Goal: Task Accomplishment & Management: Manage account settings

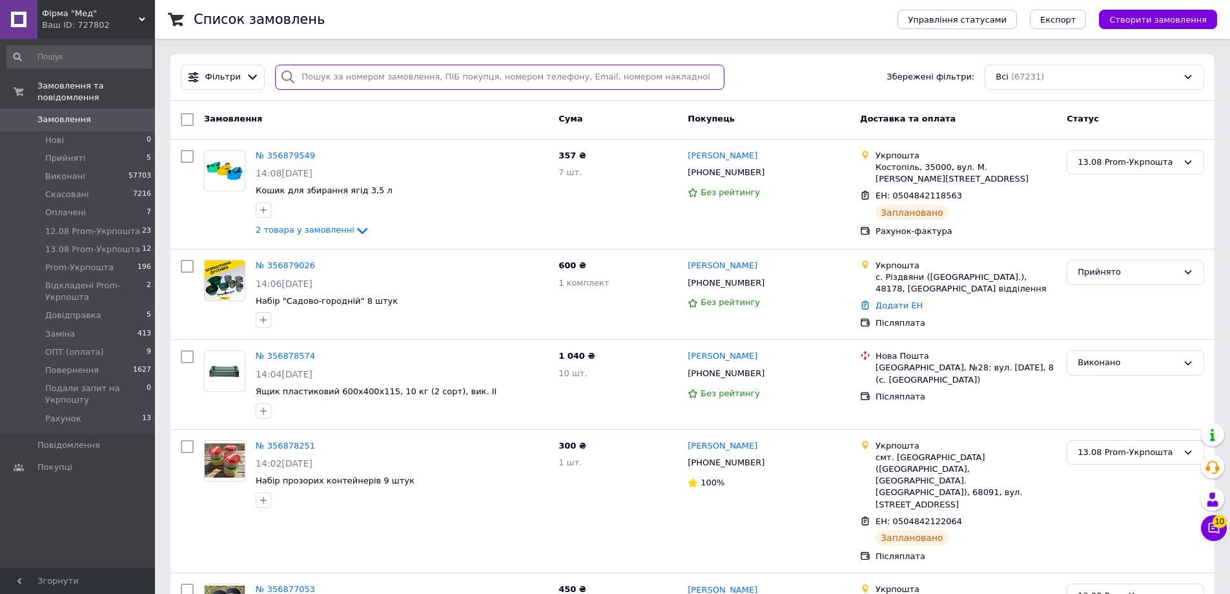
click at [359, 77] on input "search" at bounding box center [500, 77] width 450 height 25
paste input "0677135623"
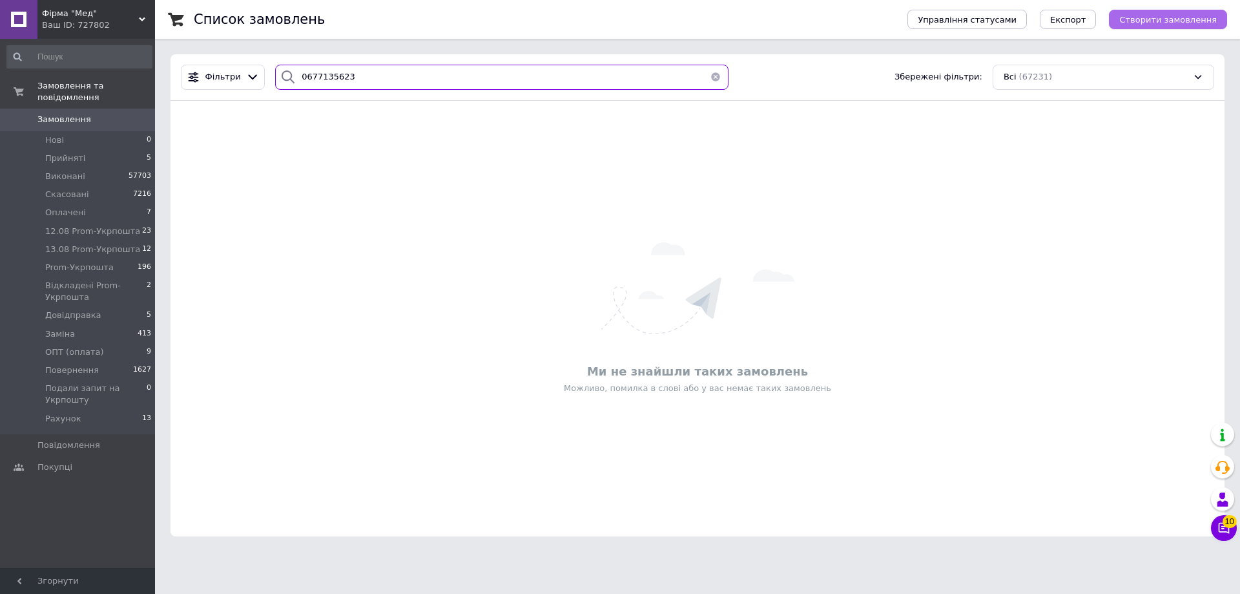
type input "0677135623"
click at [1172, 23] on span "Створити замовлення" at bounding box center [1168, 20] width 98 height 10
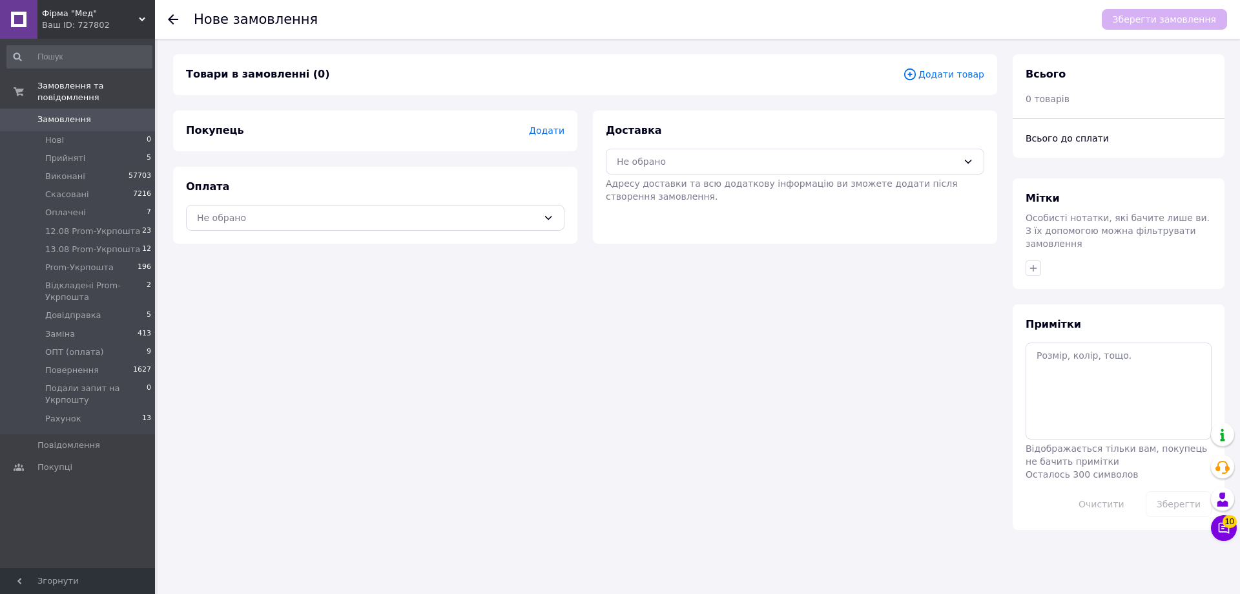
click at [562, 133] on span "Додати" at bounding box center [547, 130] width 36 height 10
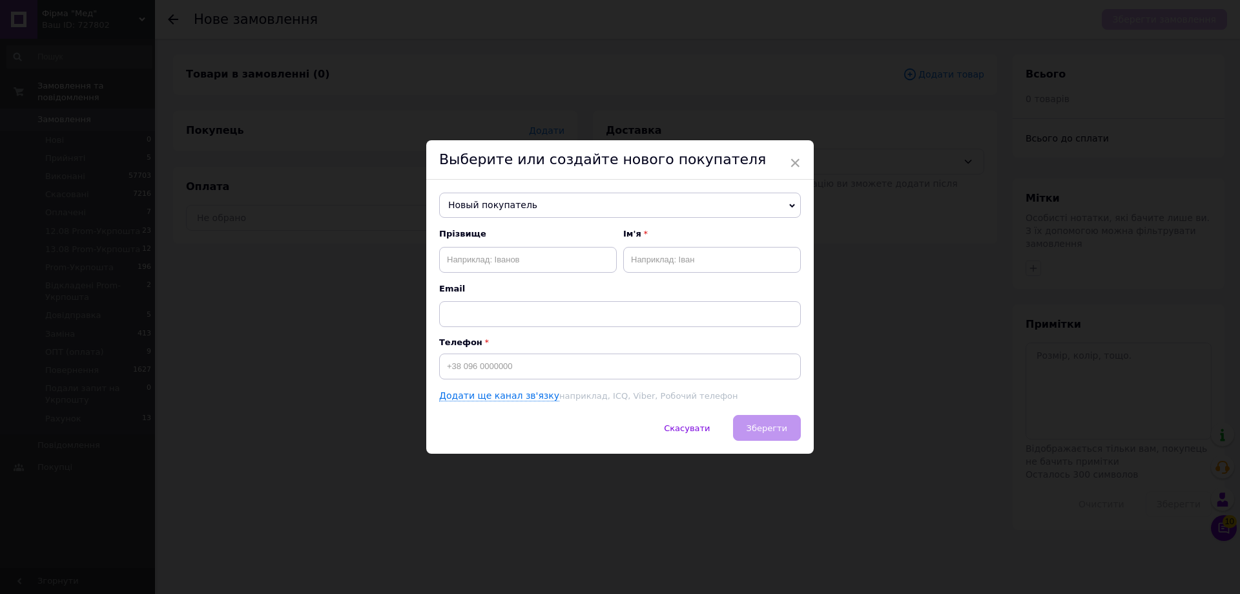
click at [466, 384] on div "Прізвище Ім'я Email Телефон Додати ще канал зв'язку наприклад, ICQ, Viber, Робо…" at bounding box center [620, 315] width 362 height 174
click at [499, 370] on input at bounding box center [620, 366] width 362 height 26
paste input "0677135623"
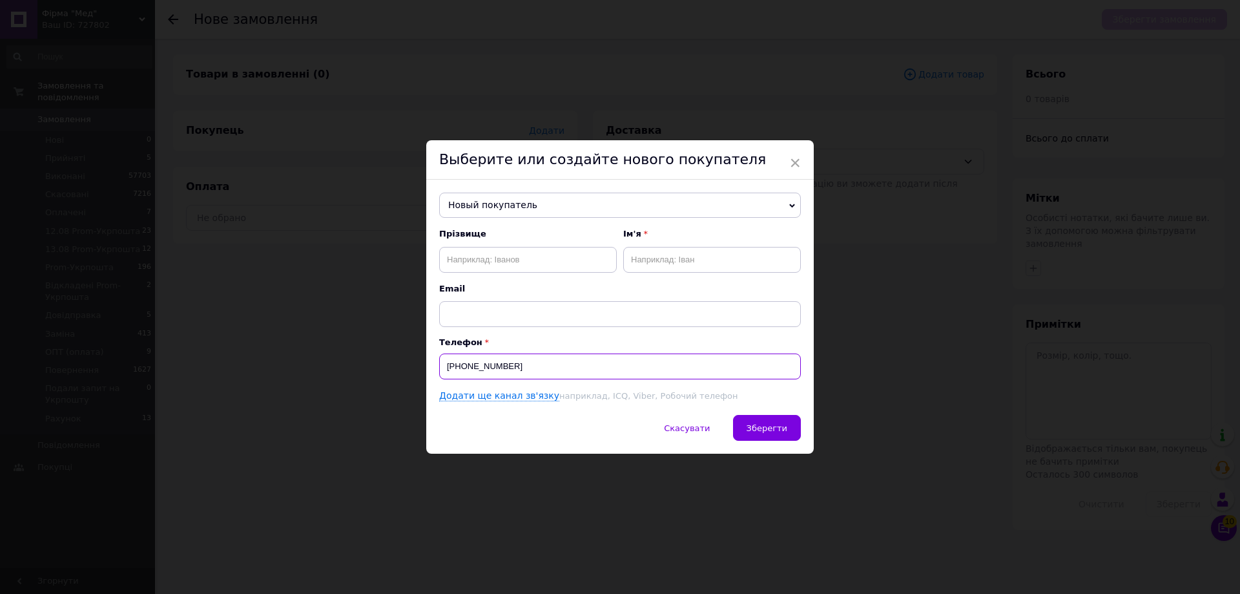
type input "[PHONE_NUMBER]"
click at [501, 263] on input "text" at bounding box center [528, 260] width 178 height 26
paste input "Самборська Неля"
click at [508, 256] on input "Самборська Неля" at bounding box center [528, 260] width 178 height 26
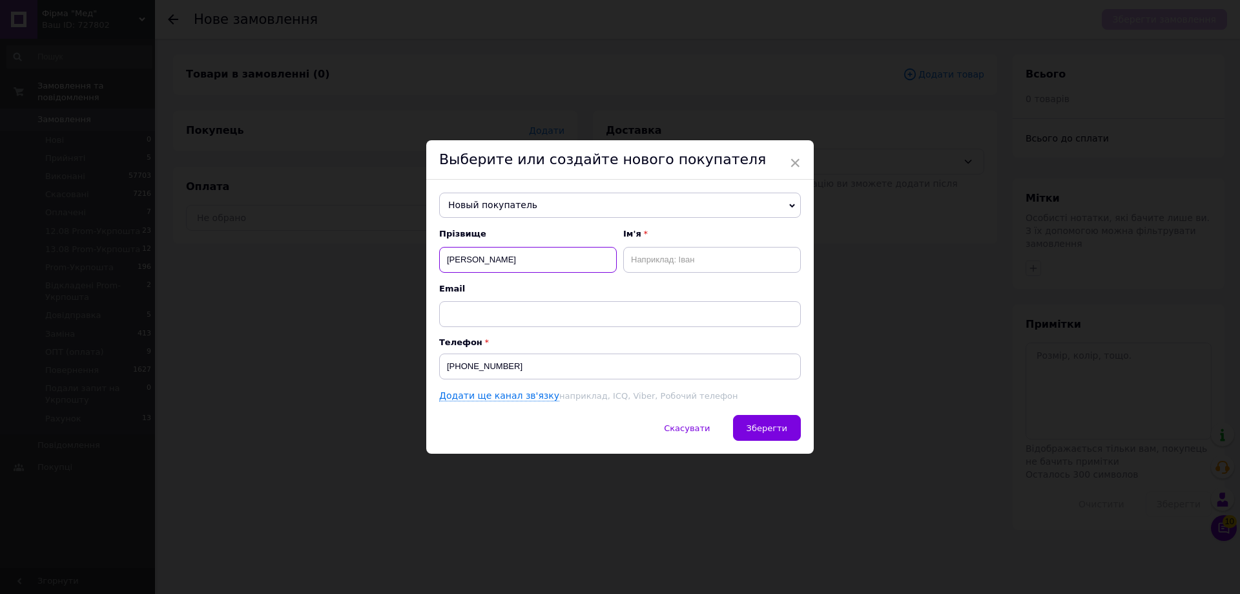
type input "Самборська"
type input "Неля"
click at [751, 423] on span "Зберегти" at bounding box center [767, 428] width 41 height 10
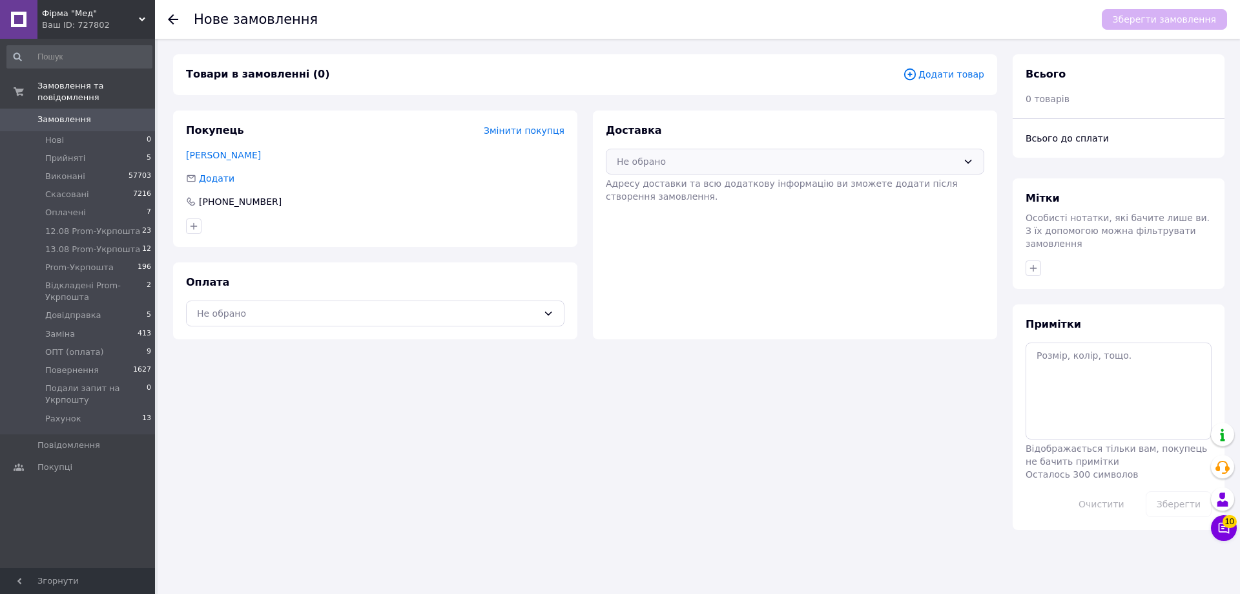
drag, startPoint x: 686, startPoint y: 150, endPoint x: 687, endPoint y: 171, distance: 20.0
click at [687, 150] on div "Не обрано" at bounding box center [795, 162] width 379 height 26
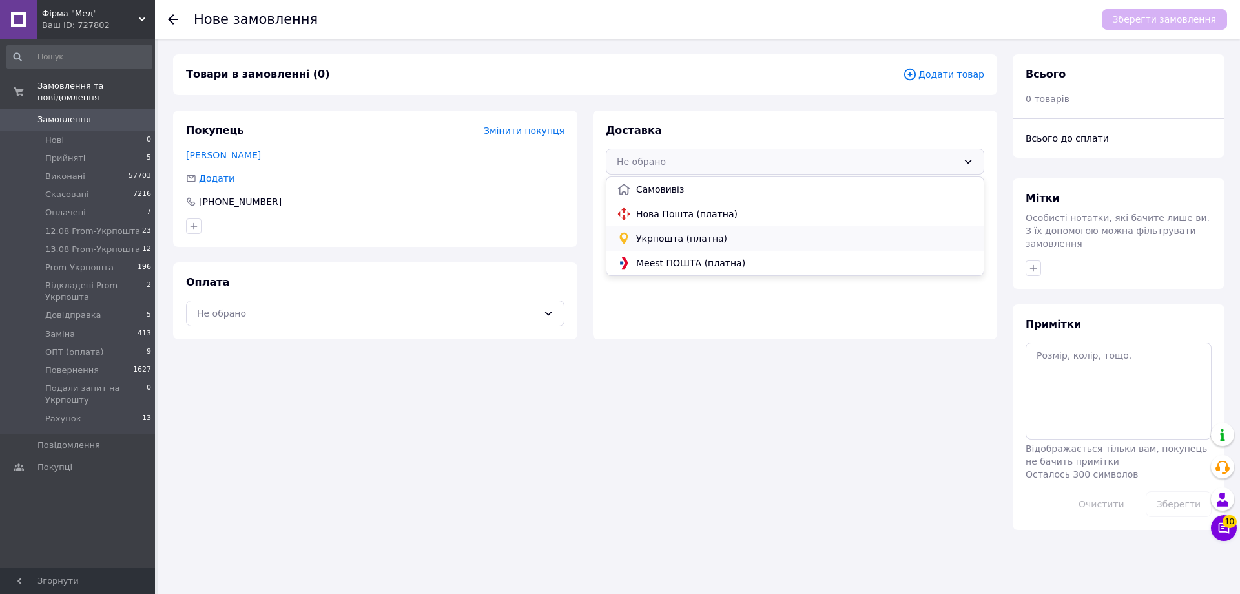
click at [664, 242] on span "Укрпошта (платна)" at bounding box center [804, 238] width 337 height 13
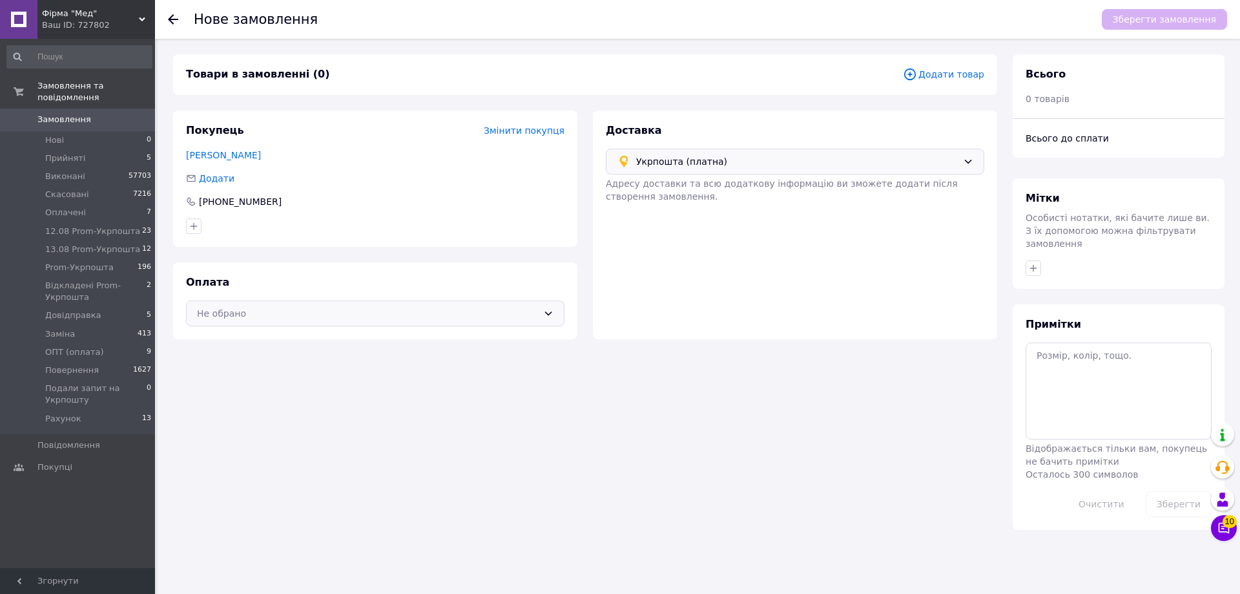
click at [287, 310] on div "Не обрано" at bounding box center [367, 313] width 341 height 14
click at [229, 389] on span "Післяплата" at bounding box center [375, 388] width 357 height 13
click at [961, 78] on span "Додати товар" at bounding box center [943, 74] width 81 height 14
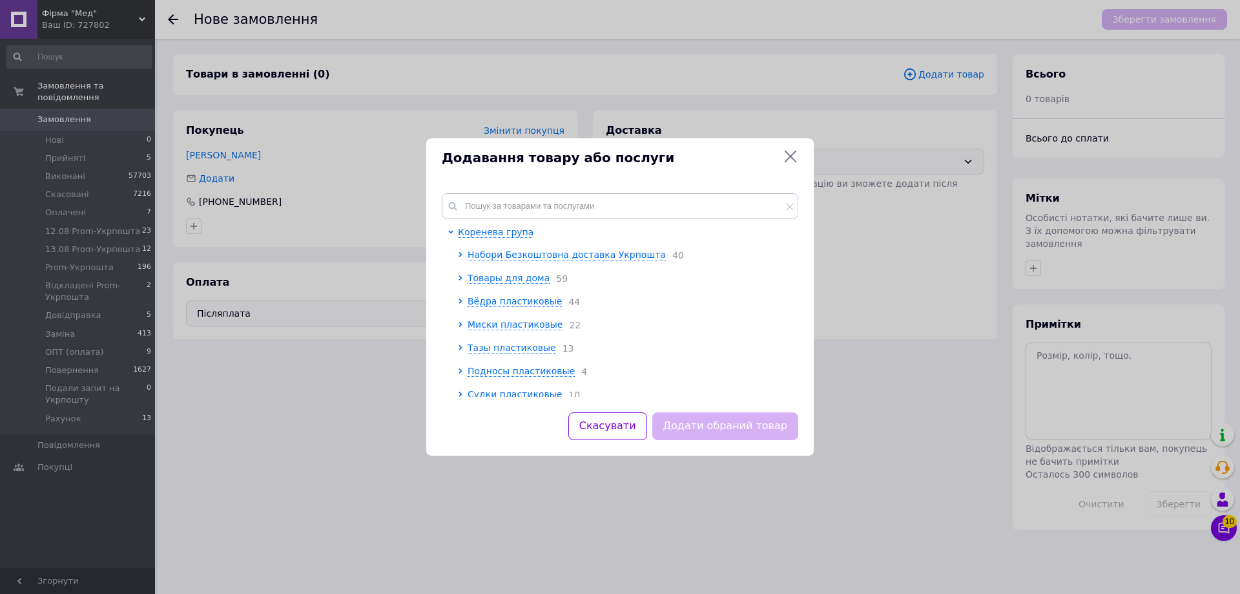
click at [511, 249] on span "Набори Безкоштовна доставка Укрпошта" at bounding box center [567, 254] width 198 height 10
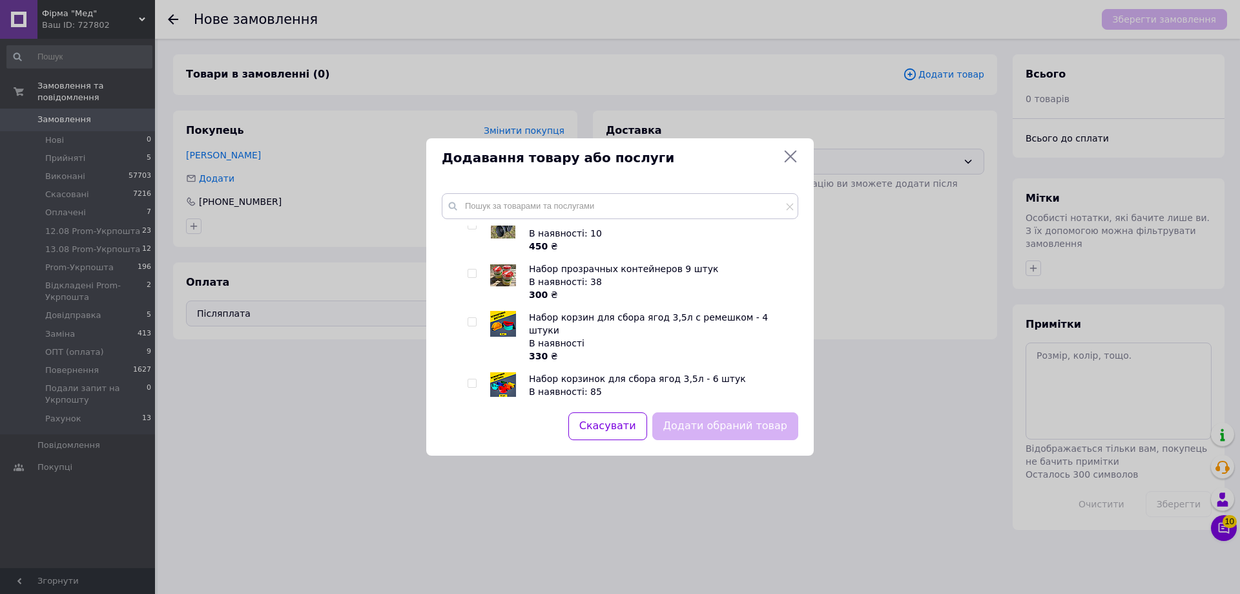
scroll to position [194, 0]
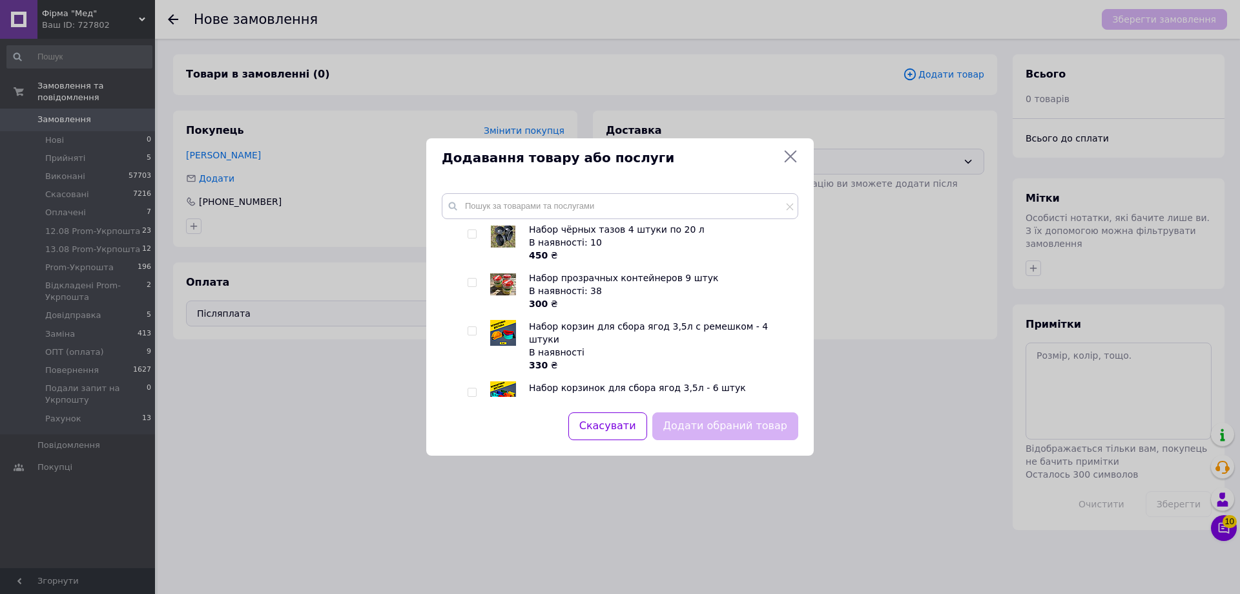
click at [472, 282] on input "checkbox" at bounding box center [472, 282] width 8 height 8
checkbox input "true"
click at [761, 428] on button "Додати обраний товар" at bounding box center [725, 426] width 146 height 28
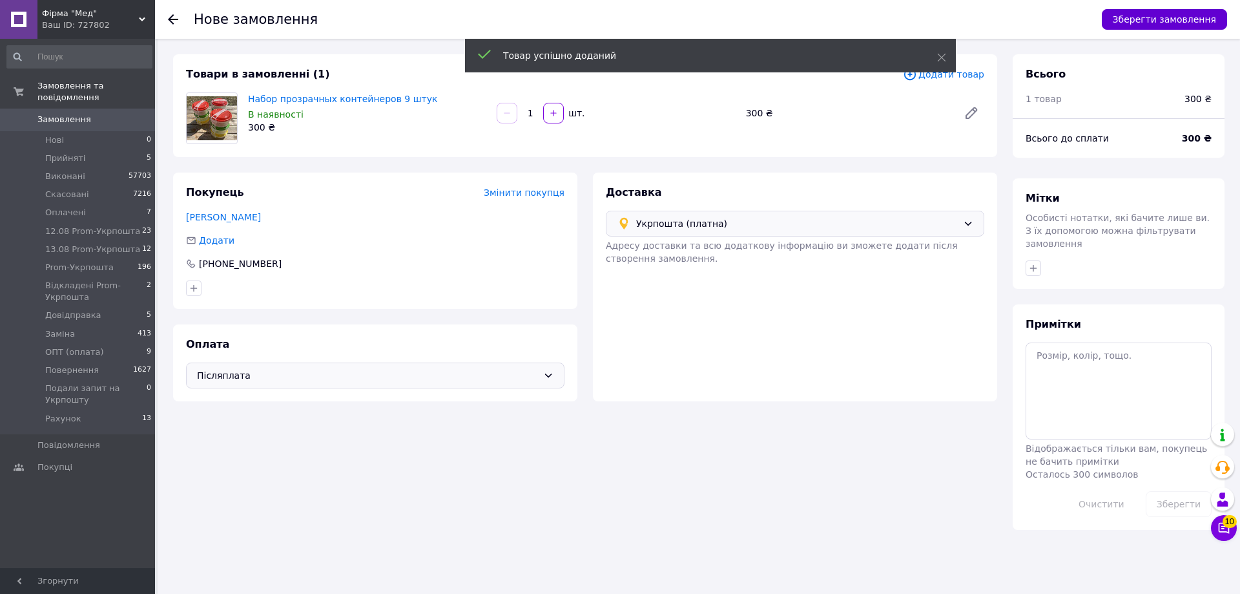
click at [1136, 28] on button "Зберегти замовлення" at bounding box center [1164, 19] width 125 height 21
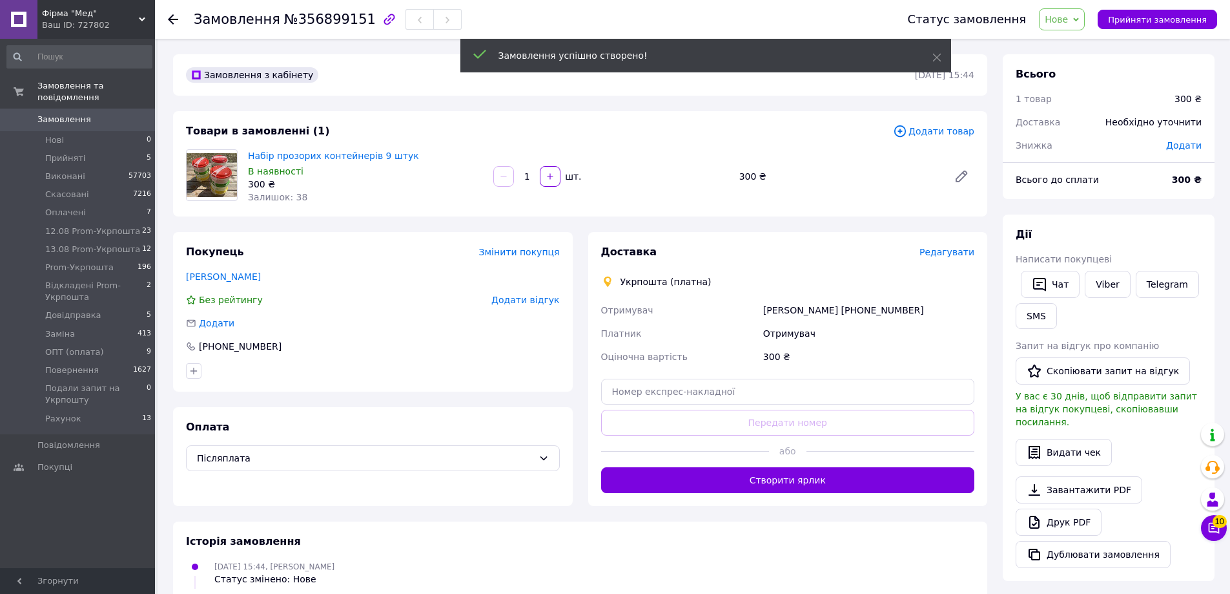
click at [1066, 23] on span "Нове" at bounding box center [1056, 19] width 23 height 10
click at [1085, 48] on li "Прийнято" at bounding box center [1107, 45] width 134 height 19
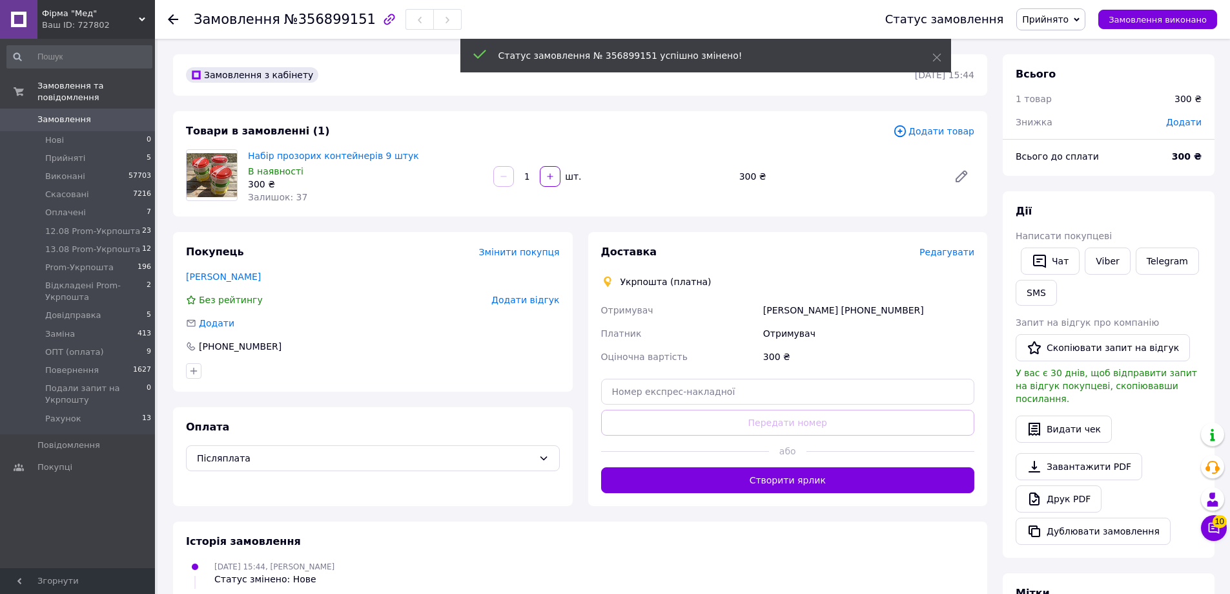
click at [946, 254] on span "Редагувати" at bounding box center [947, 252] width 55 height 10
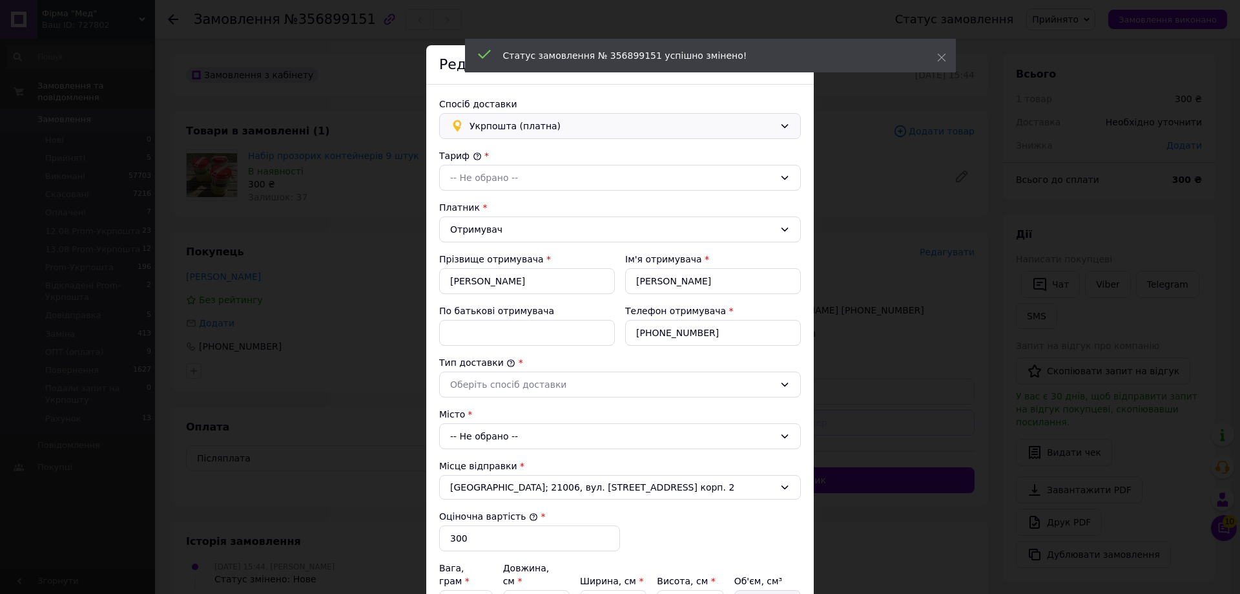
click at [590, 129] on span "Укрпошта (платна)" at bounding box center [622, 126] width 305 height 14
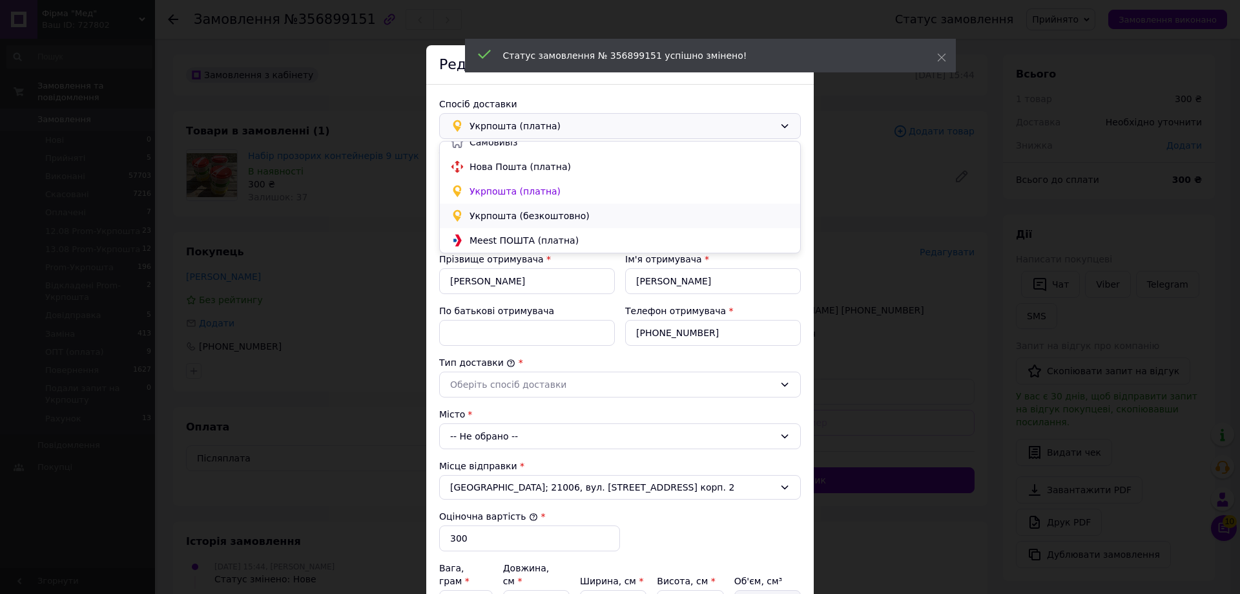
click at [554, 206] on div "Укрпошта (безкоштовно)" at bounding box center [620, 215] width 360 height 25
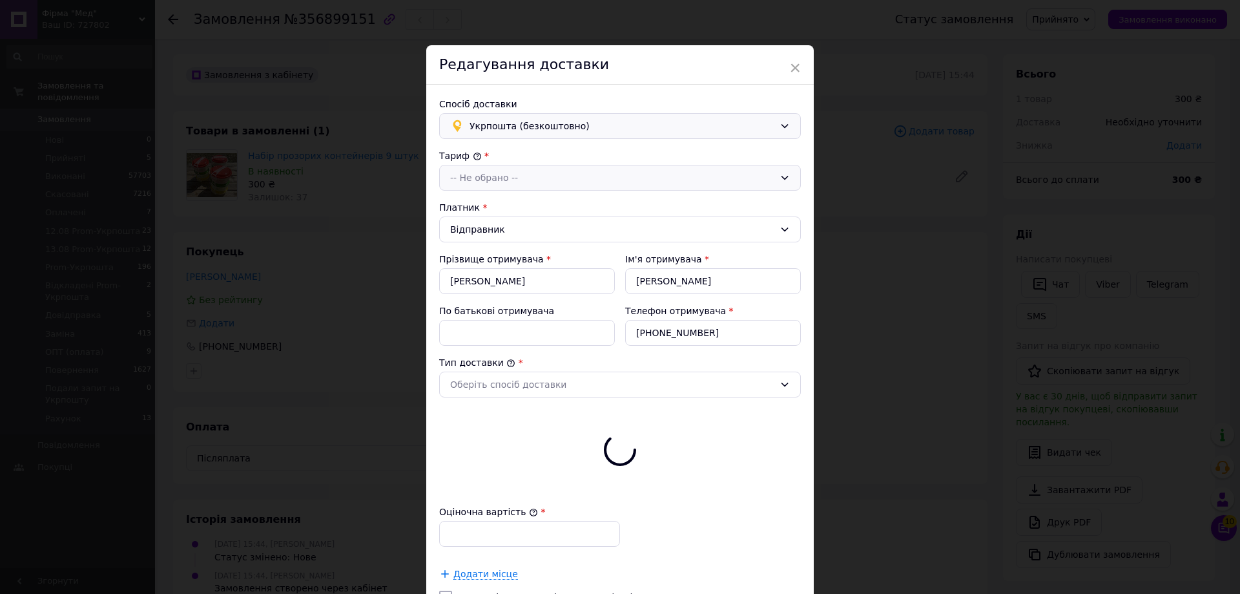
type input "300"
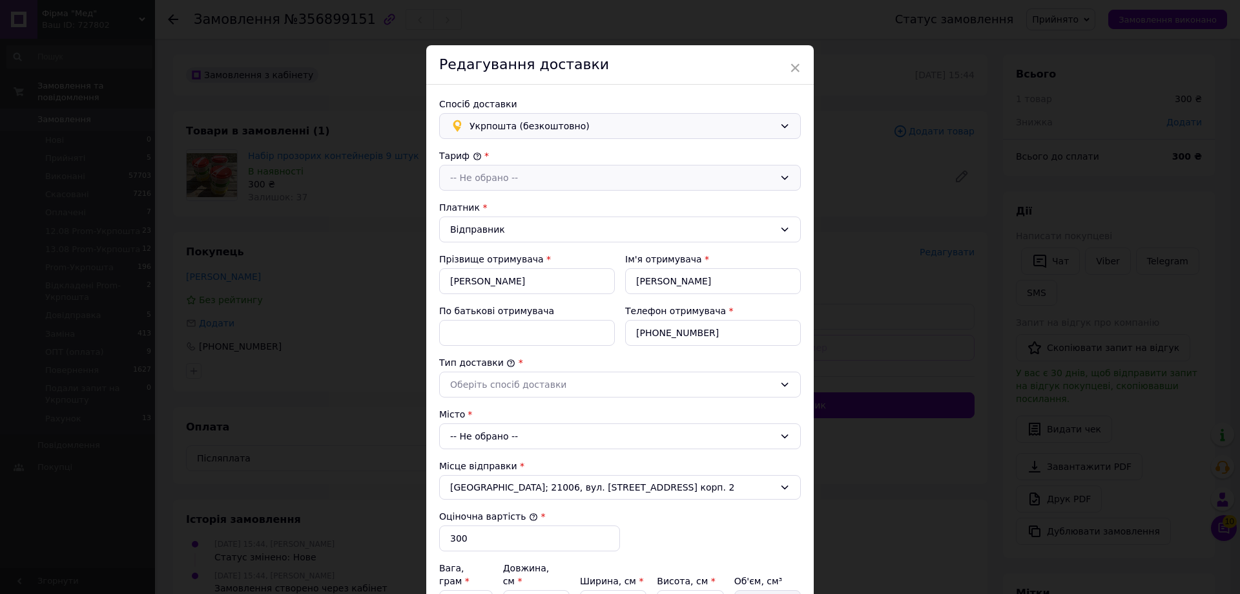
click at [529, 183] on div "-- Не обрано --" at bounding box center [612, 178] width 324 height 14
click at [512, 204] on li "Стандарт" at bounding box center [620, 205] width 360 height 25
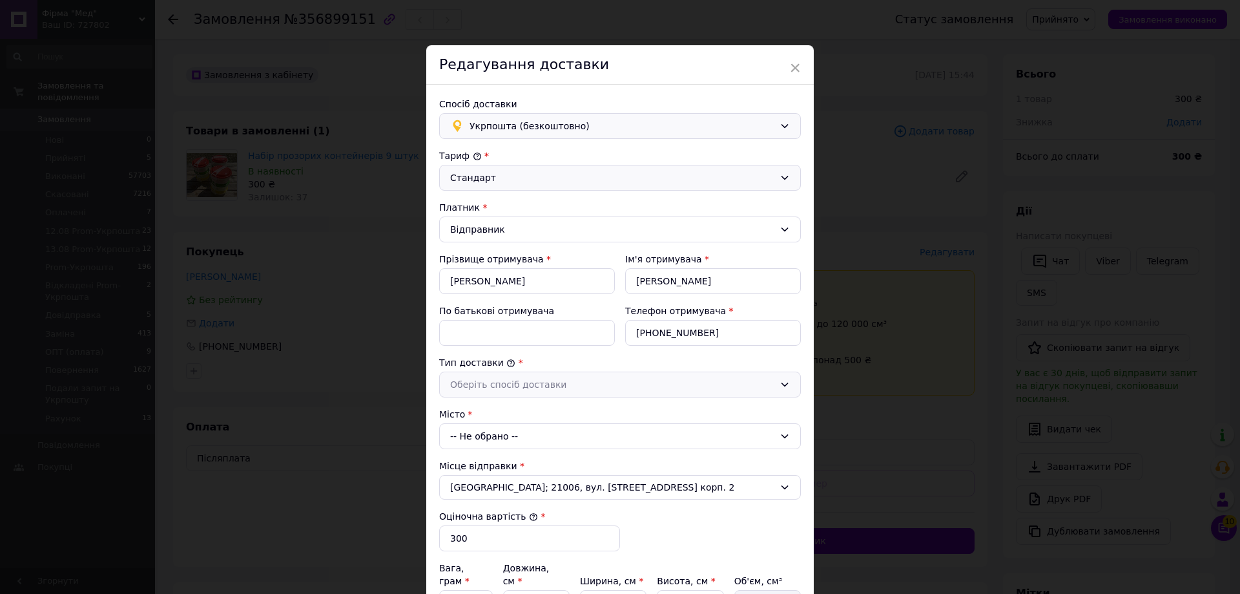
click at [503, 378] on div "Оберіть спосіб доставки" at bounding box center [612, 384] width 324 height 14
click at [501, 413] on li "Склад - склад" at bounding box center [620, 412] width 360 height 25
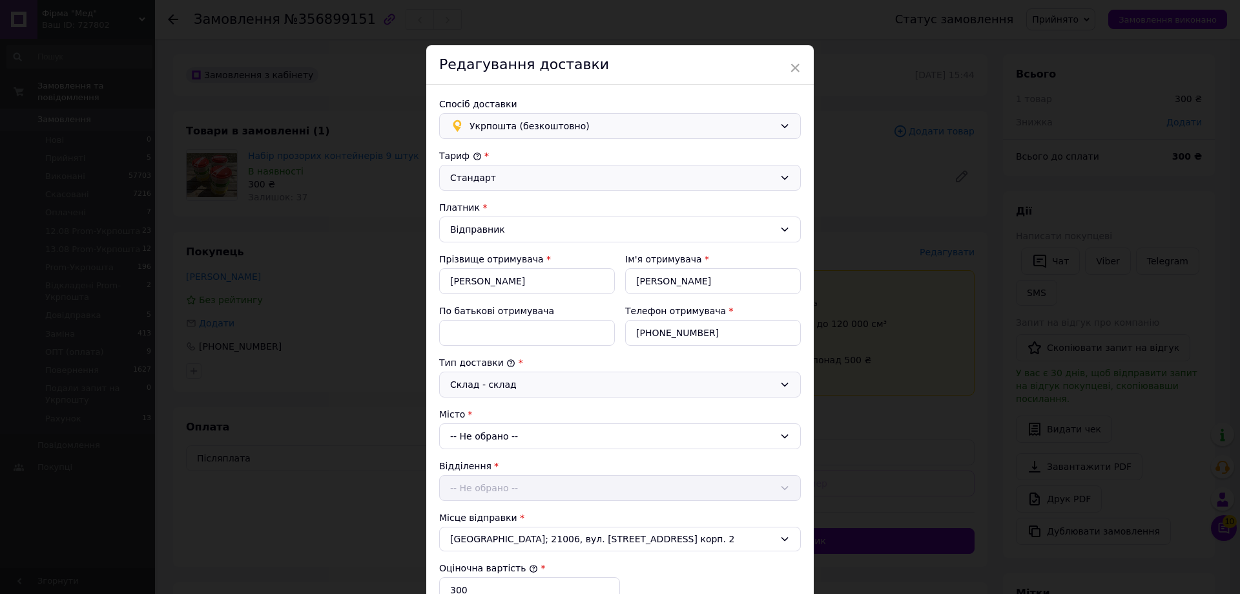
click at [510, 444] on div "-- Не обрано --" at bounding box center [620, 436] width 362 height 26
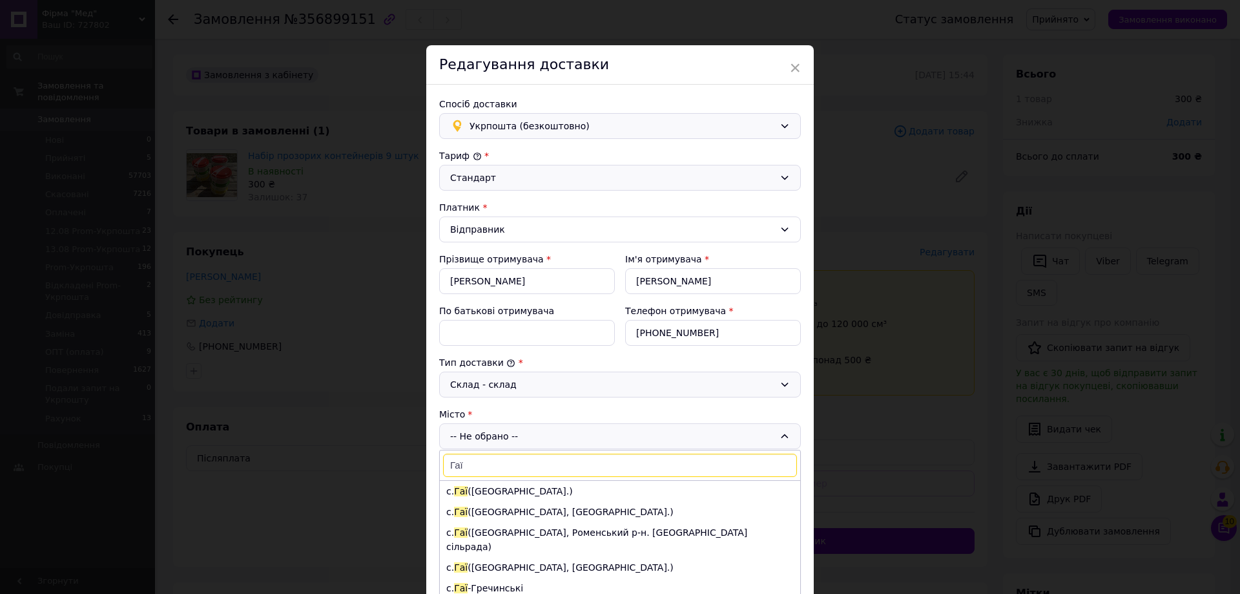
type input "Гаї"
click at [609, 494] on li "с. Гаї (Тернопільська обл.)" at bounding box center [620, 491] width 360 height 21
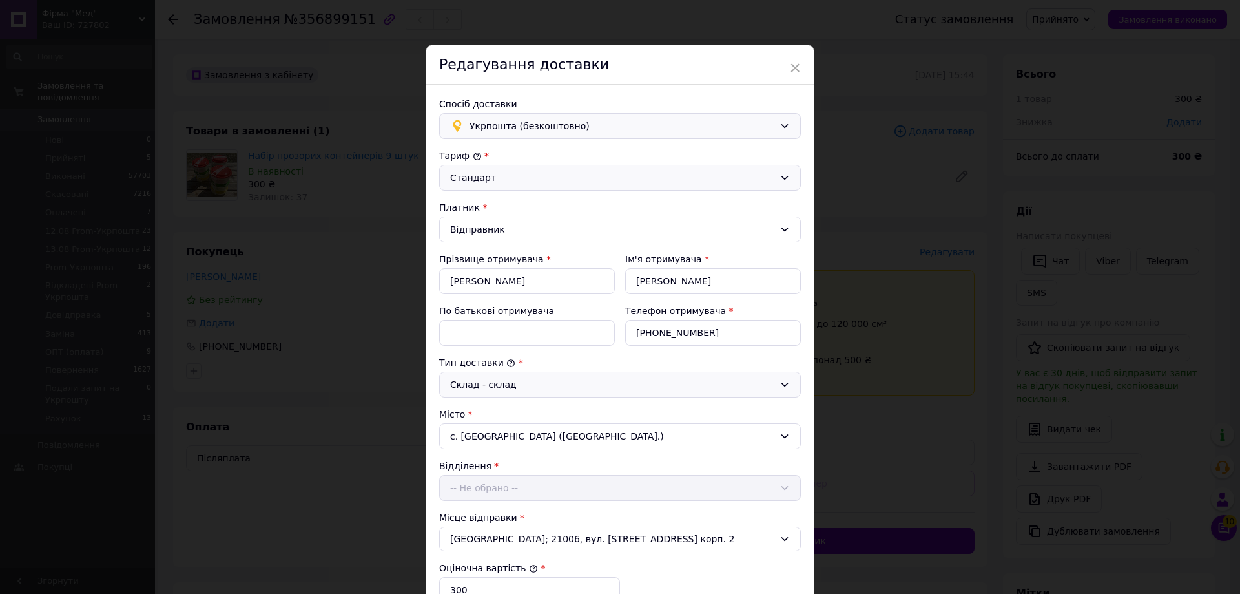
click at [495, 493] on div "Відділення -- Не обрано --" at bounding box center [620, 479] width 362 height 41
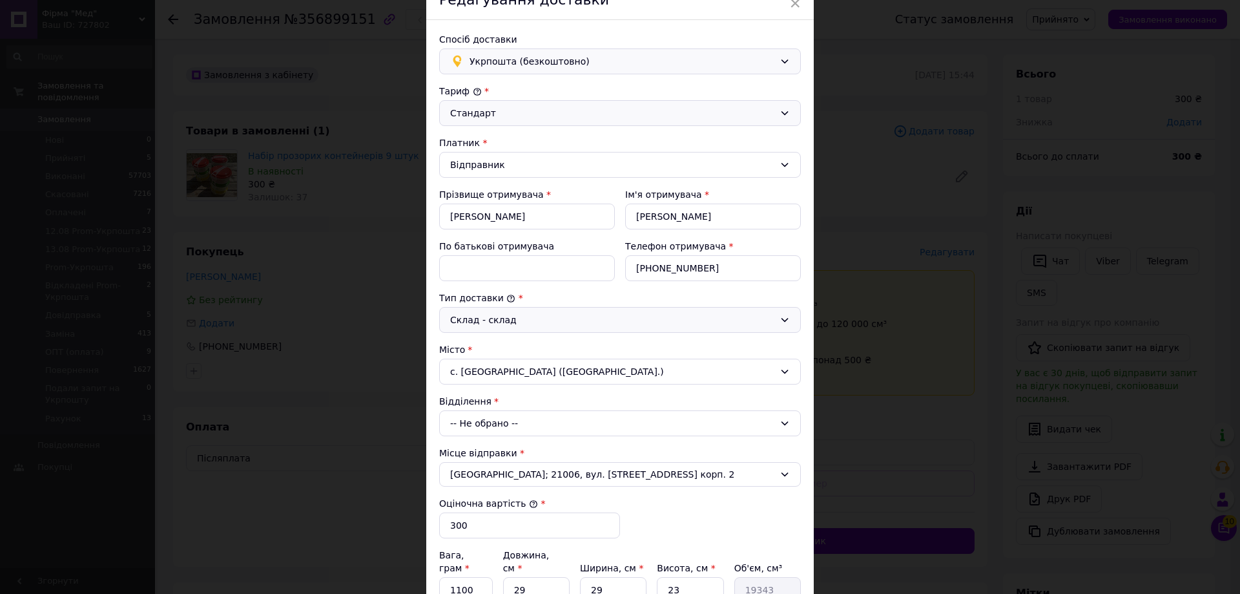
click at [521, 424] on div "-- Не обрано --" at bounding box center [620, 423] width 362 height 26
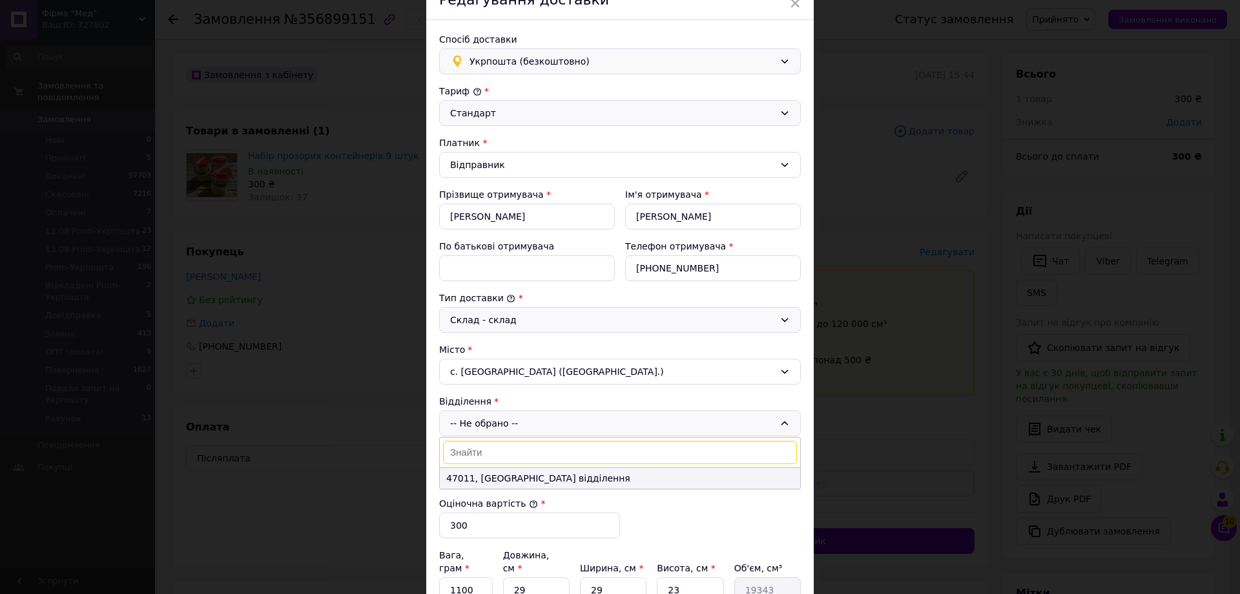
click at [483, 482] on li "47011, Пересувне відділення" at bounding box center [620, 478] width 360 height 21
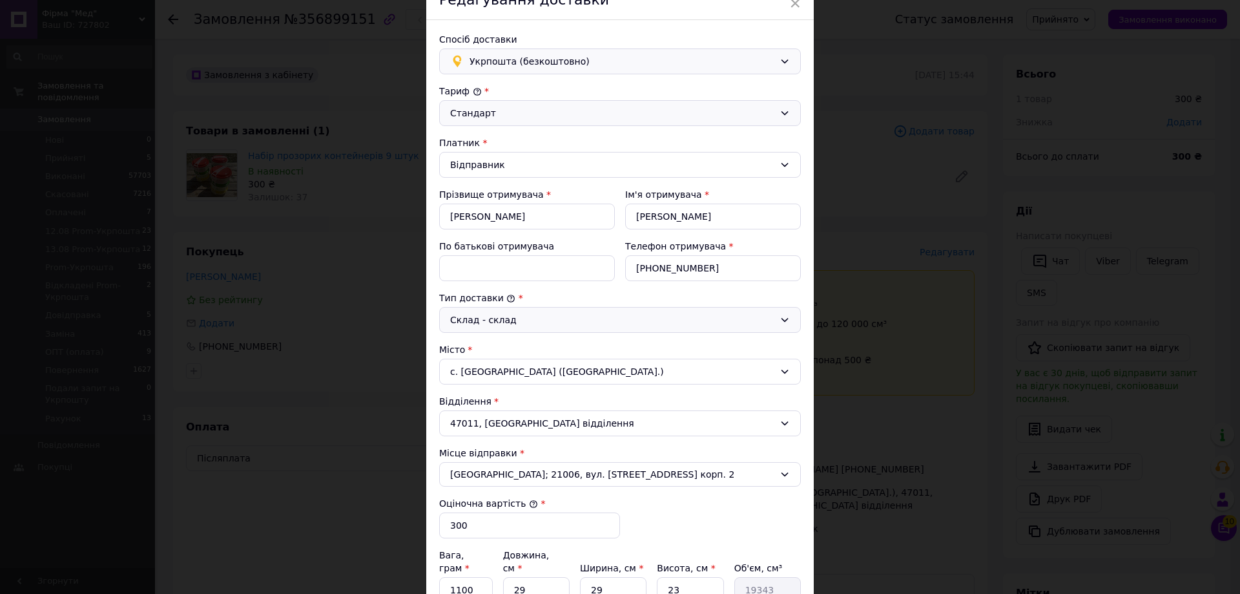
scroll to position [261, 0]
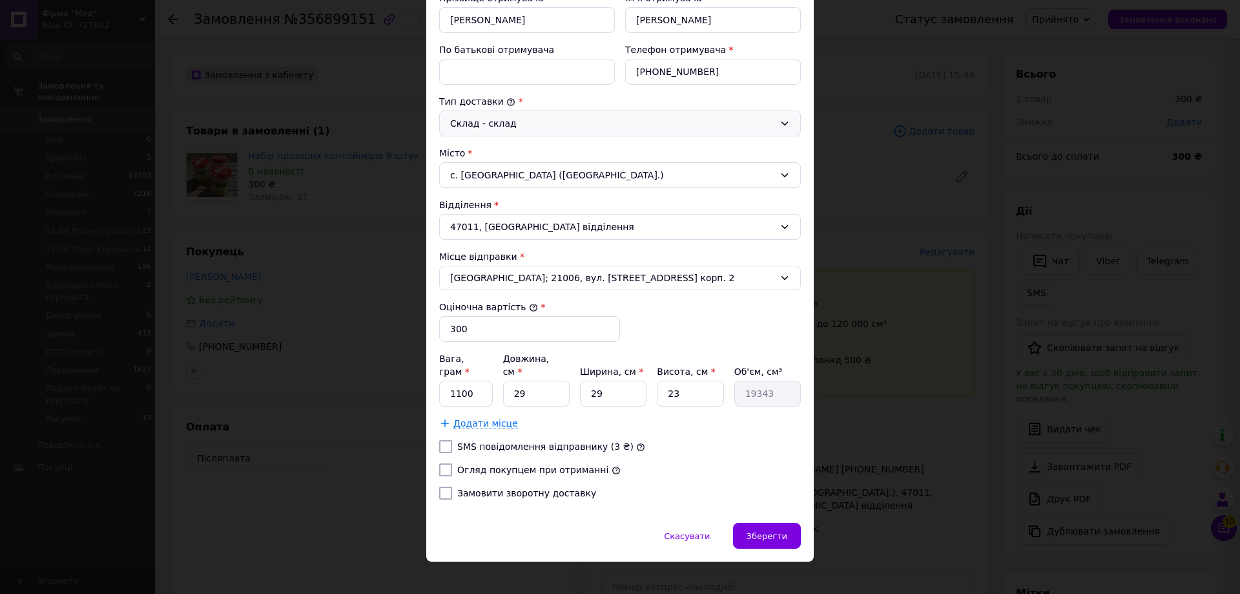
click at [444, 463] on input "Огляд покупцем при отриманні" at bounding box center [445, 469] width 13 height 13
checkbox input "true"
click at [441, 486] on input "Замовити зворотну доставку" at bounding box center [445, 492] width 13 height 13
checkbox input "true"
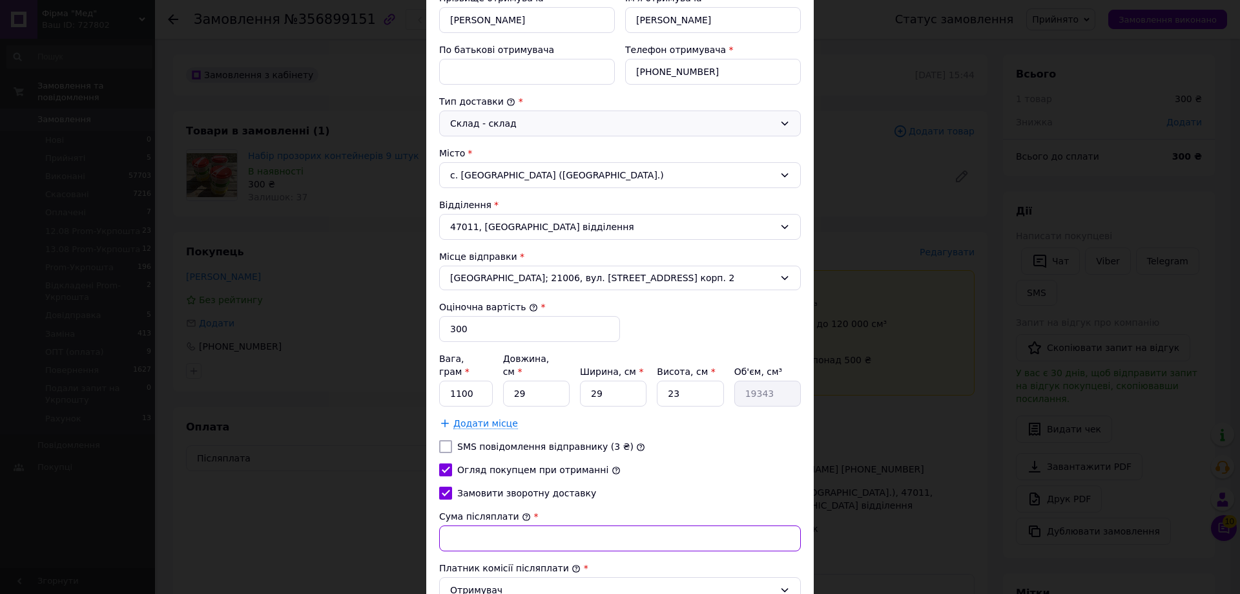
click at [480, 527] on input "Сума післяплати" at bounding box center [620, 538] width 362 height 26
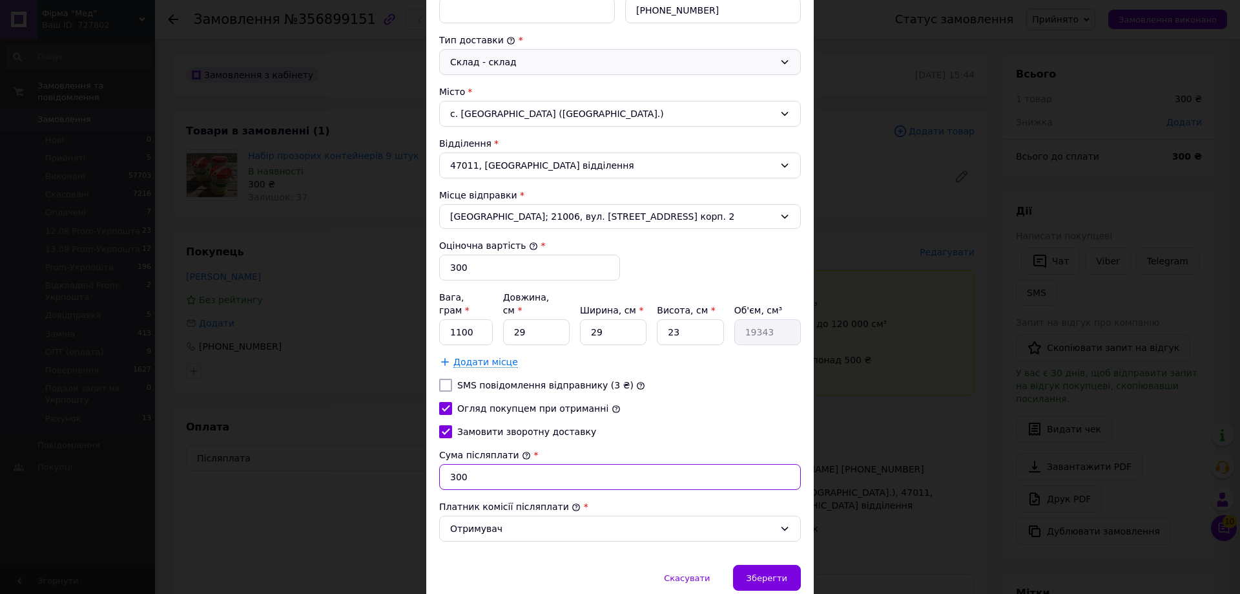
scroll to position [364, 0]
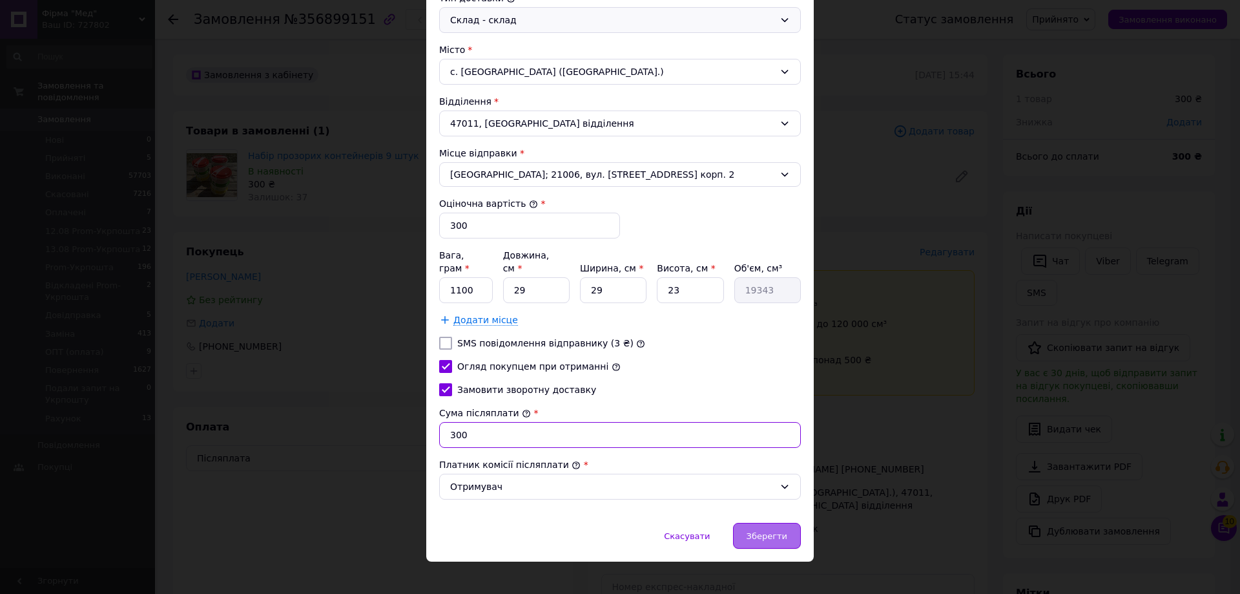
type input "300"
click at [771, 531] on span "Зберегти" at bounding box center [767, 536] width 41 height 10
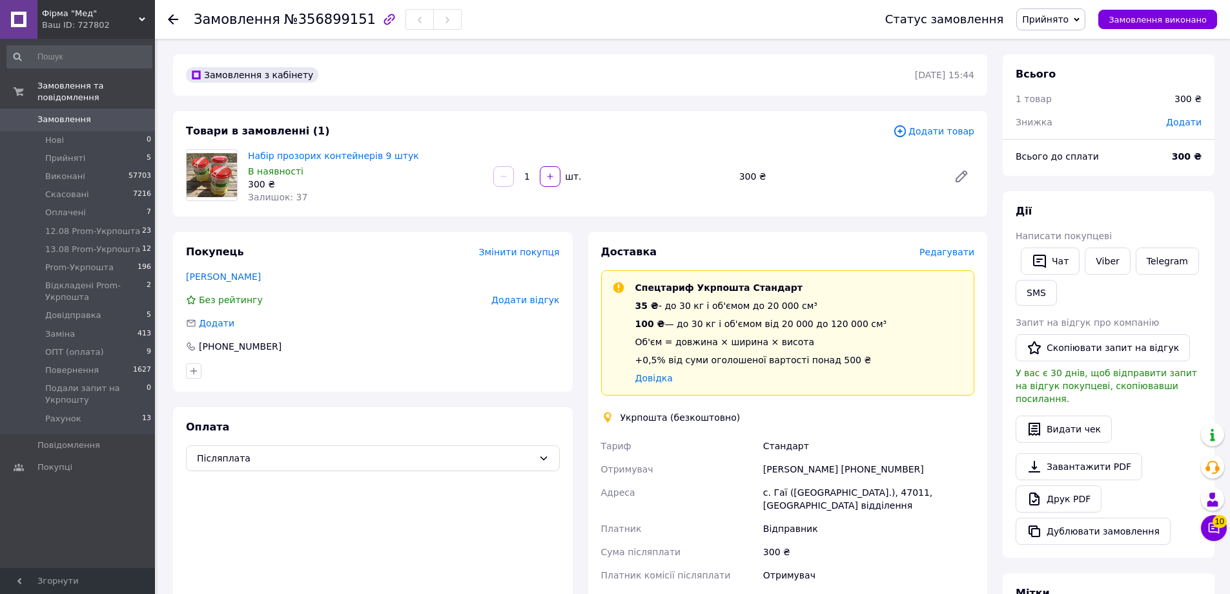
click at [905, 129] on icon at bounding box center [901, 131] width 12 height 12
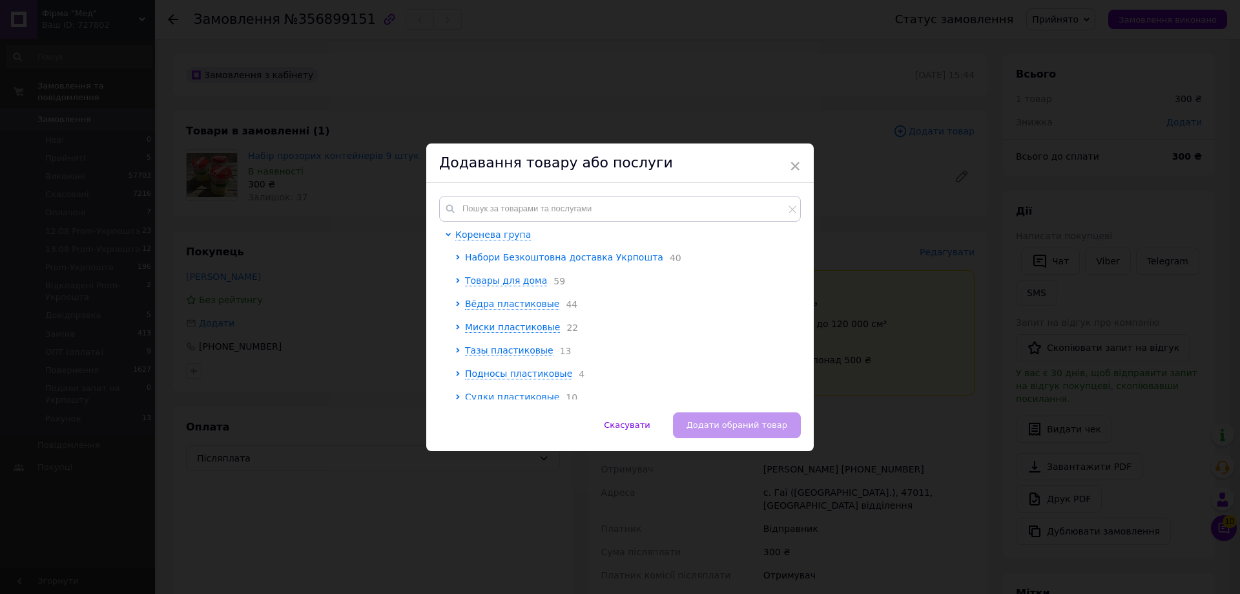
click at [537, 260] on span "Набори Безкоштовна доставка Укрпошта" at bounding box center [564, 257] width 198 height 10
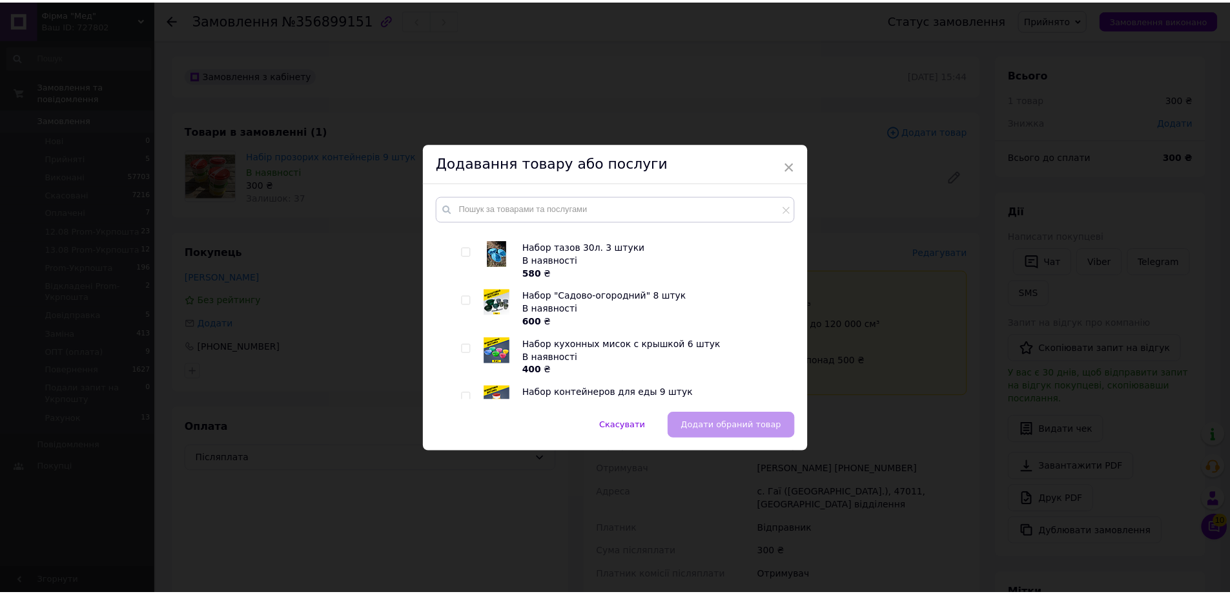
scroll to position [581, 0]
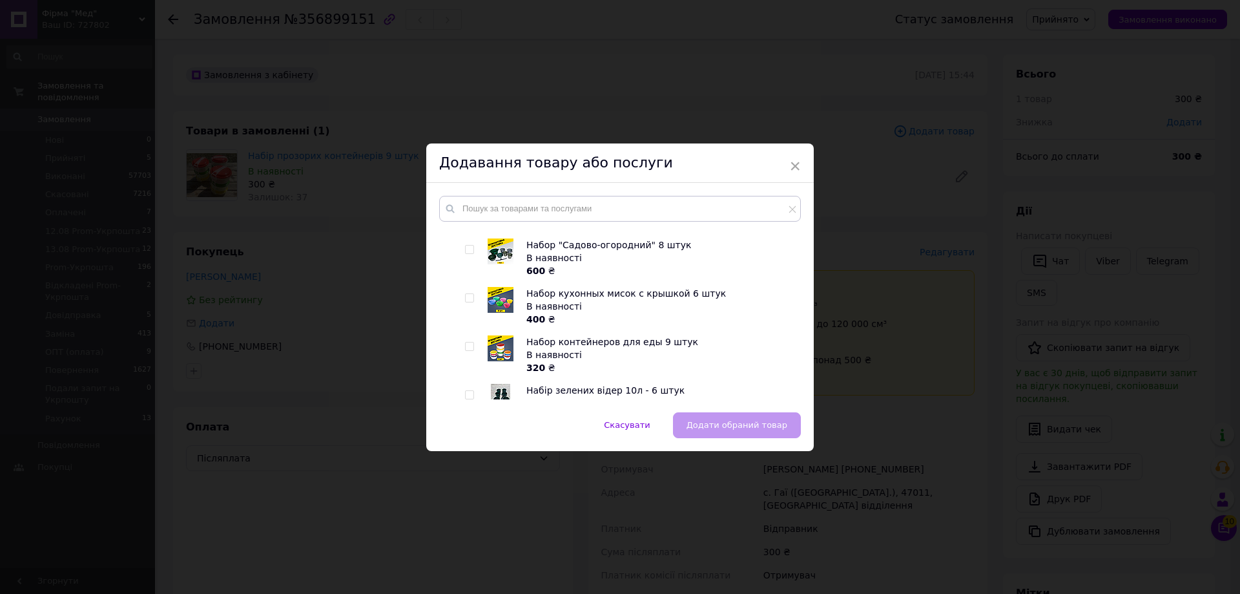
click at [466, 342] on input "checkbox" at bounding box center [469, 346] width 8 height 8
checkbox input "true"
click at [747, 426] on span "Додати обраний товар" at bounding box center [737, 425] width 101 height 10
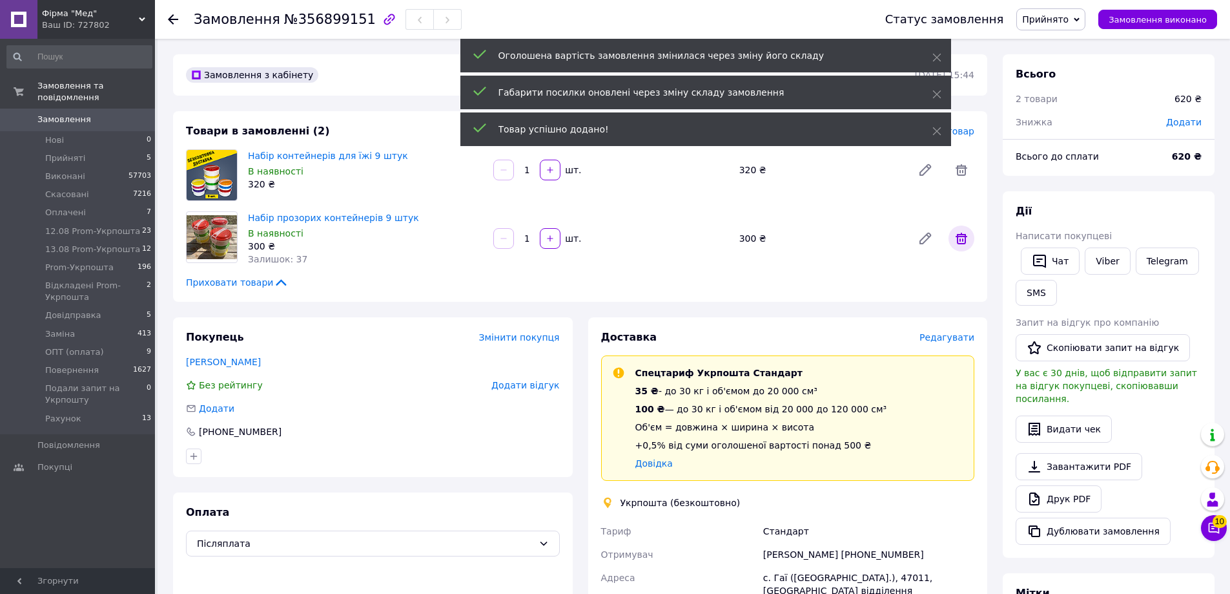
click at [966, 244] on icon at bounding box center [962, 239] width 12 height 12
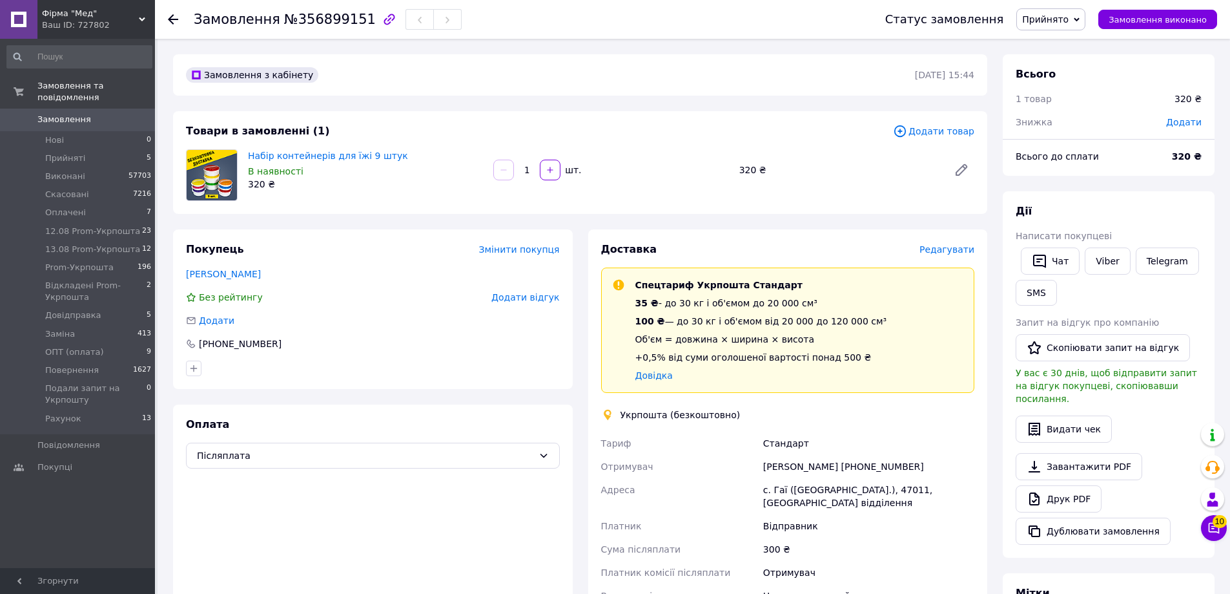
drag, startPoint x: 1067, startPoint y: 14, endPoint x: 1077, endPoint y: 42, distance: 30.2
click at [1069, 14] on span "Прийнято" at bounding box center [1045, 19] width 47 height 10
click at [1084, 59] on li "Скасовано" at bounding box center [1084, 64] width 134 height 19
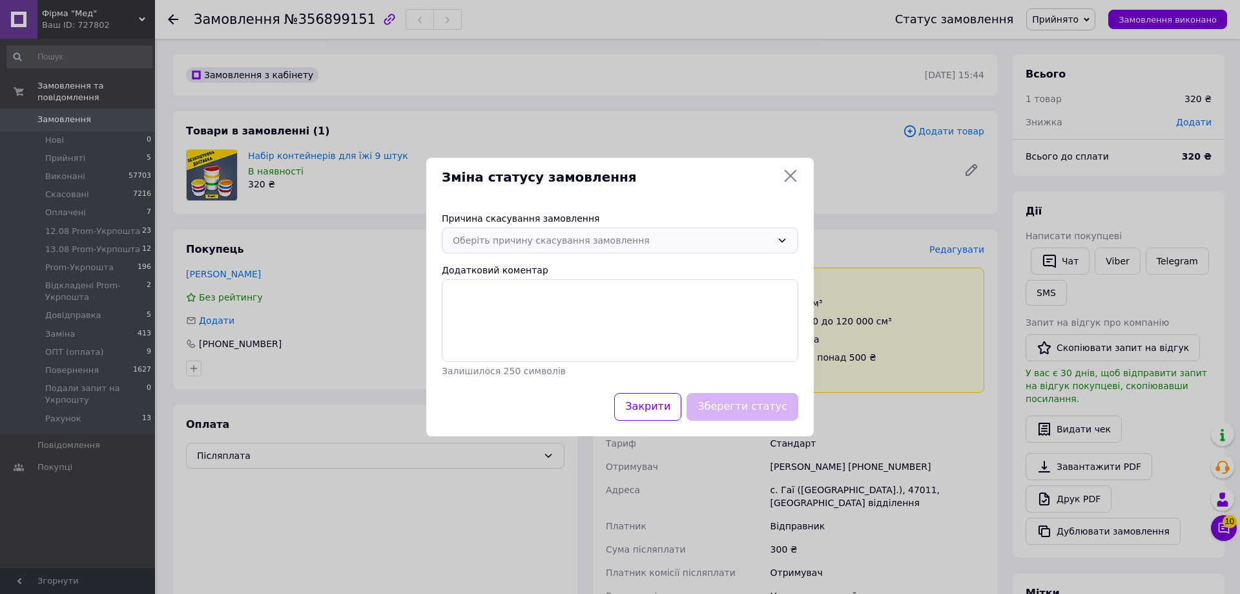
click at [581, 245] on div "Оберіть причину скасування замовлення" at bounding box center [612, 240] width 319 height 14
click at [543, 341] on li "На прохання покупця" at bounding box center [619, 341] width 355 height 25
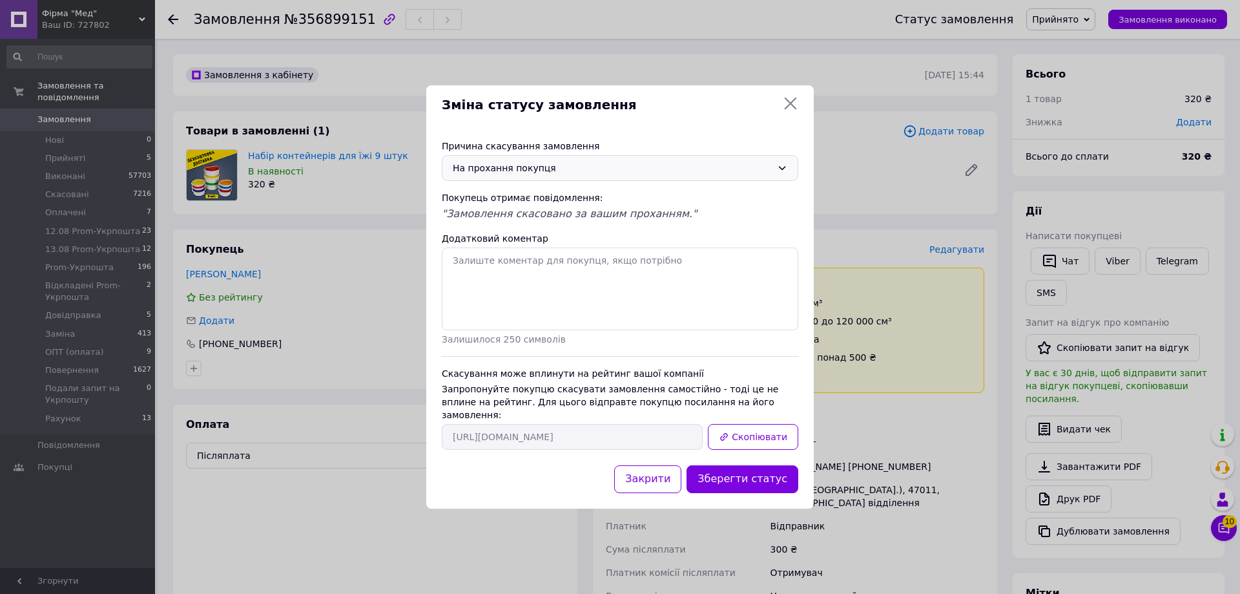
click at [751, 479] on button "Зберегти статус" at bounding box center [743, 479] width 112 height 28
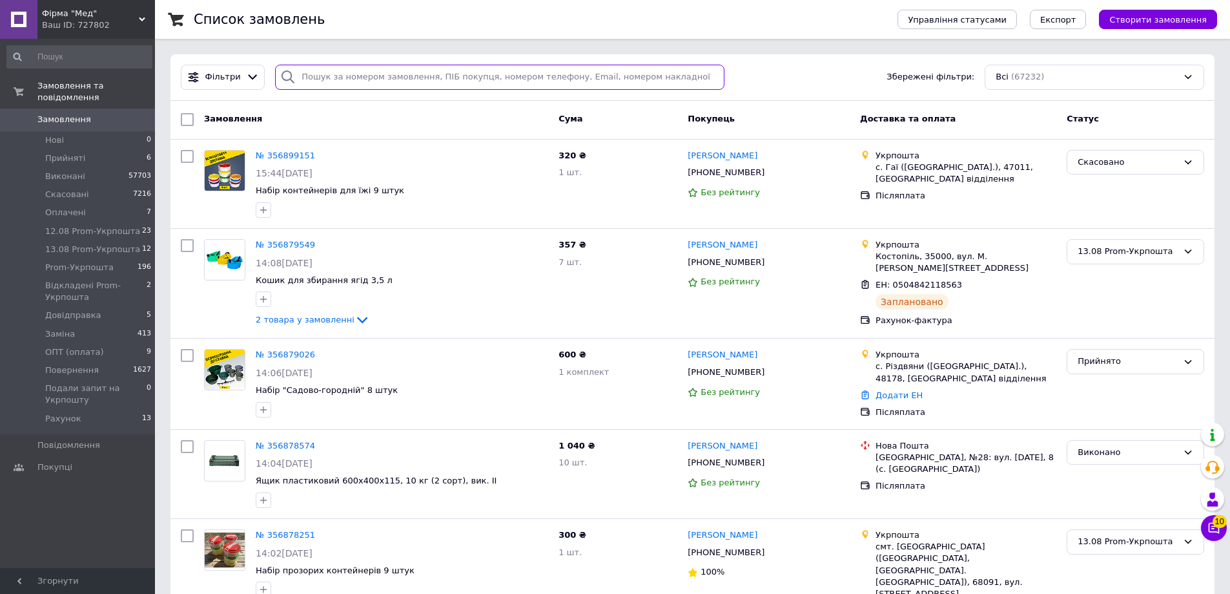
click at [356, 76] on input "search" at bounding box center [500, 77] width 450 height 25
paste input "0689185405"
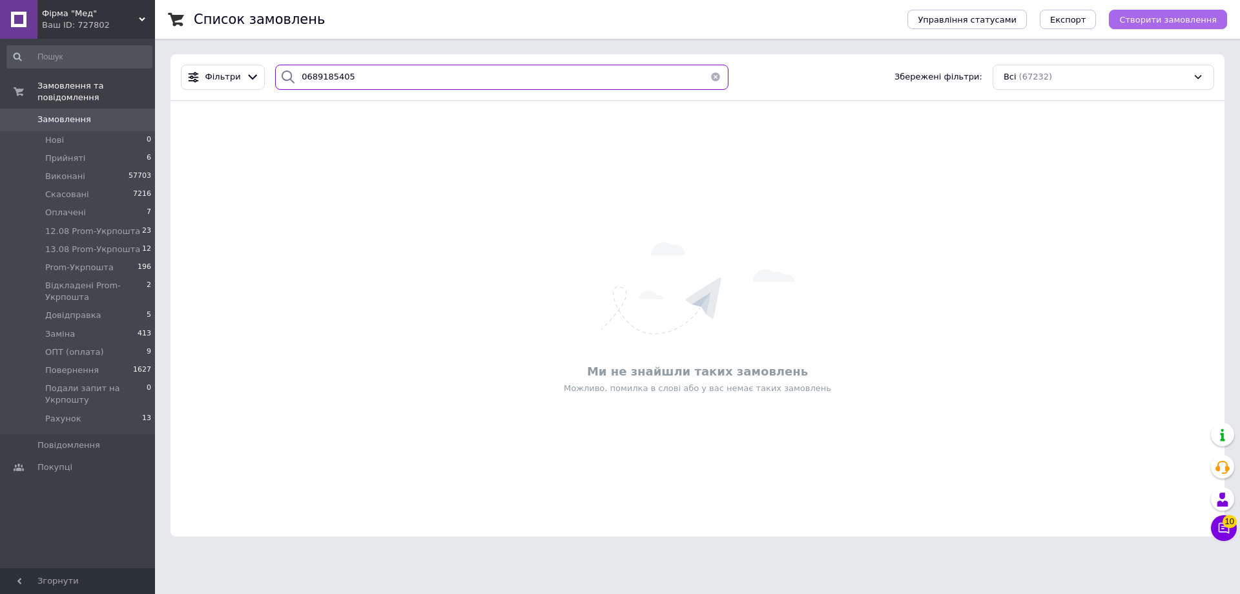
type input "0689185405"
click at [1191, 10] on button "Створити замовлення" at bounding box center [1168, 19] width 118 height 19
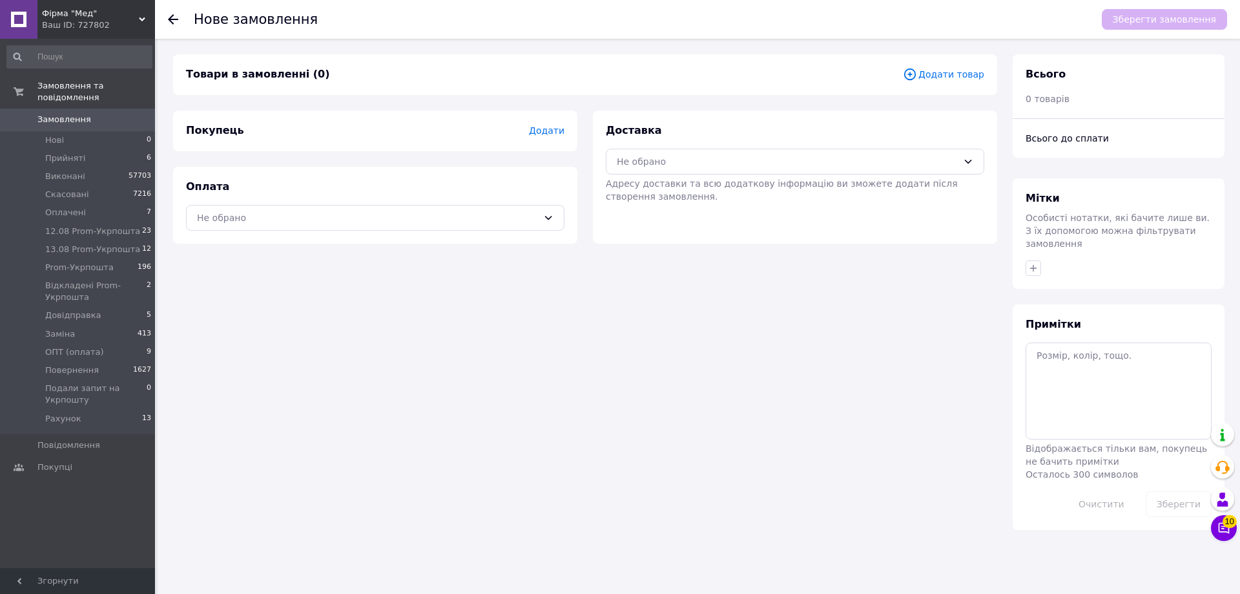
click at [566, 129] on div "Покупець Додати" at bounding box center [375, 130] width 404 height 41
click at [548, 125] on span "Додати" at bounding box center [547, 130] width 36 height 10
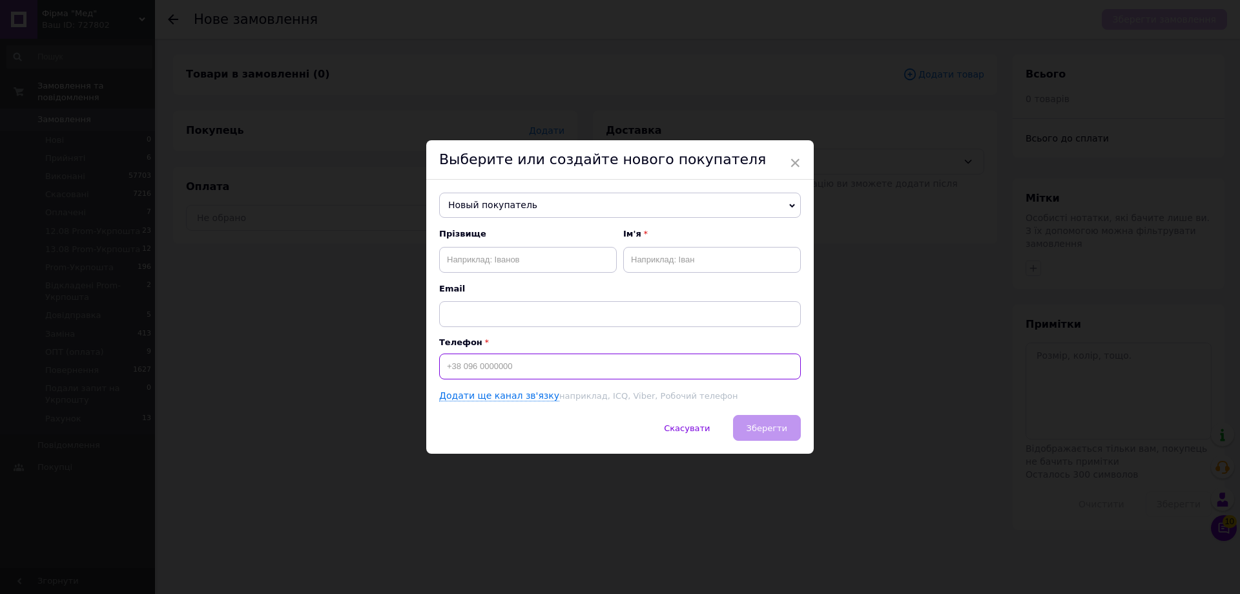
click at [522, 371] on input at bounding box center [620, 366] width 362 height 26
paste input "0689185405"
type input "+380689185405"
click at [527, 251] on input "text" at bounding box center [528, 260] width 178 height 26
paste input "Лимарь Вікторія"
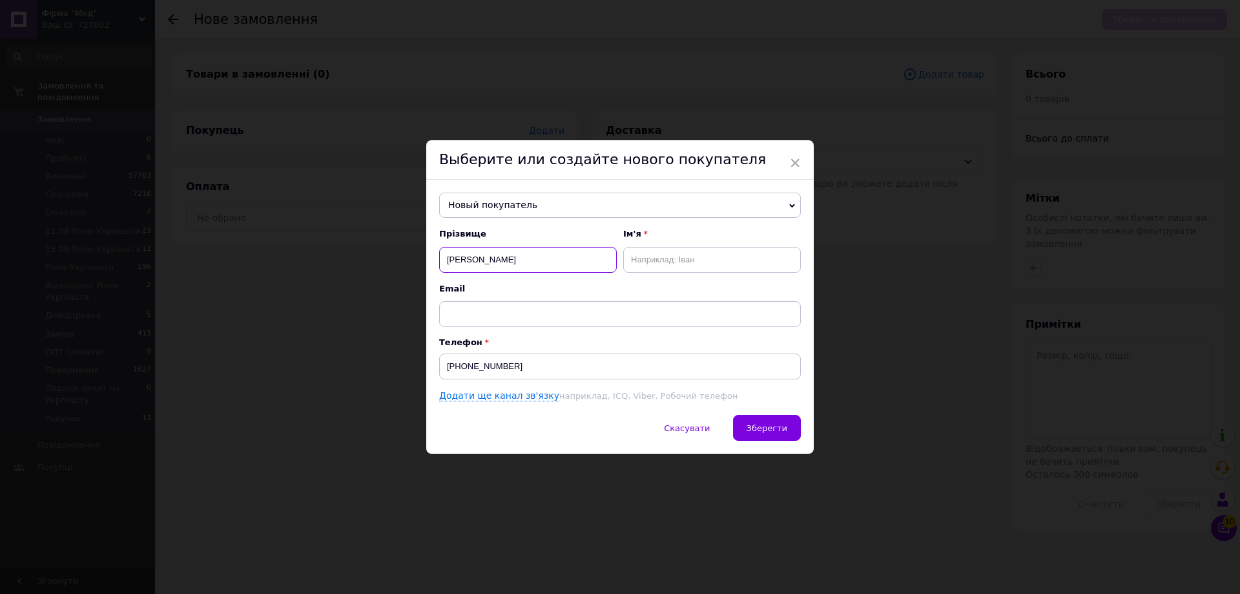
click at [489, 256] on input "Лимарь Вікторія" at bounding box center [528, 260] width 178 height 26
drag, startPoint x: 489, startPoint y: 256, endPoint x: 678, endPoint y: 255, distance: 189.3
click at [698, 255] on div "Прізвище Лимарь Вікторія Ім'я" at bounding box center [620, 250] width 362 height 44
click at [493, 256] on input "Лимарь Вікторія" at bounding box center [528, 260] width 178 height 26
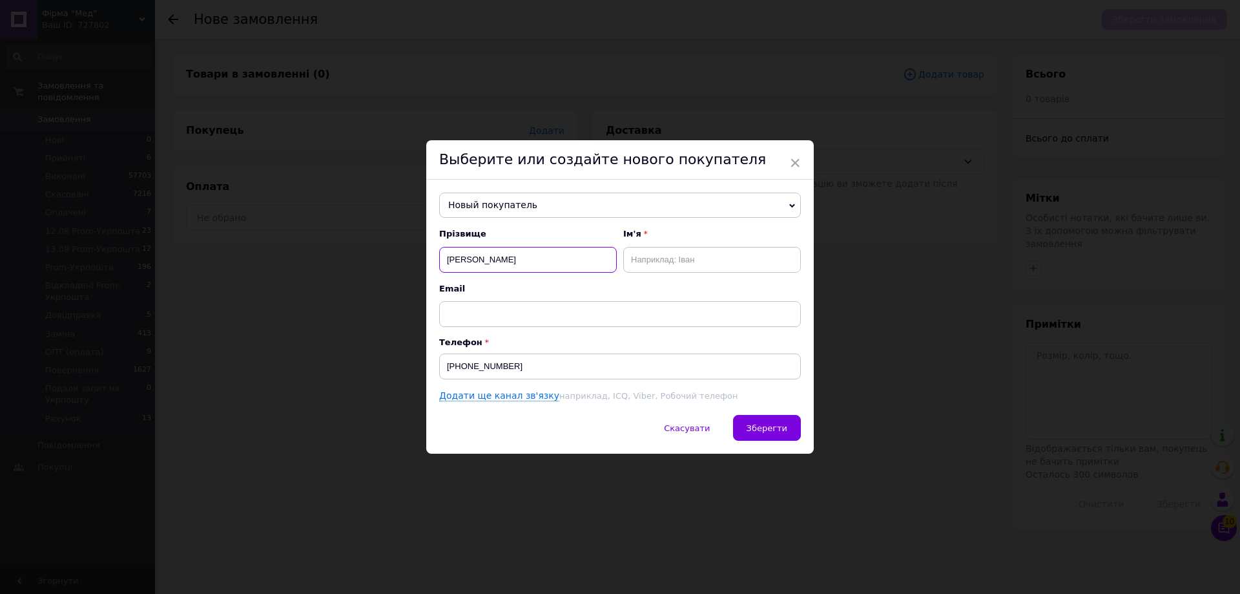
click at [493, 256] on input "Лимарь Вікторія" at bounding box center [528, 260] width 178 height 26
type input "Лимарь"
click at [754, 255] on input "Вікторія" at bounding box center [712, 260] width 178 height 26
type input "Вікторія"
click at [782, 428] on span "Зберегти" at bounding box center [767, 428] width 41 height 10
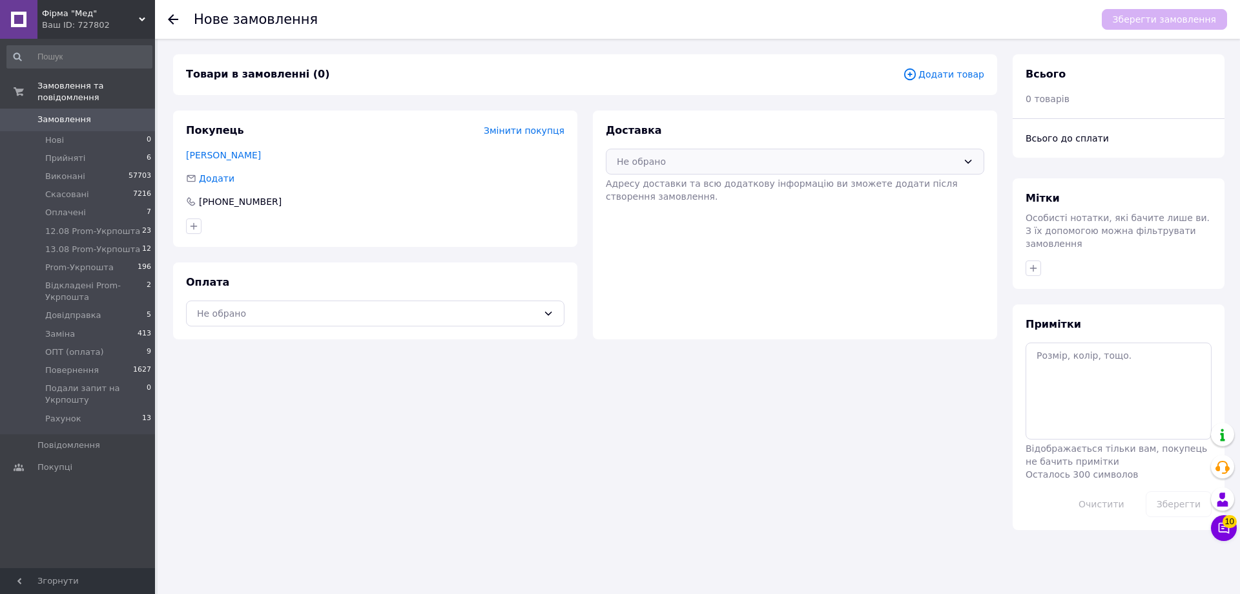
drag, startPoint x: 688, startPoint y: 158, endPoint x: 688, endPoint y: 173, distance: 14.9
click at [688, 160] on div "Не обрано" at bounding box center [787, 161] width 341 height 14
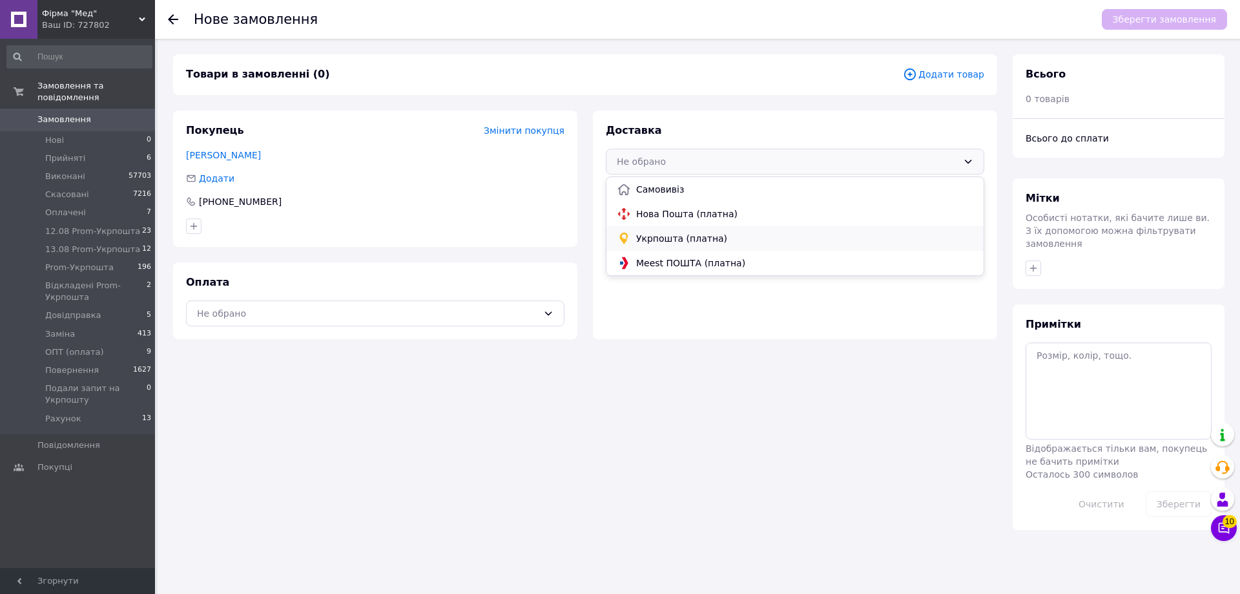
click at [681, 242] on span "Укрпошта (платна)" at bounding box center [804, 238] width 337 height 13
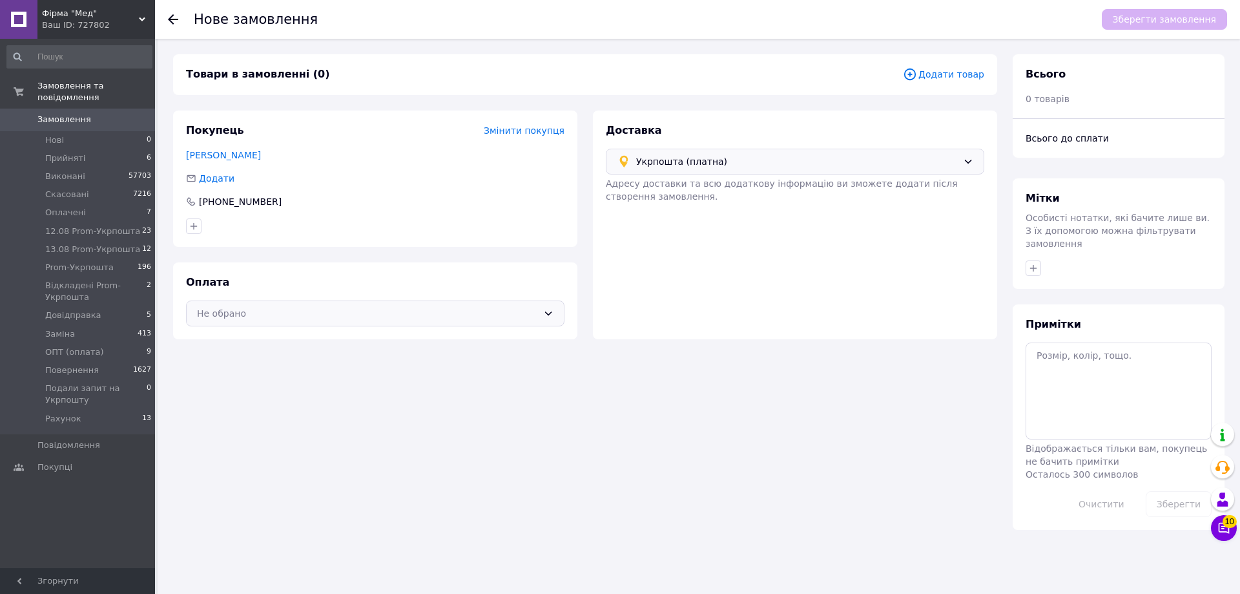
click at [354, 316] on div "Не обрано" at bounding box center [367, 313] width 341 height 14
click at [242, 389] on span "Післяплата" at bounding box center [375, 388] width 357 height 13
click at [937, 77] on span "Додати товар" at bounding box center [943, 74] width 81 height 14
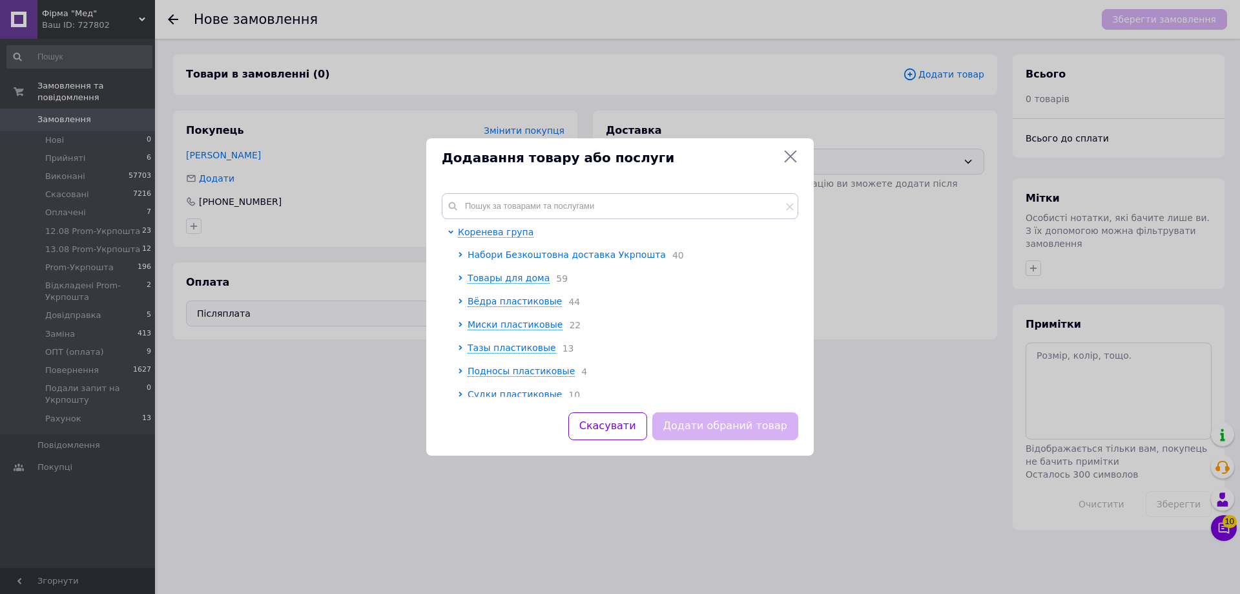
click at [525, 249] on span "Набори Безкоштовна доставка Укрпошта" at bounding box center [567, 254] width 198 height 10
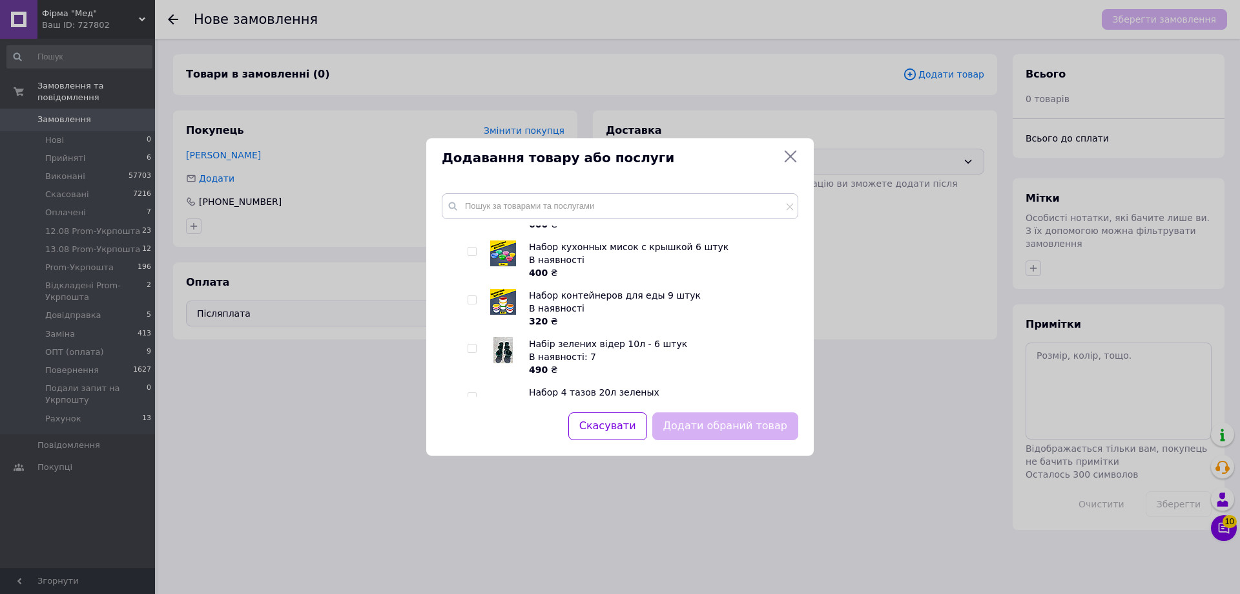
scroll to position [646, 0]
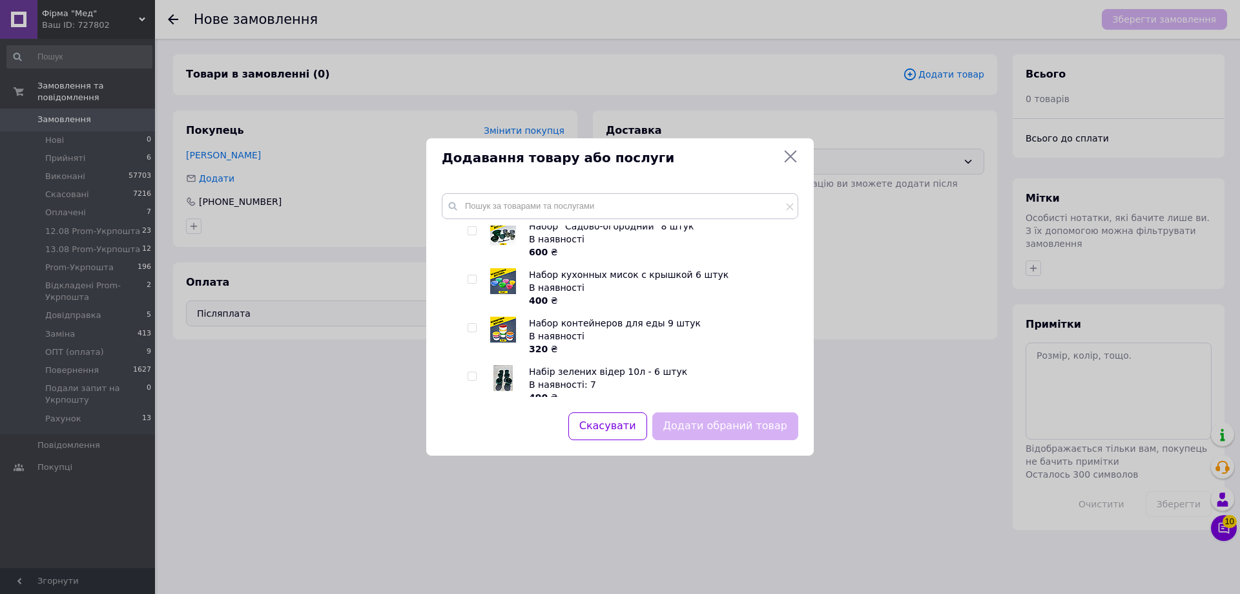
click at [470, 324] on input "checkbox" at bounding box center [472, 328] width 8 height 8
checkbox input "true"
click at [713, 420] on button "Додати обраний товар" at bounding box center [725, 426] width 146 height 28
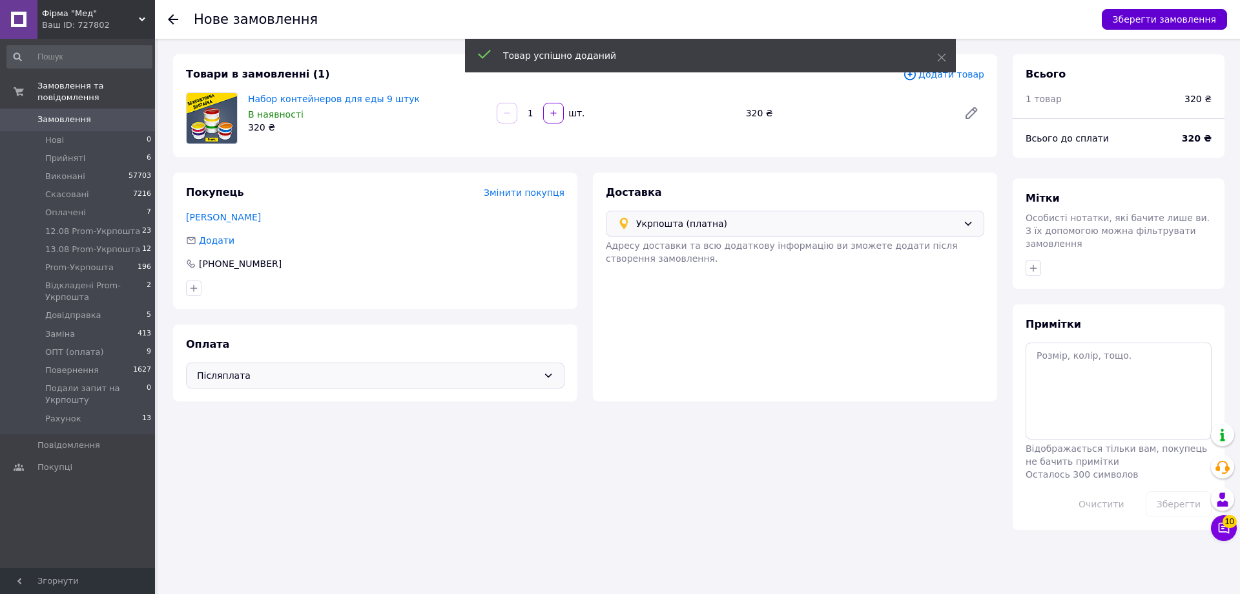
click at [1185, 25] on button "Зберегти замовлення" at bounding box center [1164, 19] width 125 height 21
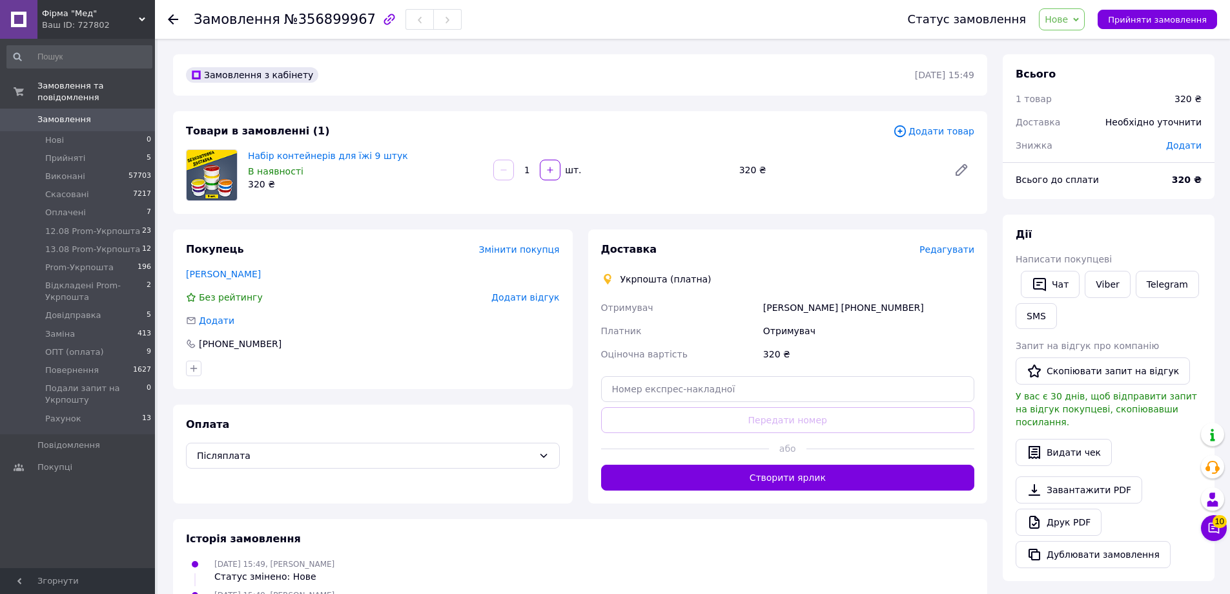
click at [1068, 22] on span "Нове" at bounding box center [1056, 19] width 23 height 10
click at [1077, 47] on li "Прийнято" at bounding box center [1107, 45] width 134 height 19
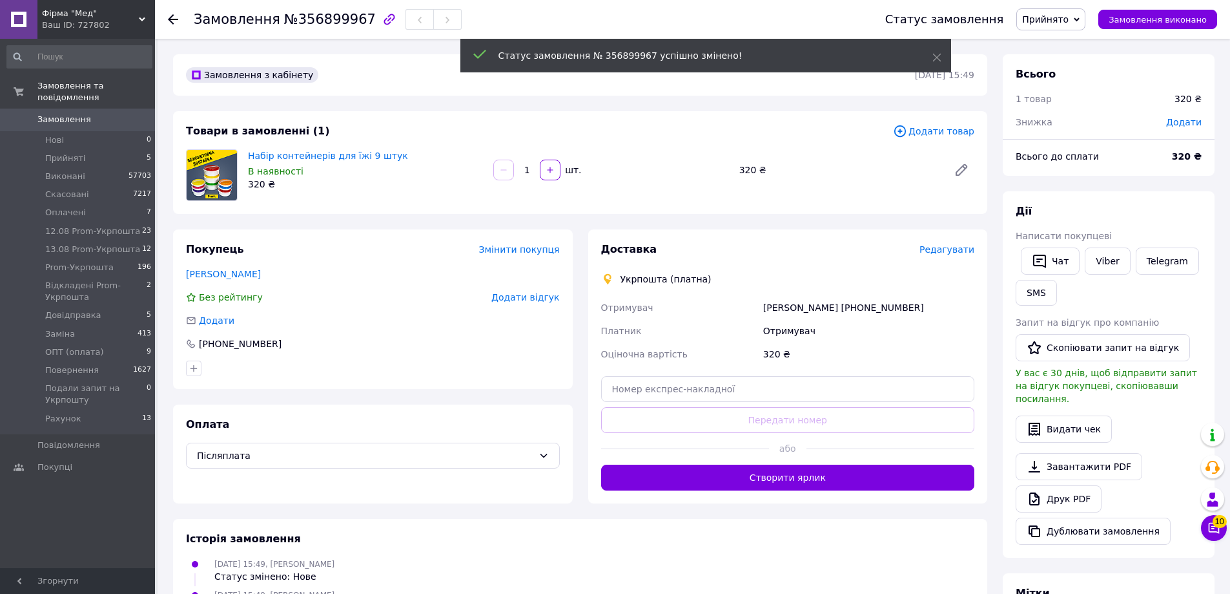
click at [939, 252] on span "Редагувати" at bounding box center [947, 249] width 55 height 10
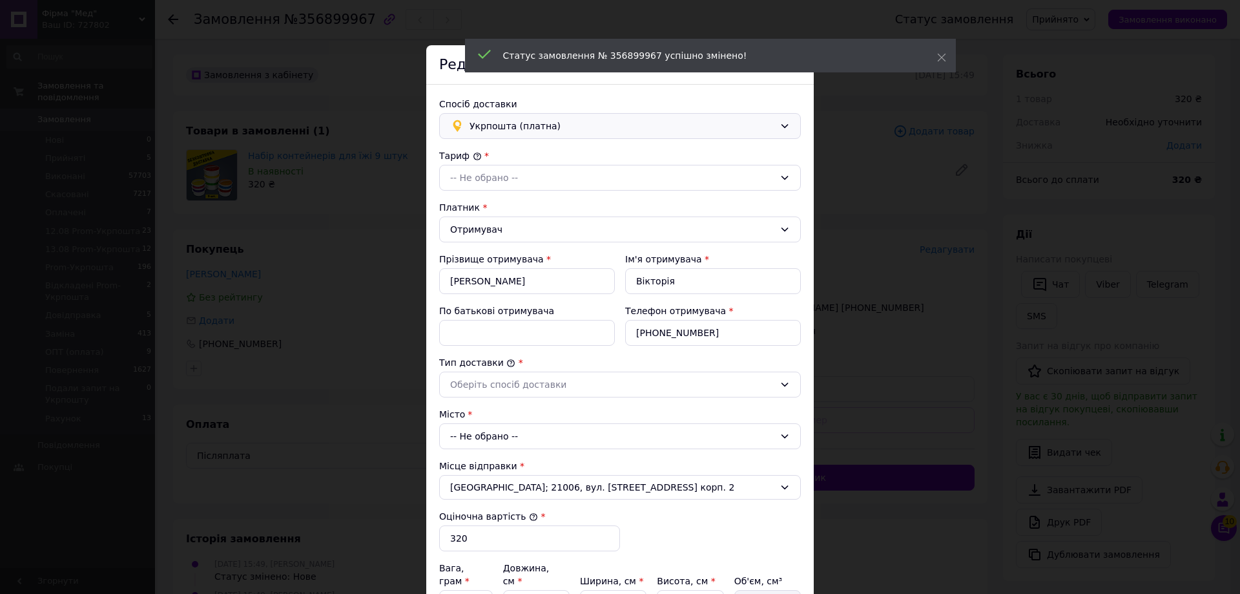
click at [585, 122] on span "Укрпошта (платна)" at bounding box center [622, 126] width 305 height 14
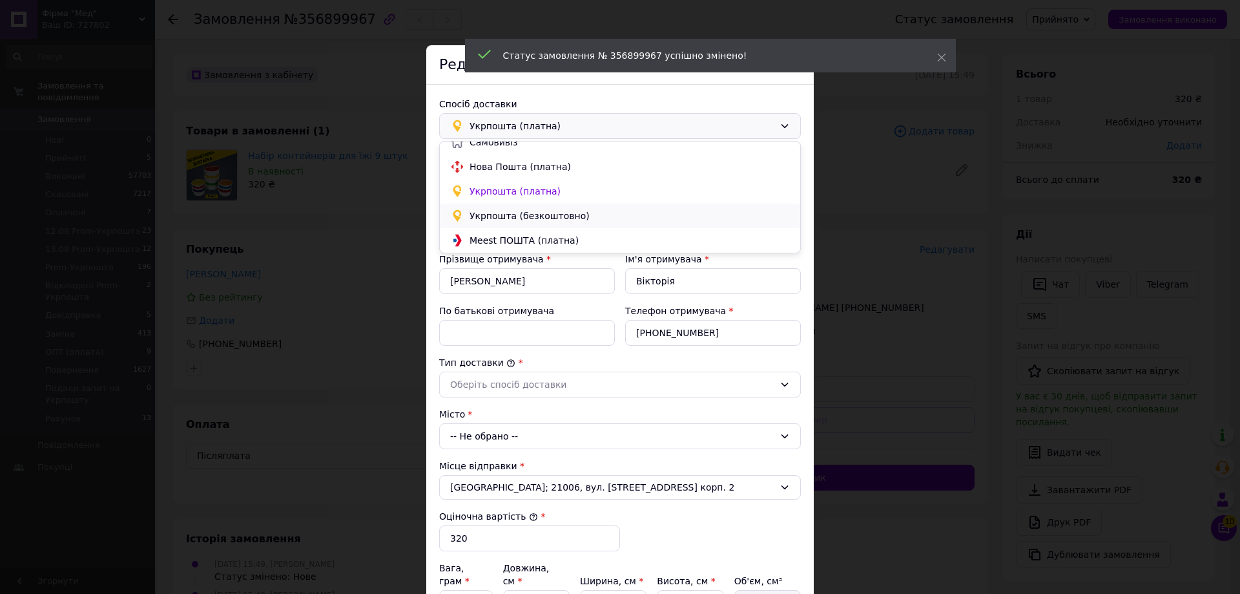
click at [563, 218] on span "Укрпошта (безкоштовно)" at bounding box center [630, 215] width 320 height 13
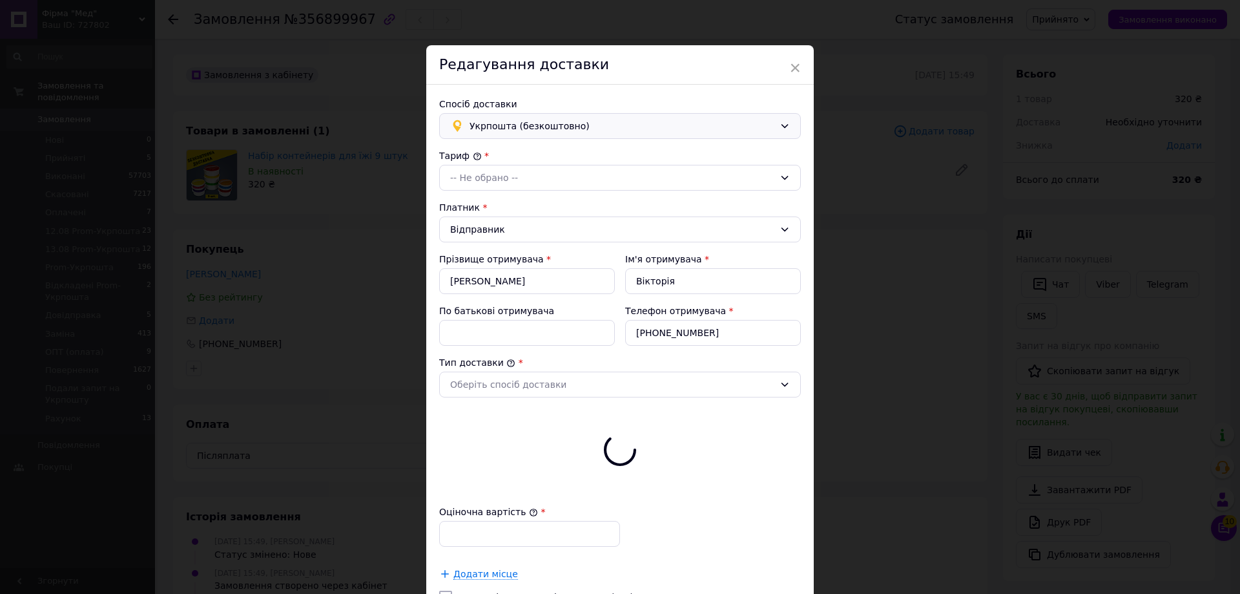
type input "320"
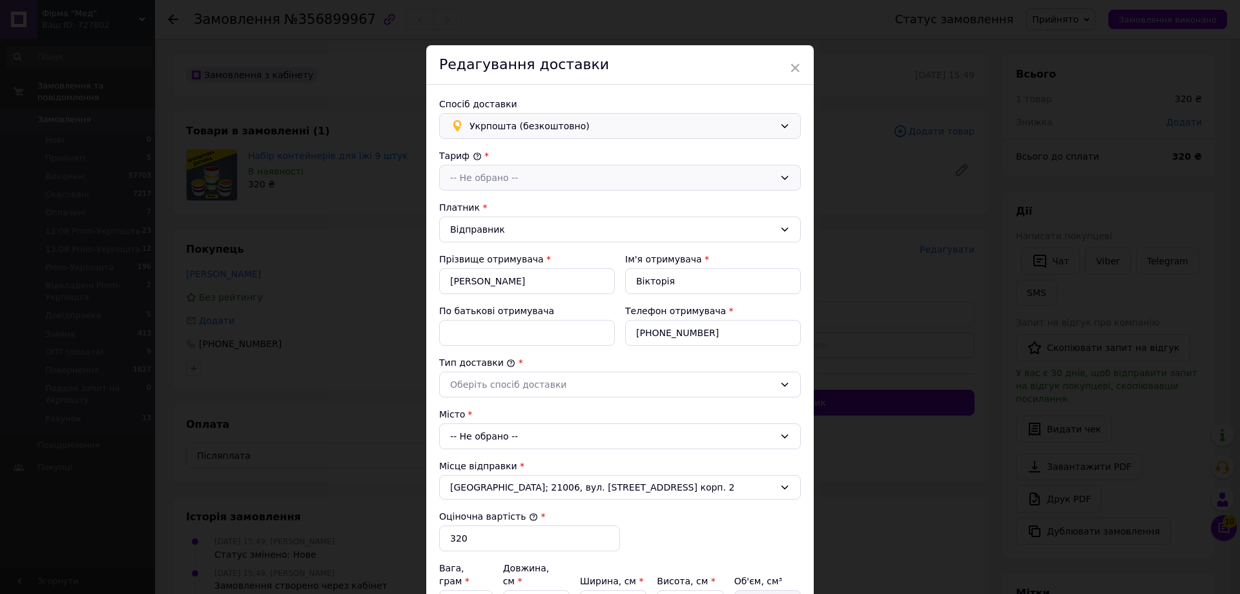
click at [503, 180] on div "-- Не обрано --" at bounding box center [612, 178] width 324 height 14
click at [495, 214] on li "Стандарт" at bounding box center [620, 205] width 360 height 25
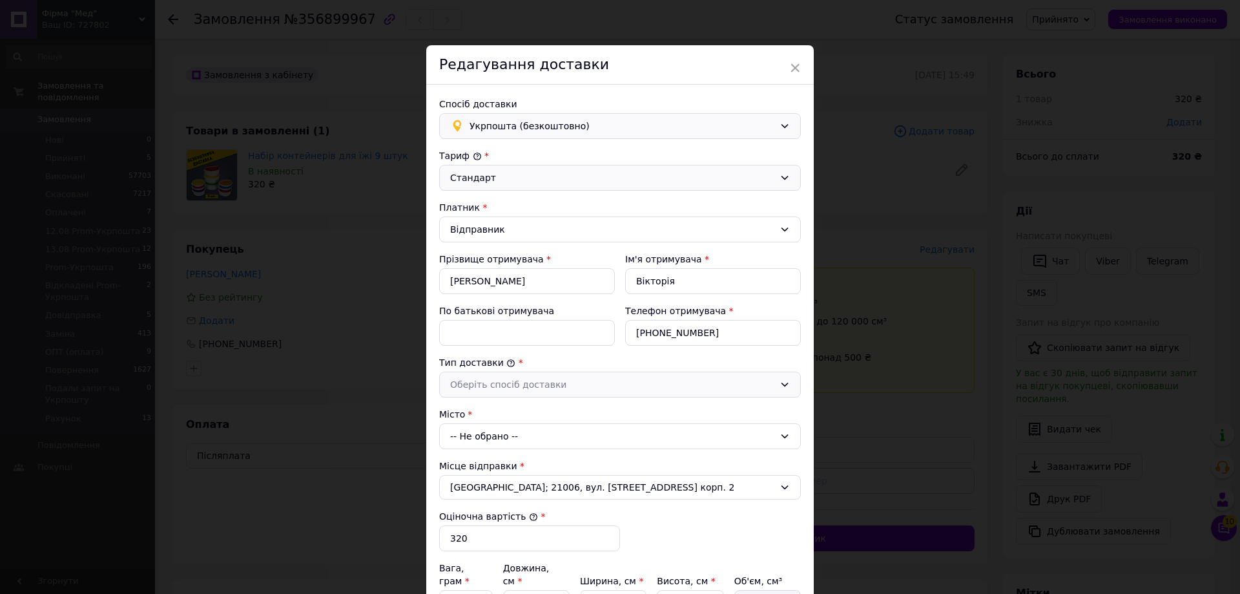
drag, startPoint x: 494, startPoint y: 380, endPoint x: 492, endPoint y: 395, distance: 15.0
click at [493, 386] on div "Оберіть спосіб доставки" at bounding box center [612, 384] width 324 height 14
click at [490, 413] on li "Склад - склад" at bounding box center [620, 412] width 360 height 25
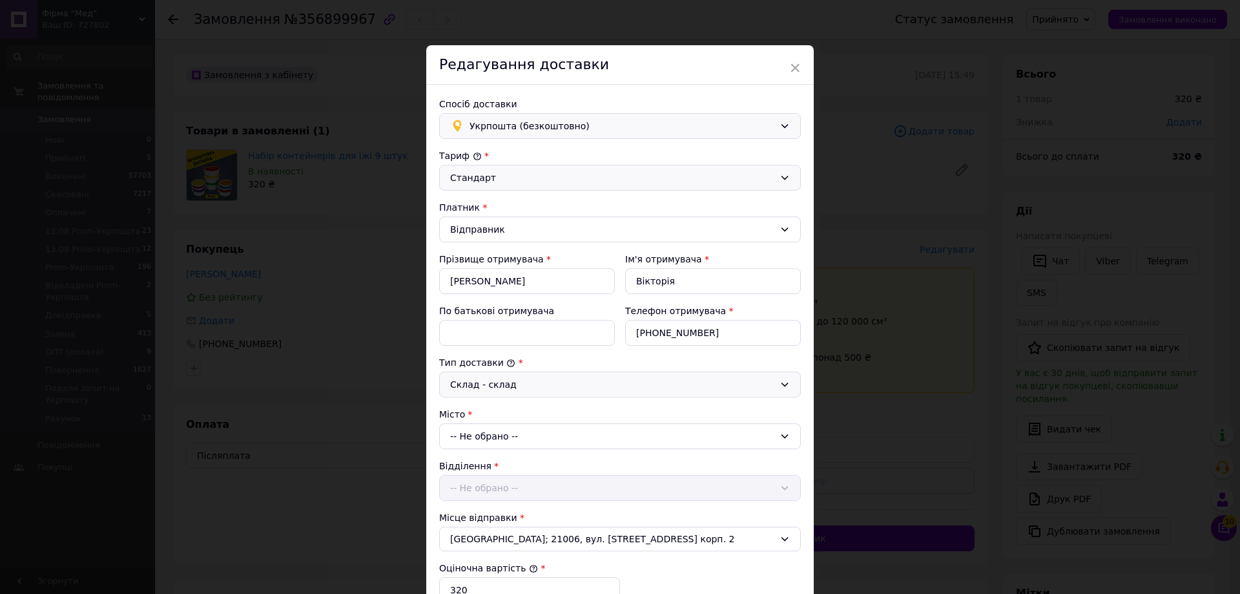
click at [488, 436] on div "-- Не обрано --" at bounding box center [620, 436] width 362 height 26
type input "Бронька"
click at [498, 497] on li "с. Бронька" at bounding box center [620, 491] width 360 height 21
click at [498, 497] on div "-- Не обрано --" at bounding box center [620, 488] width 362 height 26
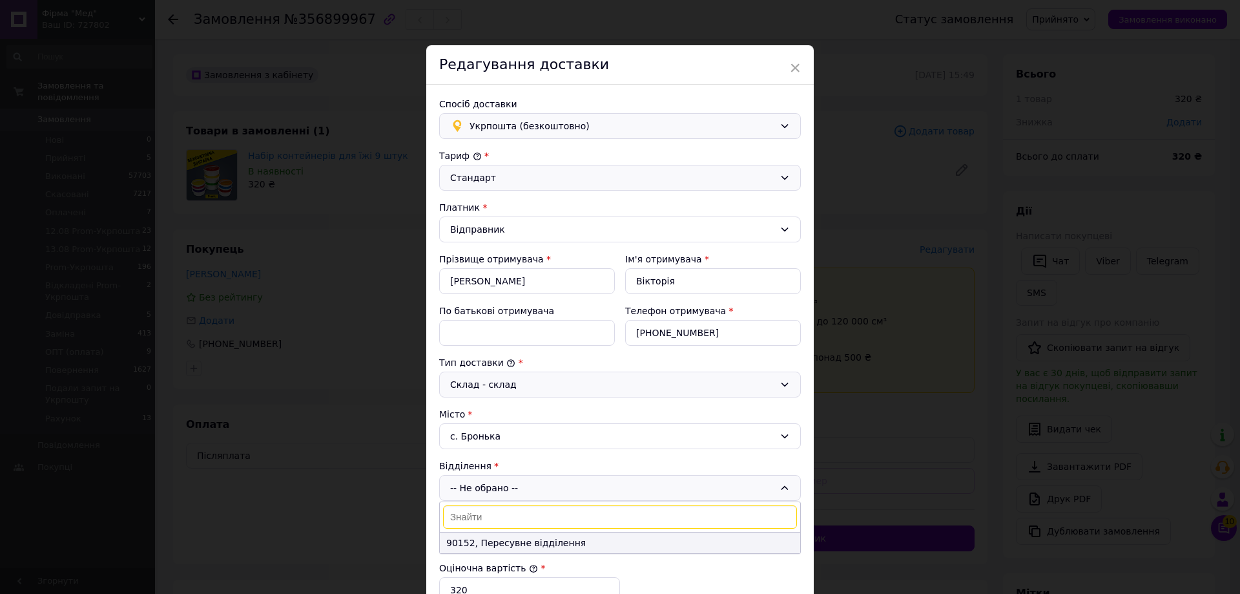
click at [492, 537] on li "90152, Пересувне відділення" at bounding box center [620, 542] width 360 height 21
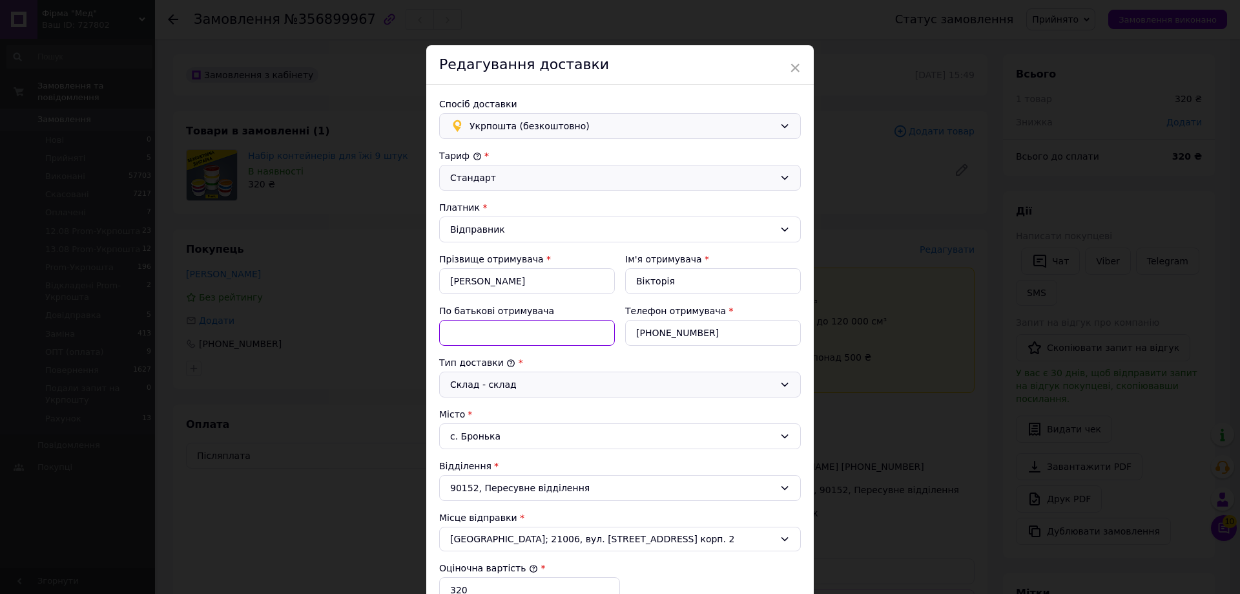
click at [516, 338] on input "По батькові отримувача" at bounding box center [527, 333] width 176 height 26
type input "Василівна"
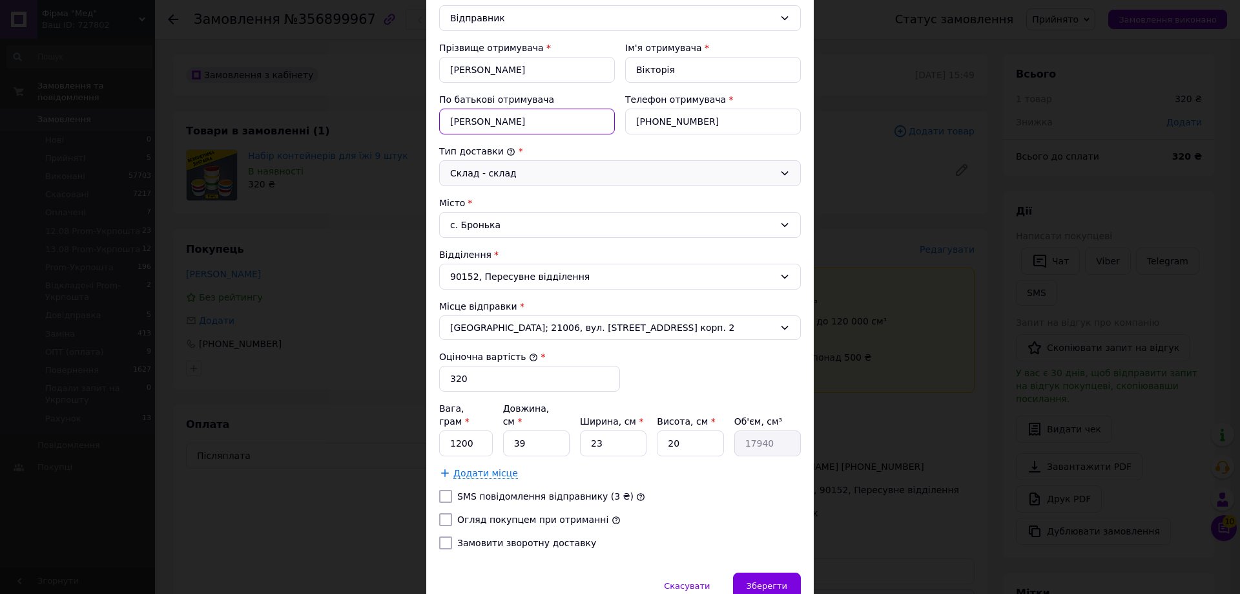
scroll to position [261, 0]
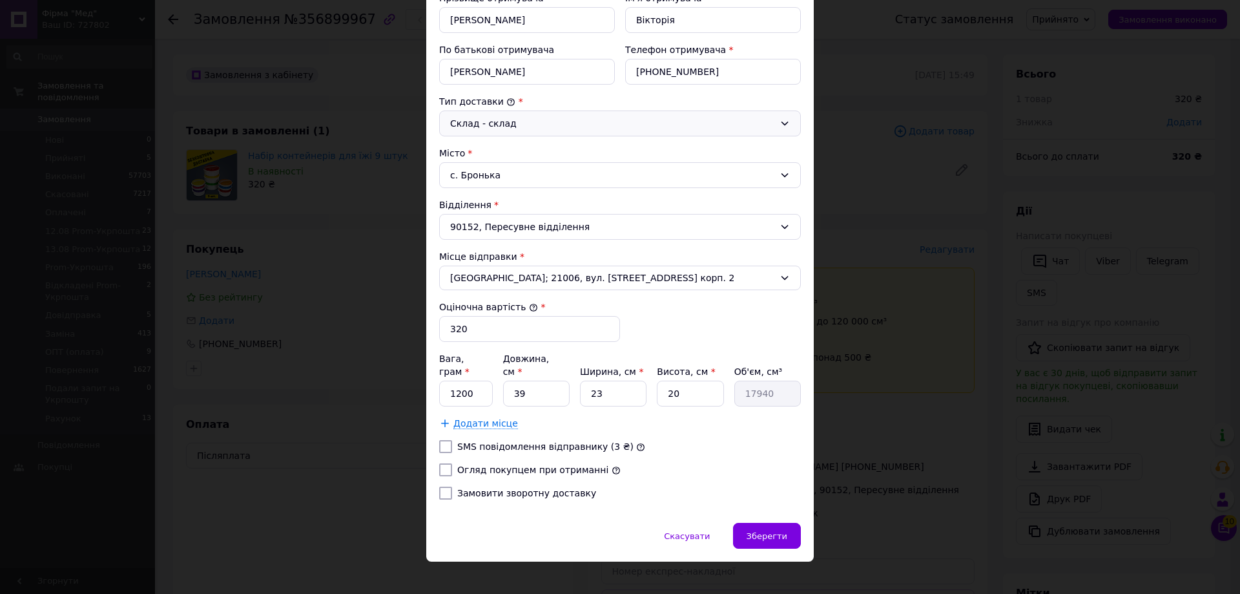
click at [443, 463] on input "Огляд покупцем при отриманні" at bounding box center [445, 469] width 13 height 13
checkbox input "true"
click at [442, 486] on input "Замовити зворотну доставку" at bounding box center [445, 492] width 13 height 13
checkbox input "true"
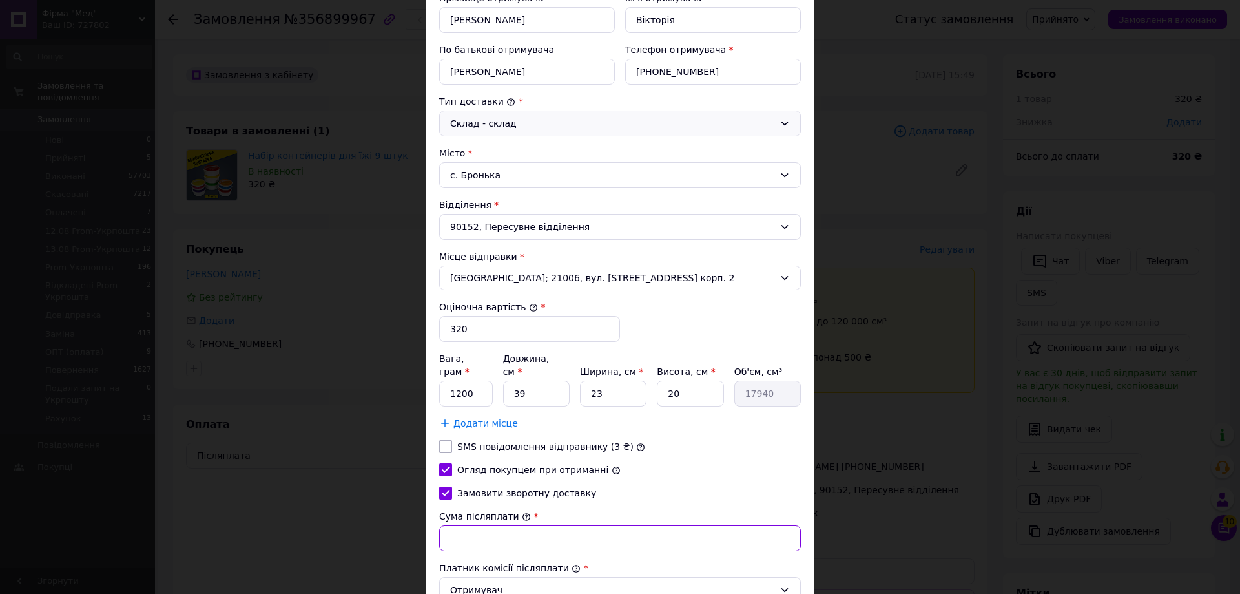
click at [479, 534] on input "Сума післяплати" at bounding box center [620, 538] width 362 height 26
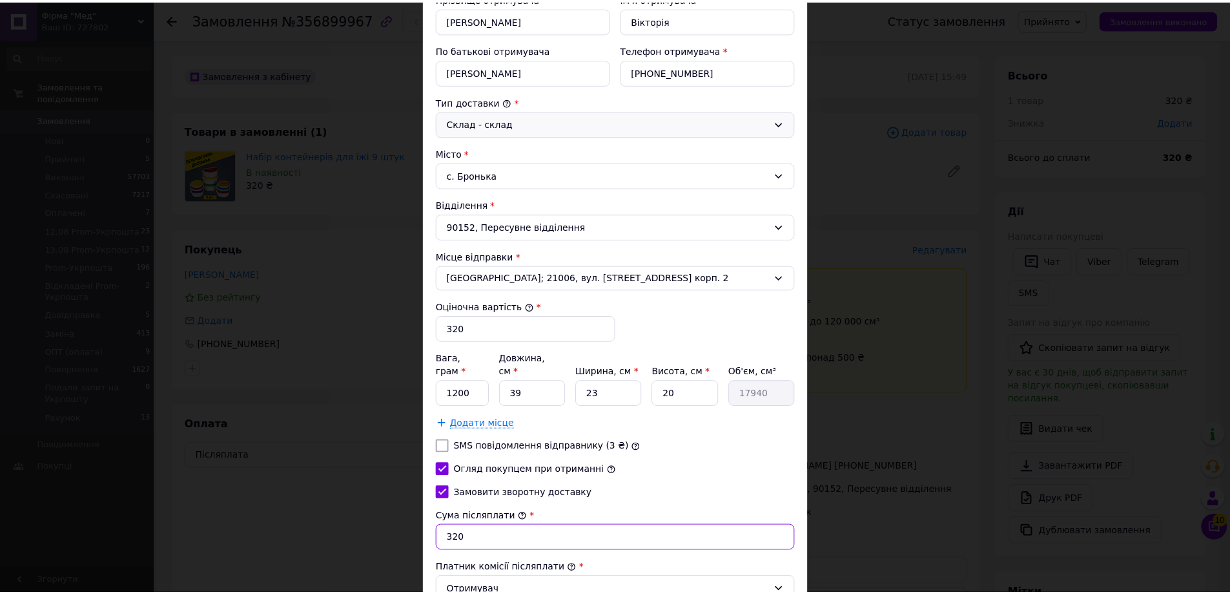
scroll to position [364, 0]
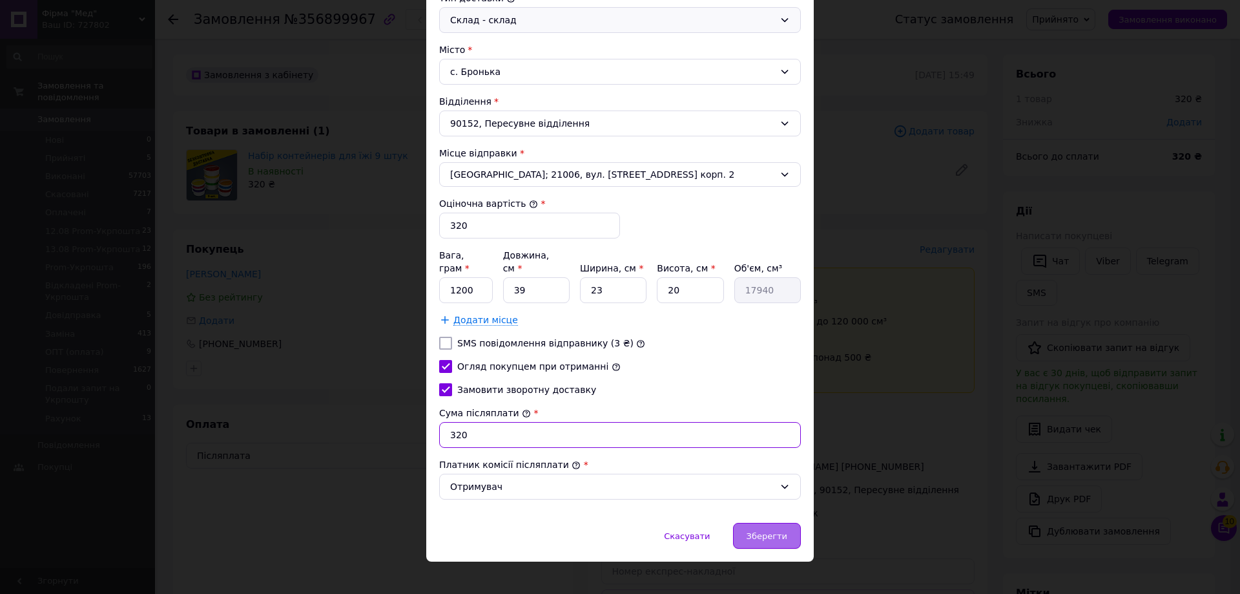
type input "320"
click at [770, 523] on div "Зберегти" at bounding box center [767, 536] width 68 height 26
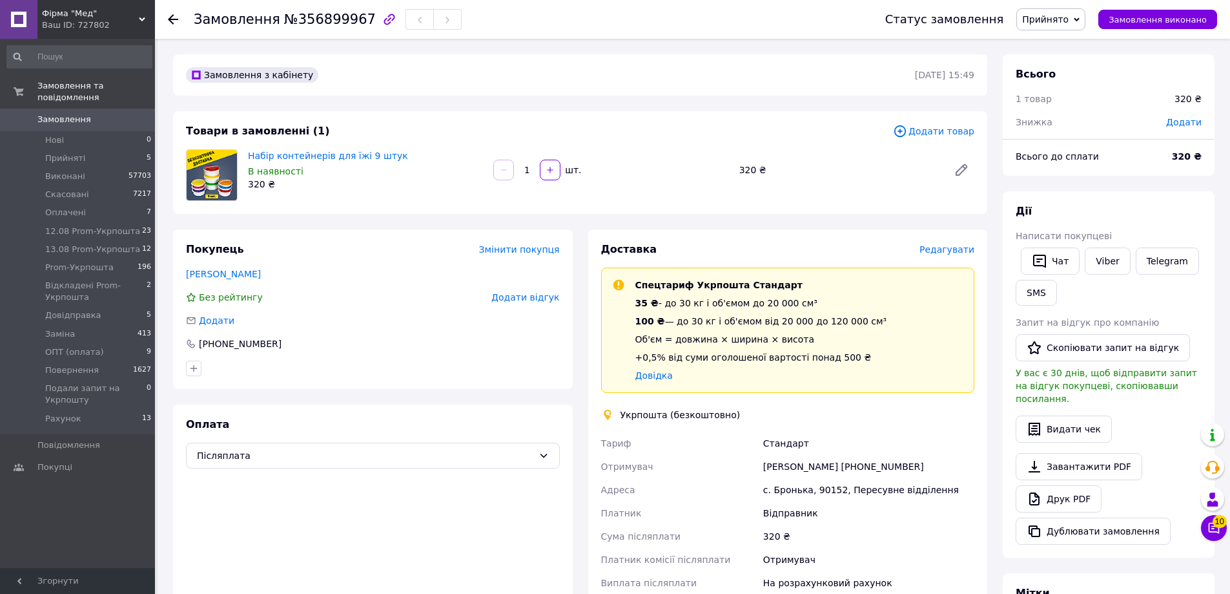
click at [862, 464] on div "Вікторія Василівна Лимарь +380689185405" at bounding box center [869, 466] width 216 height 23
drag, startPoint x: 862, startPoint y: 464, endPoint x: 838, endPoint y: 468, distance: 24.8
click at [859, 464] on div "Вікторія Василівна Лимарь +380689185405" at bounding box center [869, 466] width 216 height 23
click at [781, 487] on div "с. Бронька, 90152, Пересувне відділення" at bounding box center [869, 489] width 216 height 23
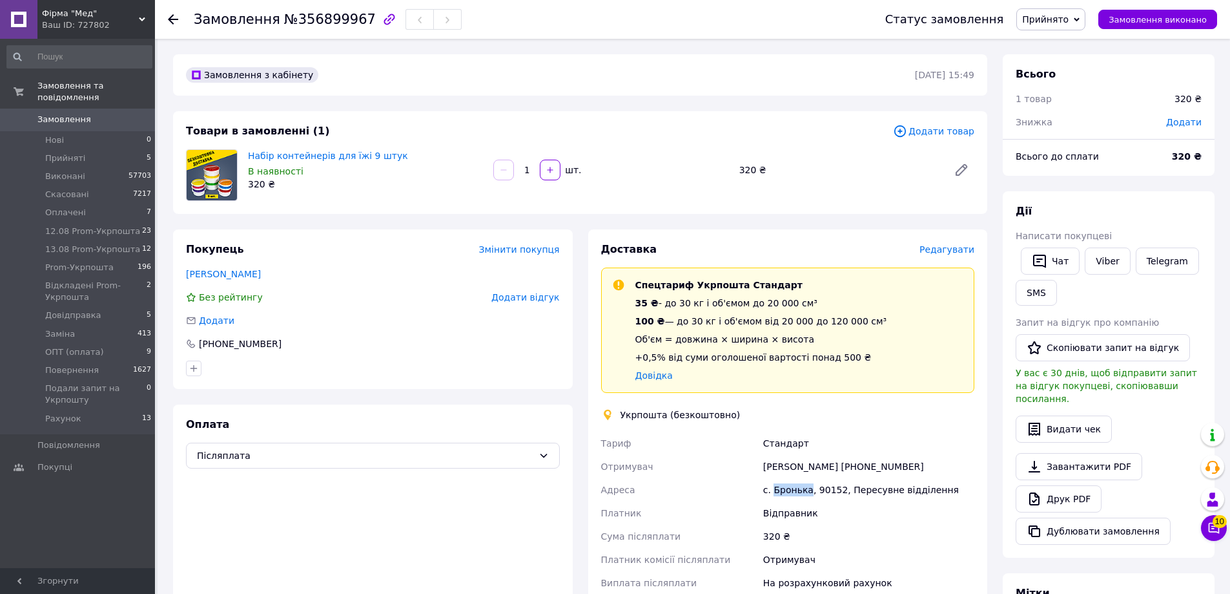
click at [1086, 16] on span "Прийнято" at bounding box center [1051, 19] width 69 height 22
click at [1081, 127] on li "13.08 Prom-Укрпошта" at bounding box center [1084, 122] width 134 height 19
click at [43, 152] on li "Прийняті 5" at bounding box center [79, 158] width 159 height 18
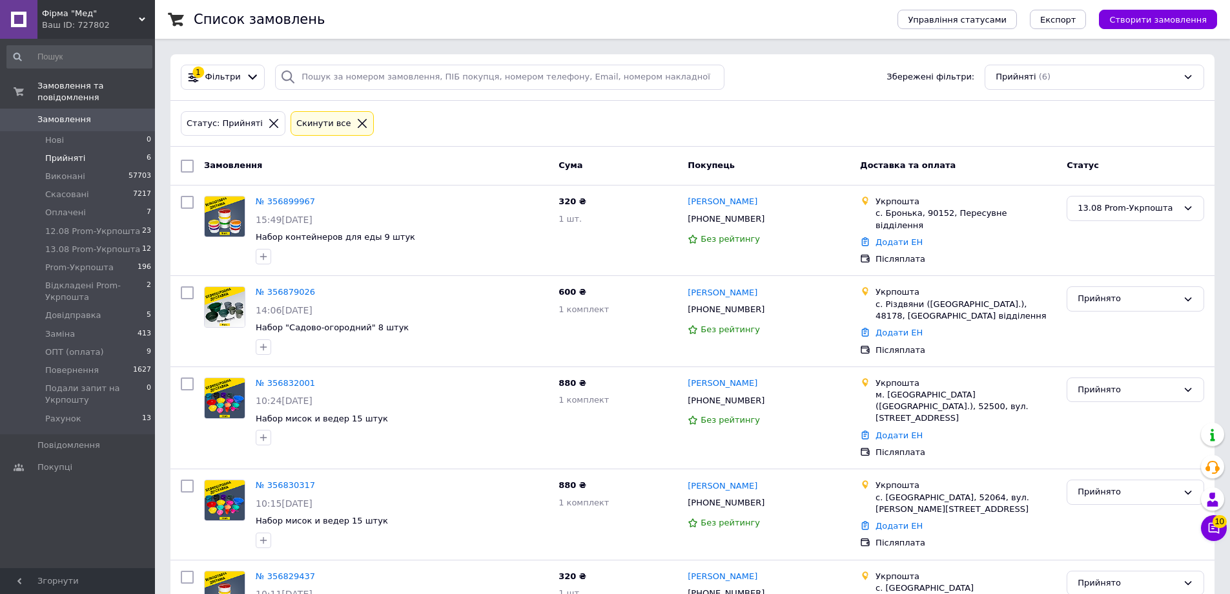
click at [358, 123] on icon at bounding box center [362, 123] width 9 height 9
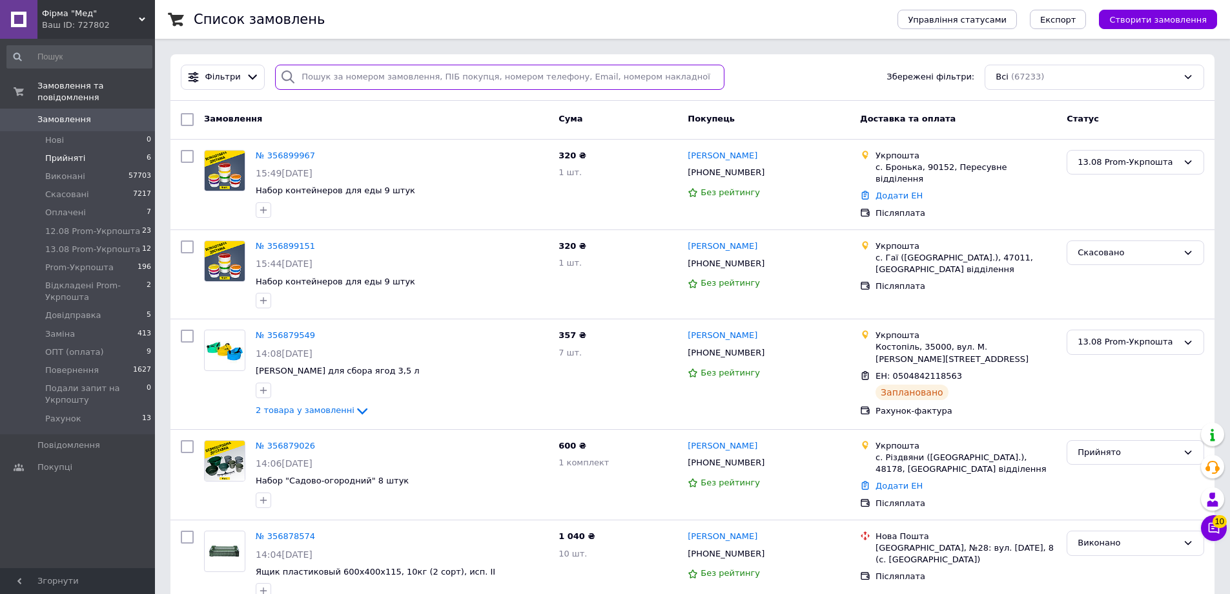
click at [342, 87] on input "search" at bounding box center [500, 77] width 450 height 25
paste input "0665г69568"
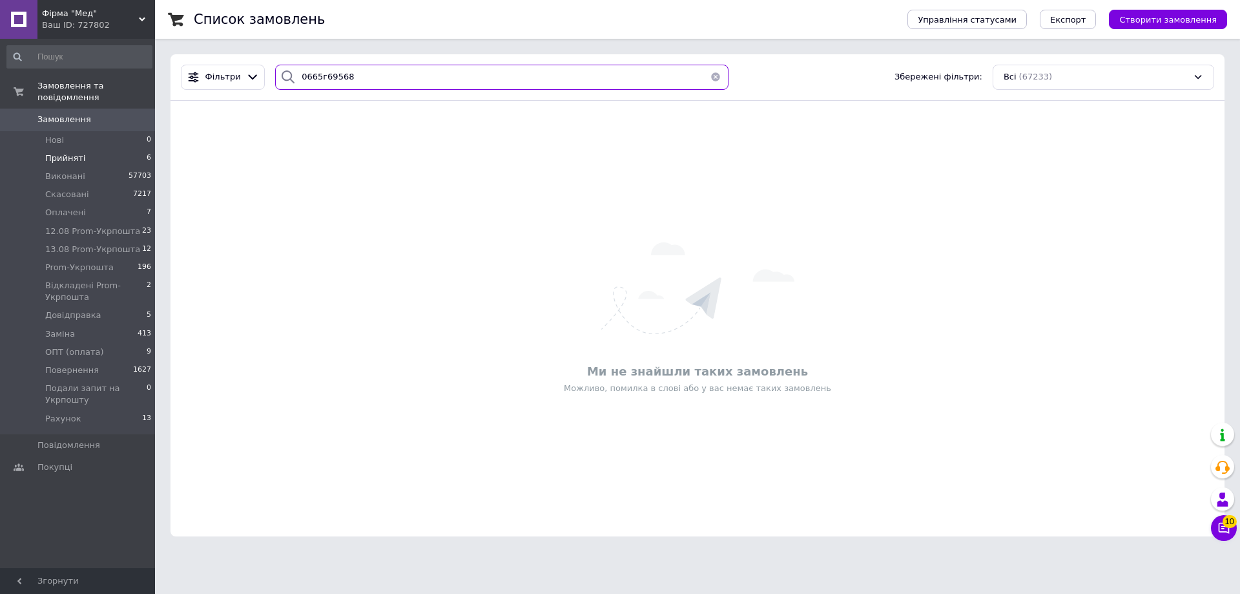
click at [317, 74] on input "0665г69568" at bounding box center [501, 77] width 453 height 25
click at [309, 74] on input "066569568" at bounding box center [501, 77] width 453 height 25
drag, startPoint x: 311, startPoint y: 74, endPoint x: 325, endPoint y: 78, distance: 14.9
click at [325, 78] on input "066569568" at bounding box center [501, 77] width 453 height 25
drag, startPoint x: 374, startPoint y: 81, endPoint x: 280, endPoint y: 80, distance: 94.3
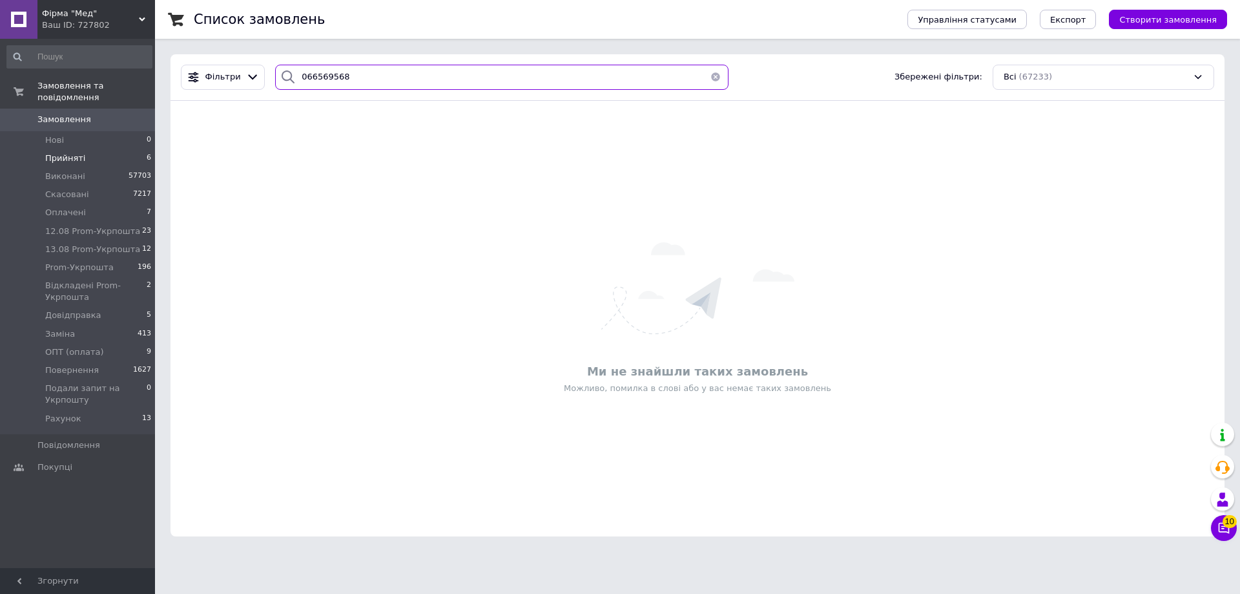
click at [280, 80] on div "066569568" at bounding box center [501, 77] width 453 height 25
paste input "Пєшкун"
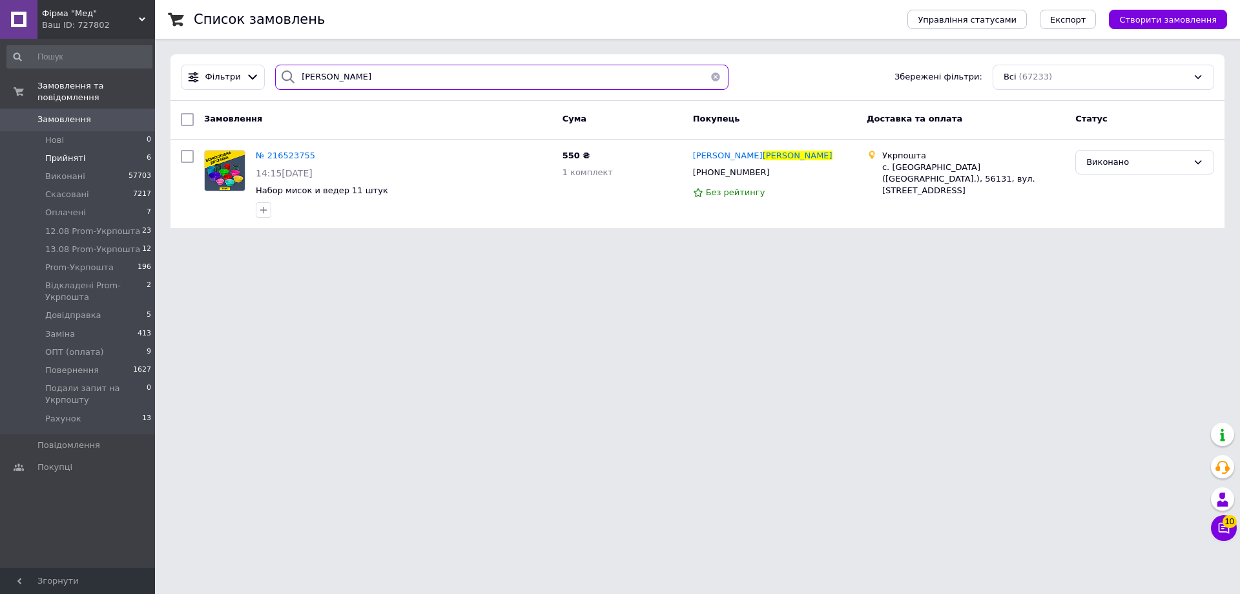
click at [315, 76] on input "Пєшкун" at bounding box center [501, 77] width 453 height 25
paste input "0633377357"
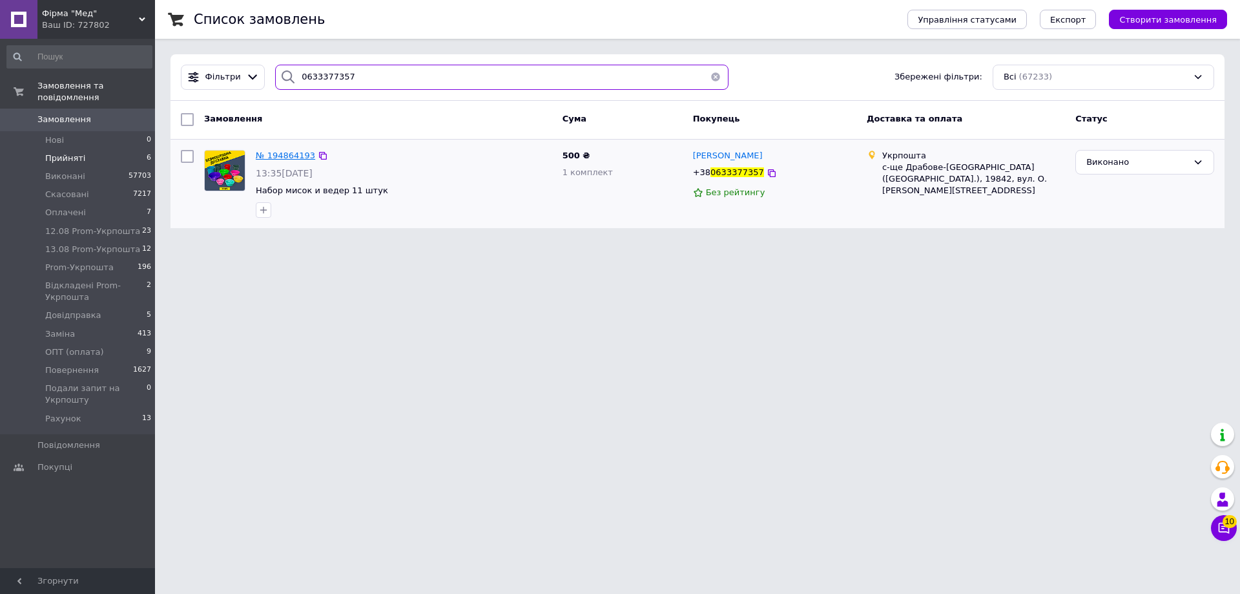
type input "0633377357"
click at [287, 159] on span "№ 194864193" at bounding box center [285, 155] width 59 height 10
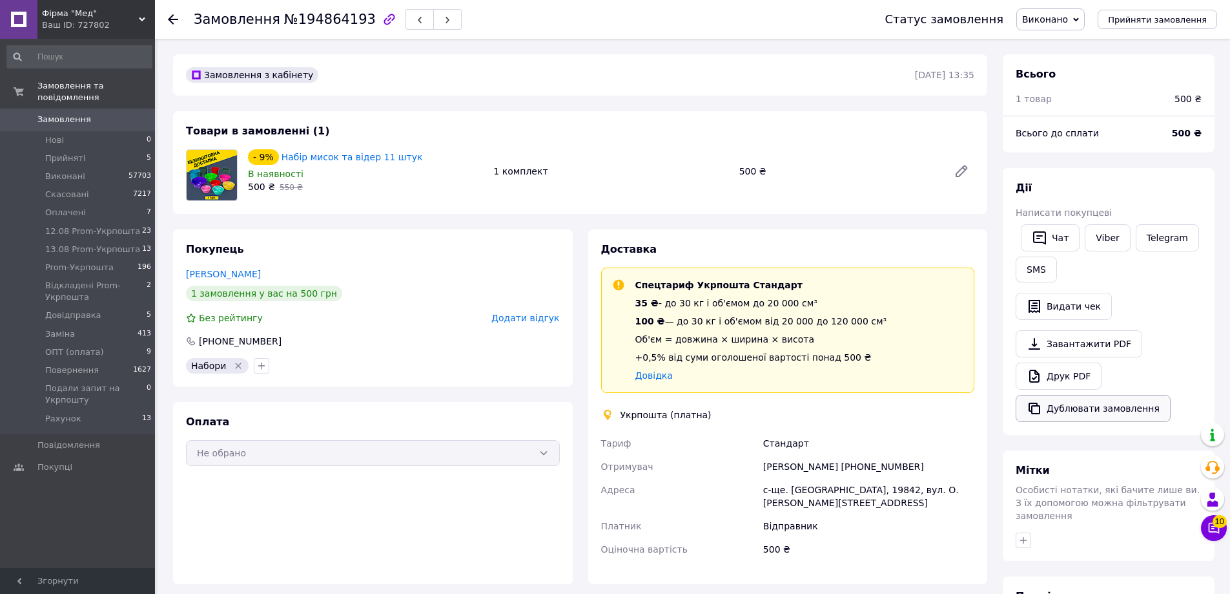
click at [1074, 408] on button "Дублювати замовлення" at bounding box center [1093, 408] width 155 height 27
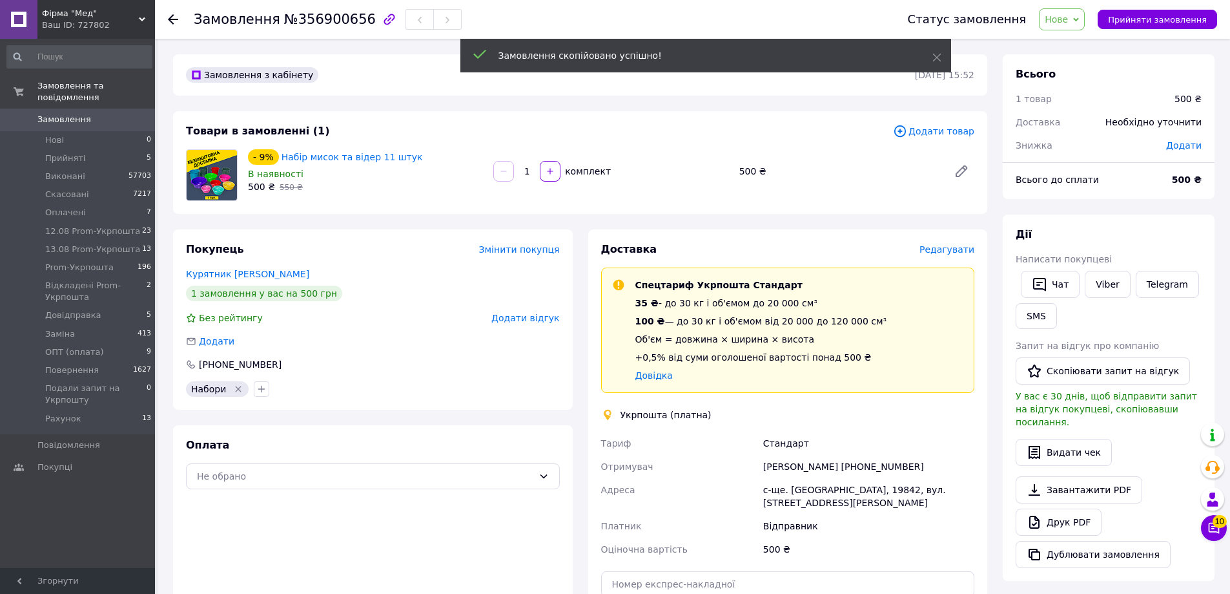
click at [940, 125] on span "Додати товар" at bounding box center [933, 131] width 81 height 14
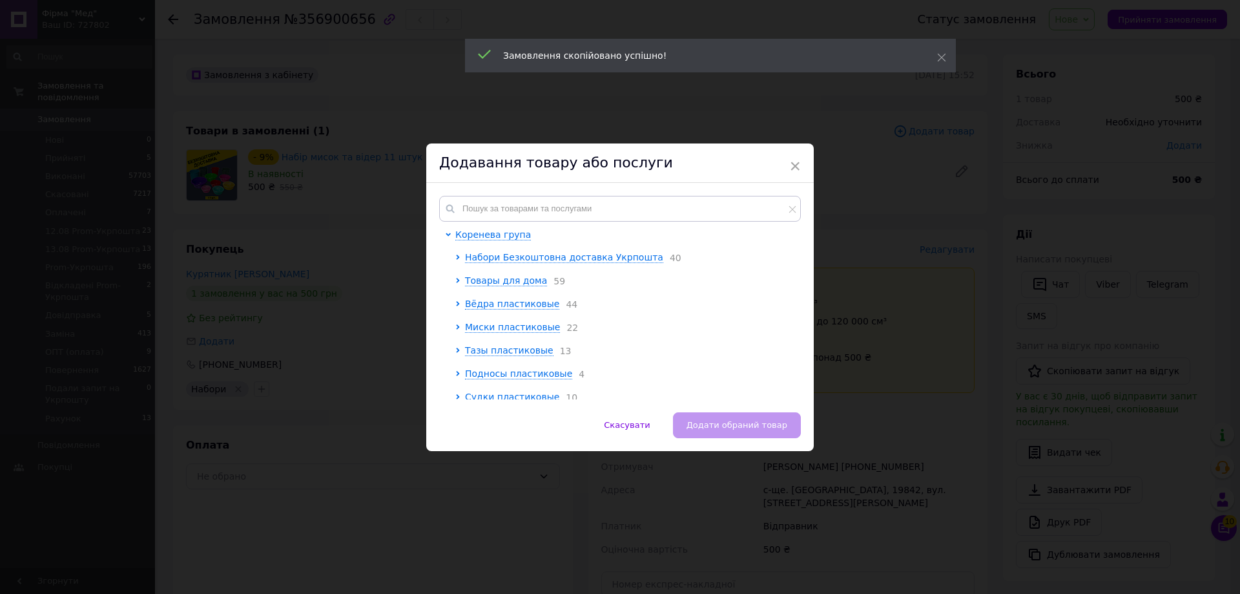
click at [530, 262] on span "Набори Безкоштовна доставка Укрпошта" at bounding box center [564, 257] width 198 height 10
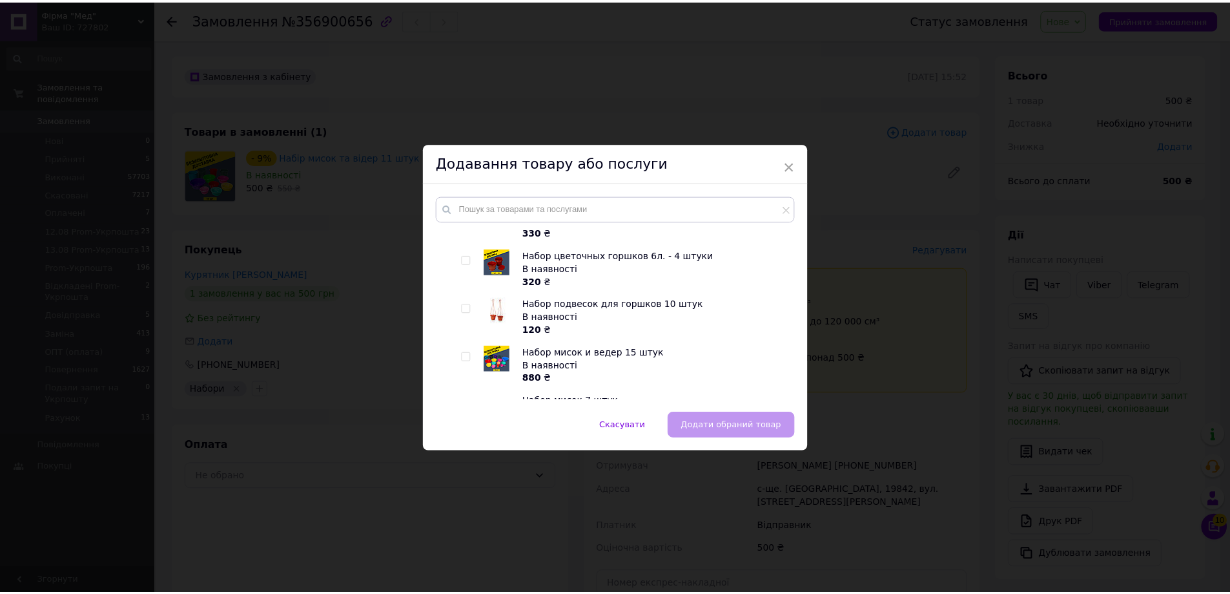
scroll to position [1227, 0]
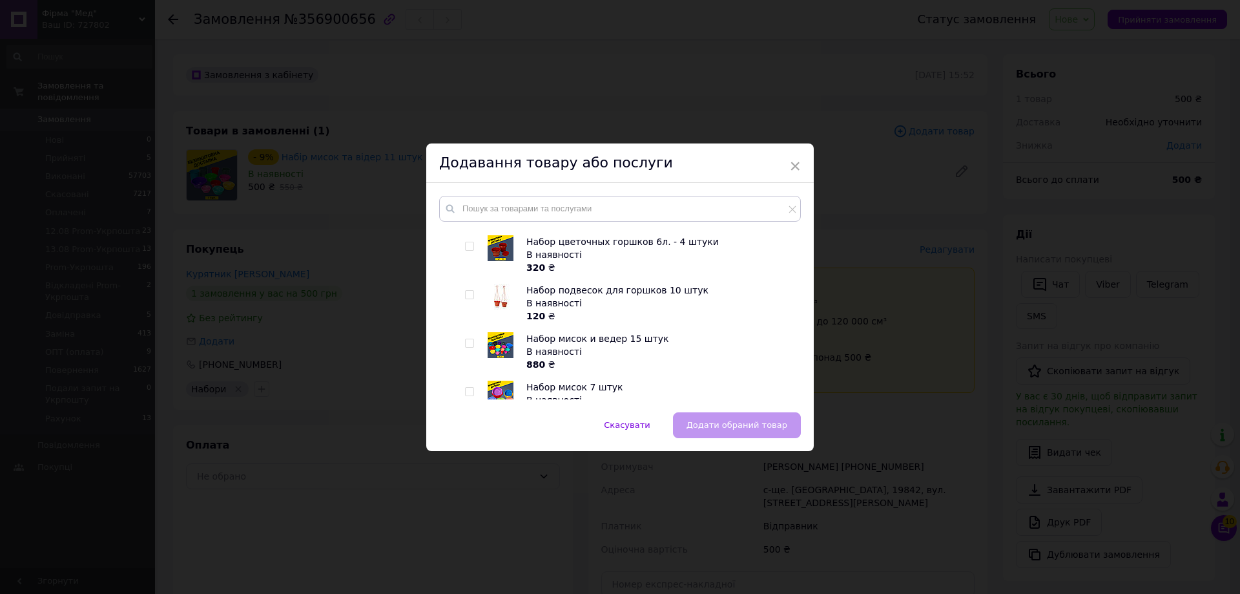
click at [465, 339] on input "checkbox" at bounding box center [469, 343] width 8 height 8
checkbox input "true"
click at [760, 421] on span "Додати обраний товар" at bounding box center [737, 425] width 101 height 10
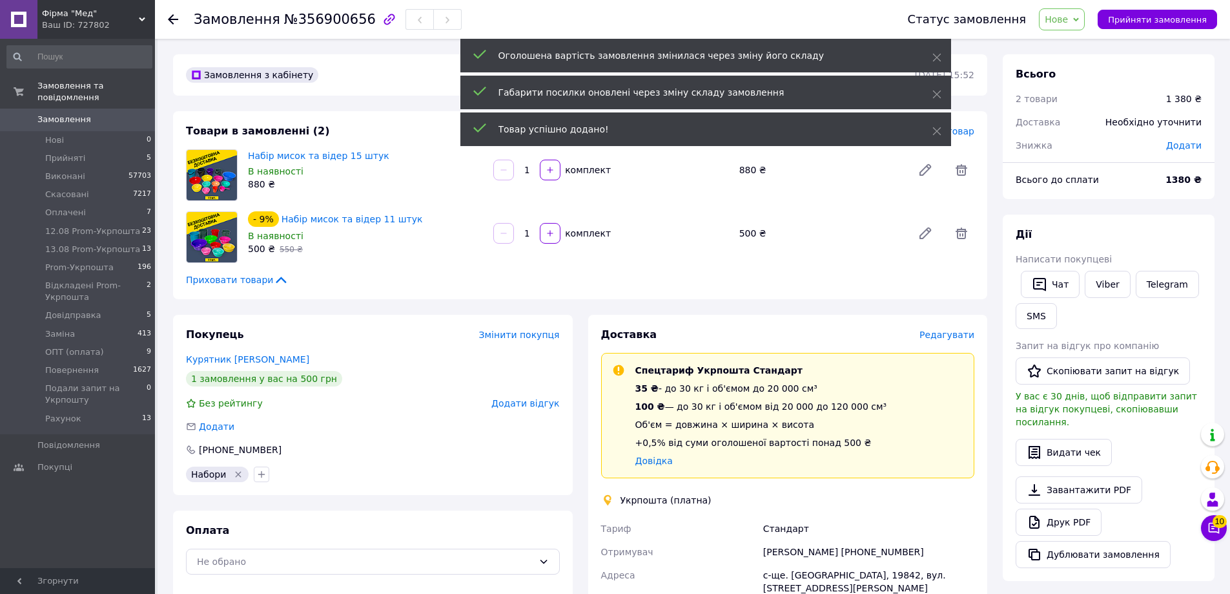
click at [955, 247] on div at bounding box center [962, 233] width 36 height 31
click at [957, 244] on span at bounding box center [962, 233] width 26 height 26
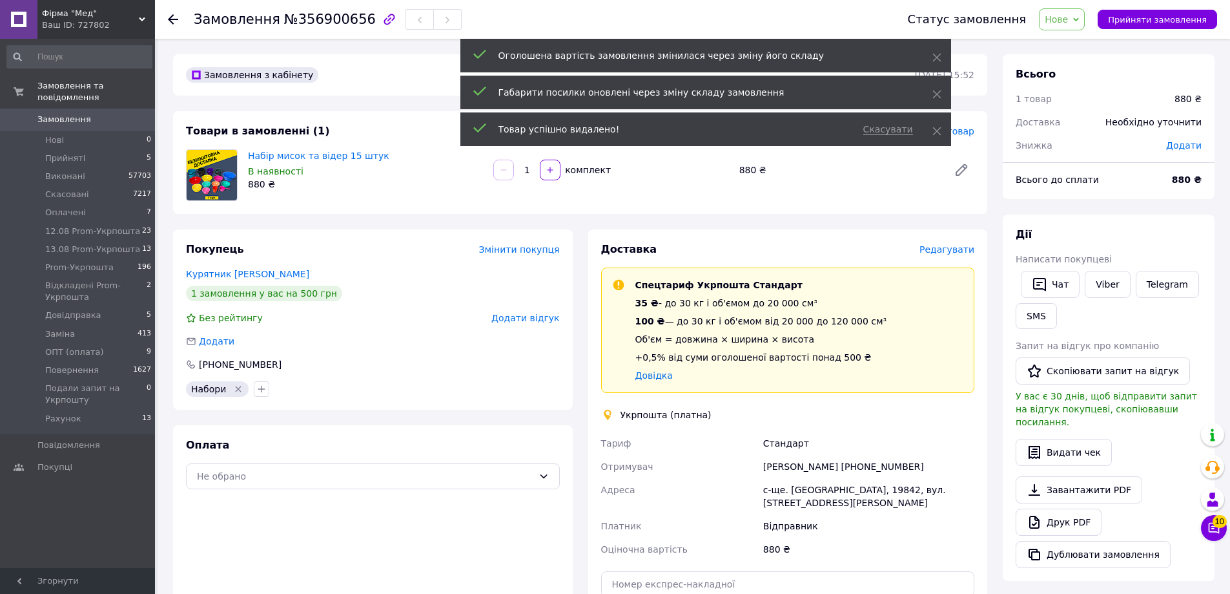
click at [1068, 17] on span "Нове" at bounding box center [1056, 19] width 23 height 10
click at [1070, 49] on li "Прийнято" at bounding box center [1107, 45] width 134 height 19
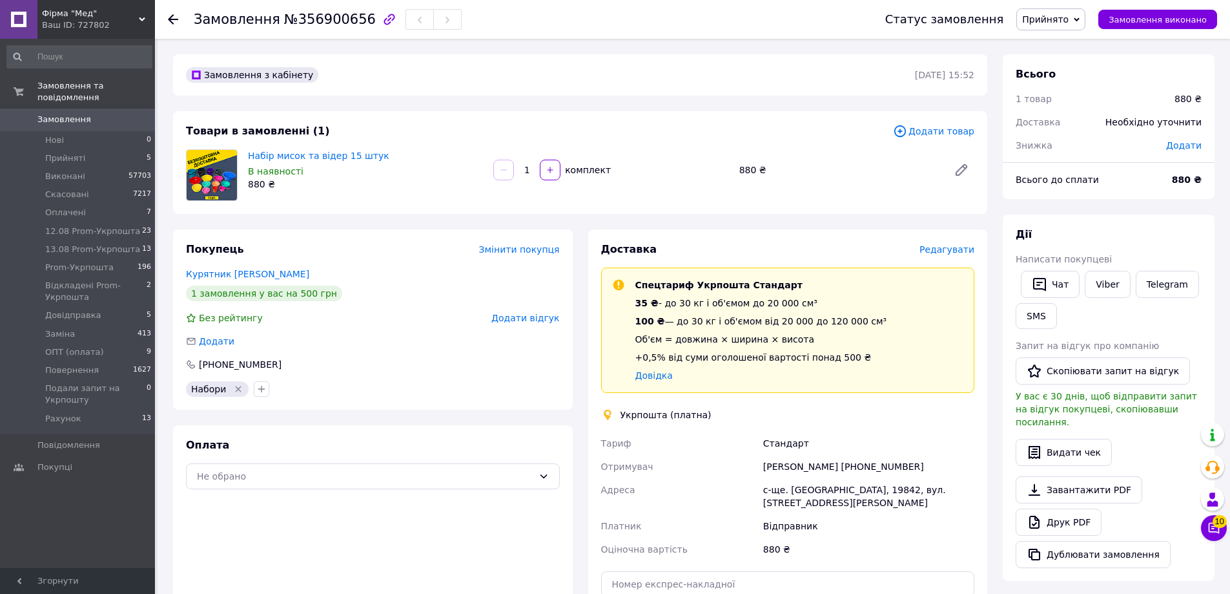
scroll to position [289, 0]
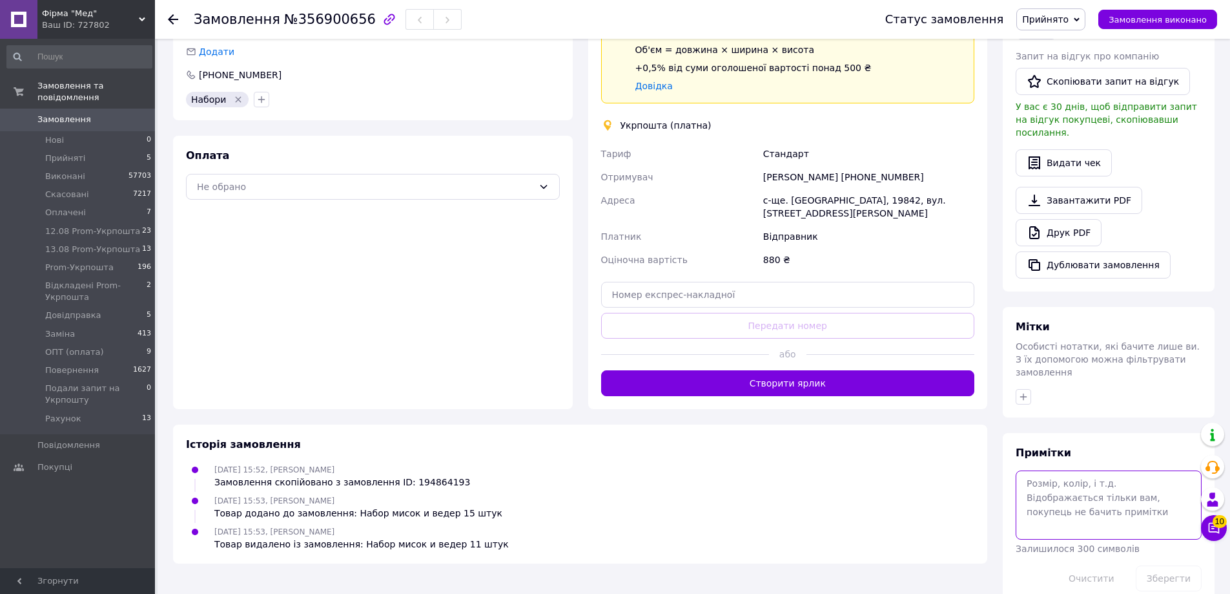
click at [1090, 470] on textarea at bounding box center [1109, 504] width 186 height 68
type textarea "не від"
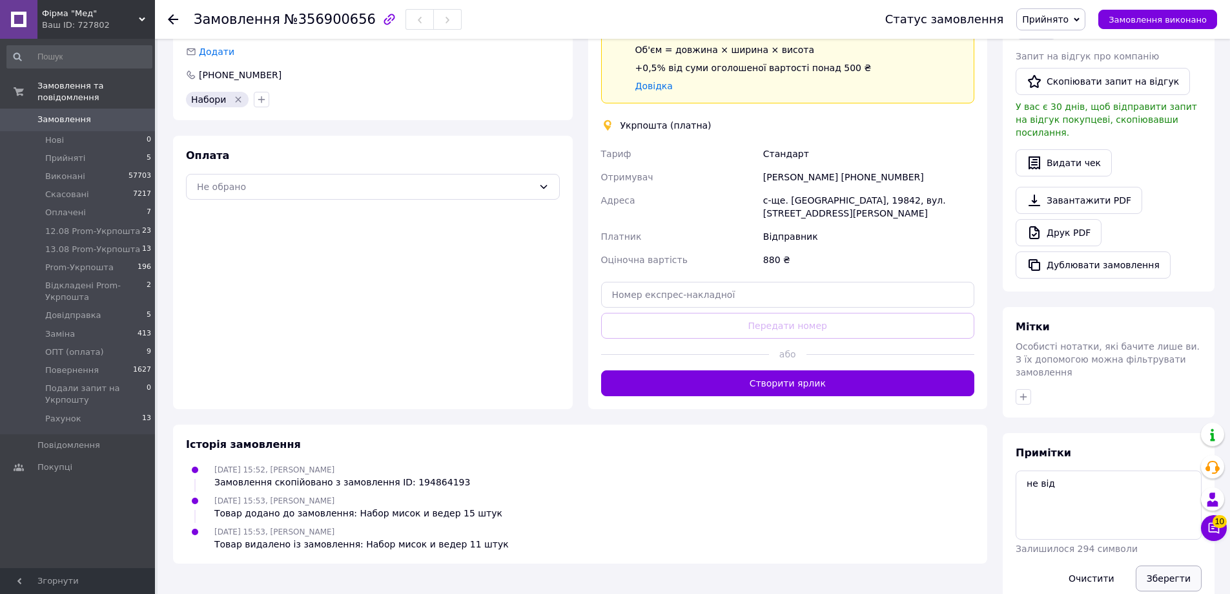
click at [1167, 565] on button "Зберегти" at bounding box center [1169, 578] width 66 height 26
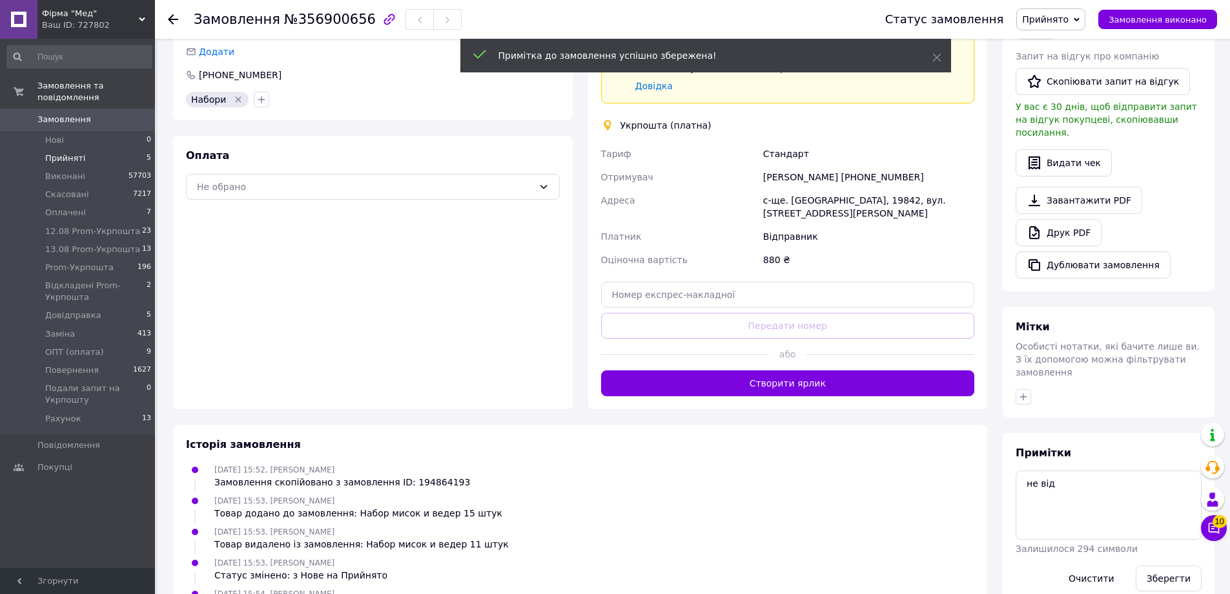
click at [65, 152] on span "Прийняті" at bounding box center [65, 158] width 40 height 12
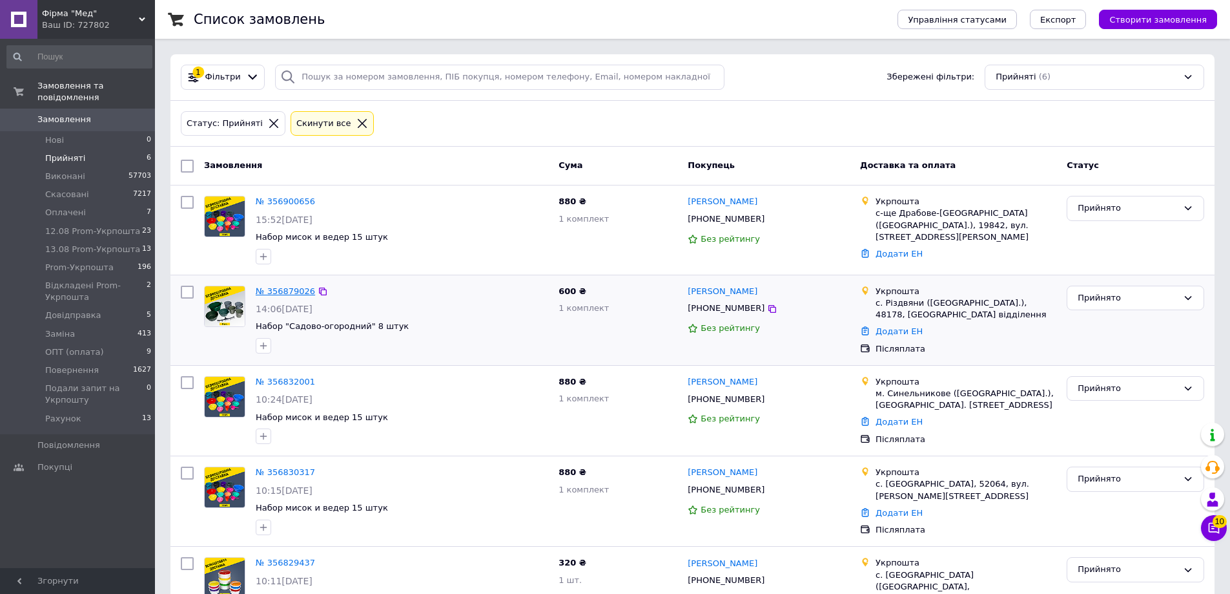
click at [290, 291] on link "№ 356879026" at bounding box center [285, 291] width 59 height 10
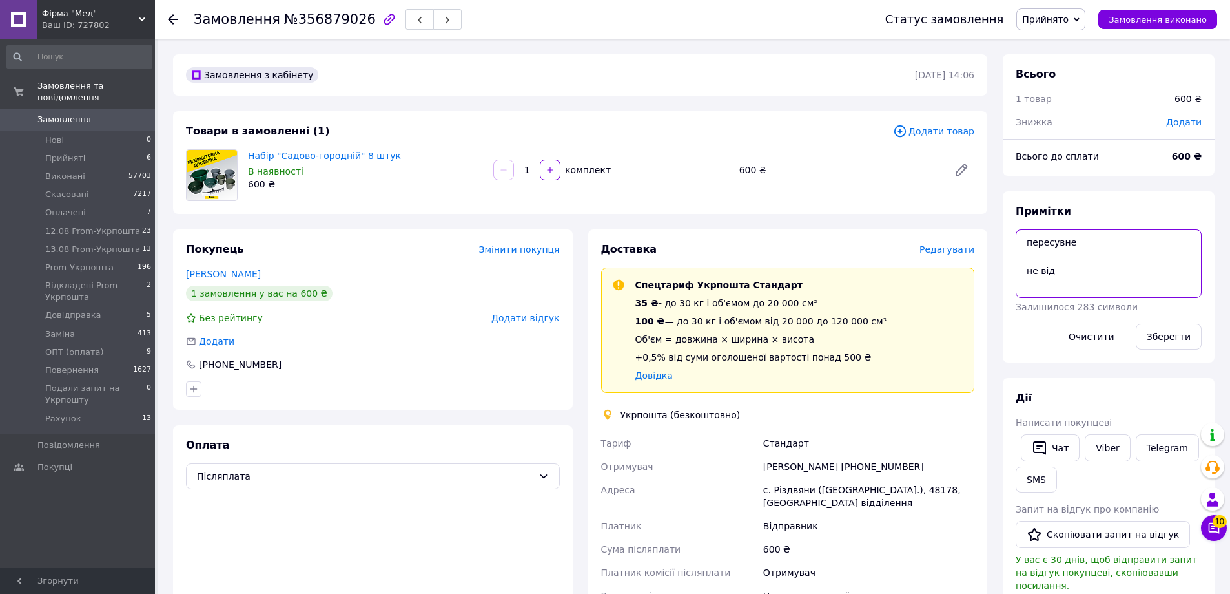
click at [1132, 279] on textarea "пересувне не від" at bounding box center [1109, 263] width 186 height 68
type textarea "пересувне не від"
click at [1166, 338] on button "Зберегти" at bounding box center [1169, 337] width 66 height 26
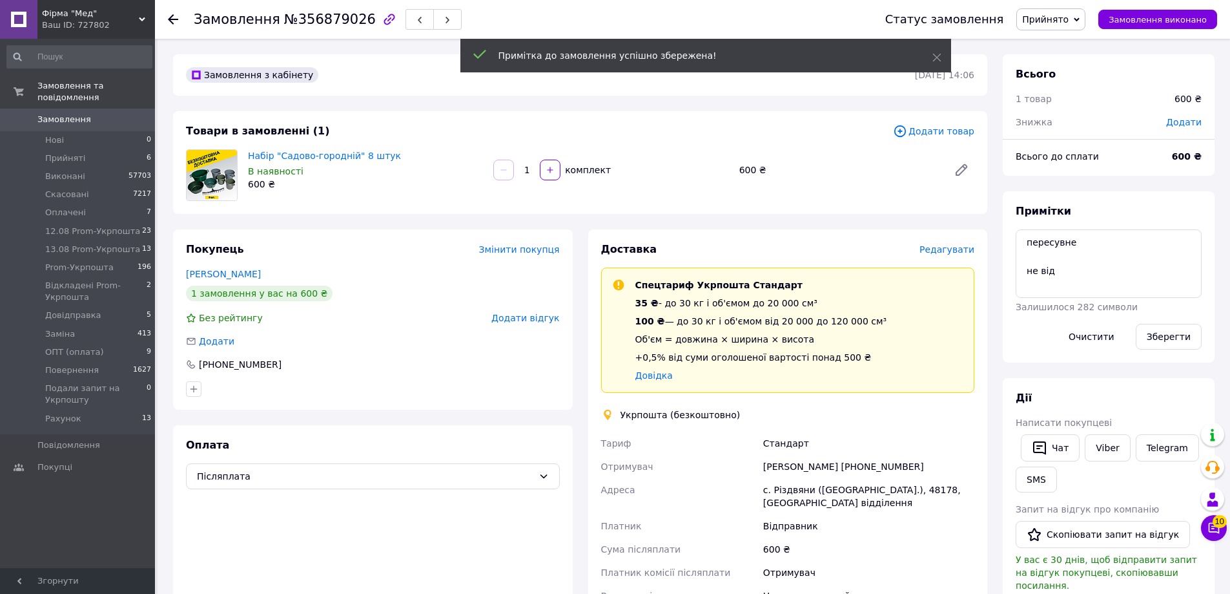
click at [1079, 10] on span "Прийнято" at bounding box center [1051, 19] width 69 height 22
click at [1094, 41] on li "Виконано" at bounding box center [1084, 45] width 134 height 19
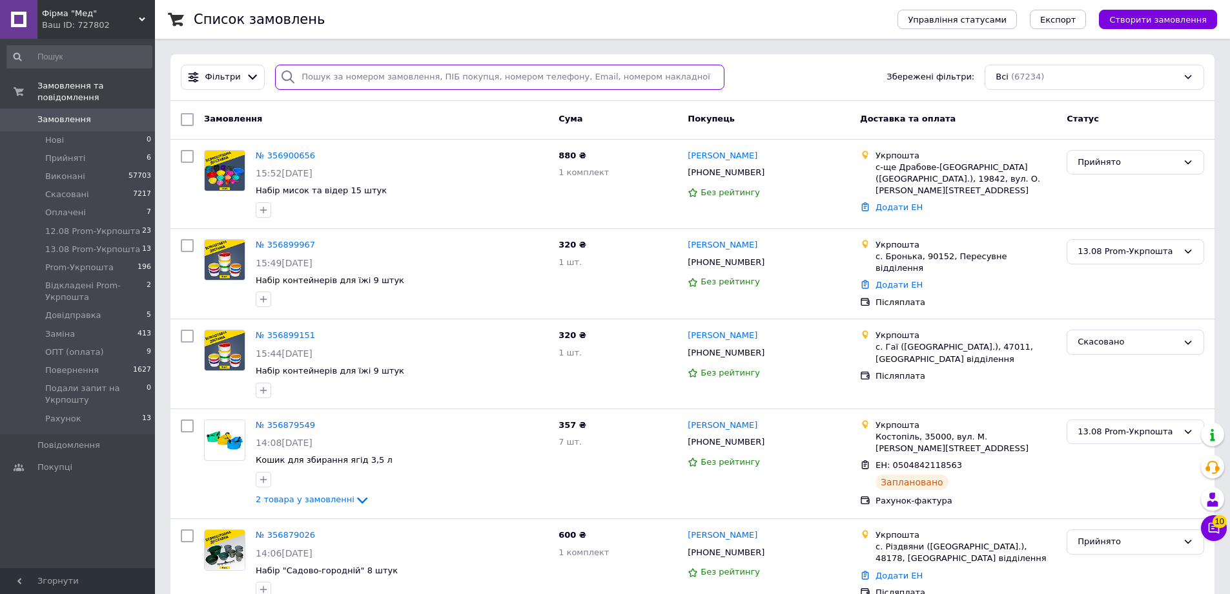
click at [371, 76] on input "search" at bounding box center [500, 77] width 450 height 25
paste input "0988210034"
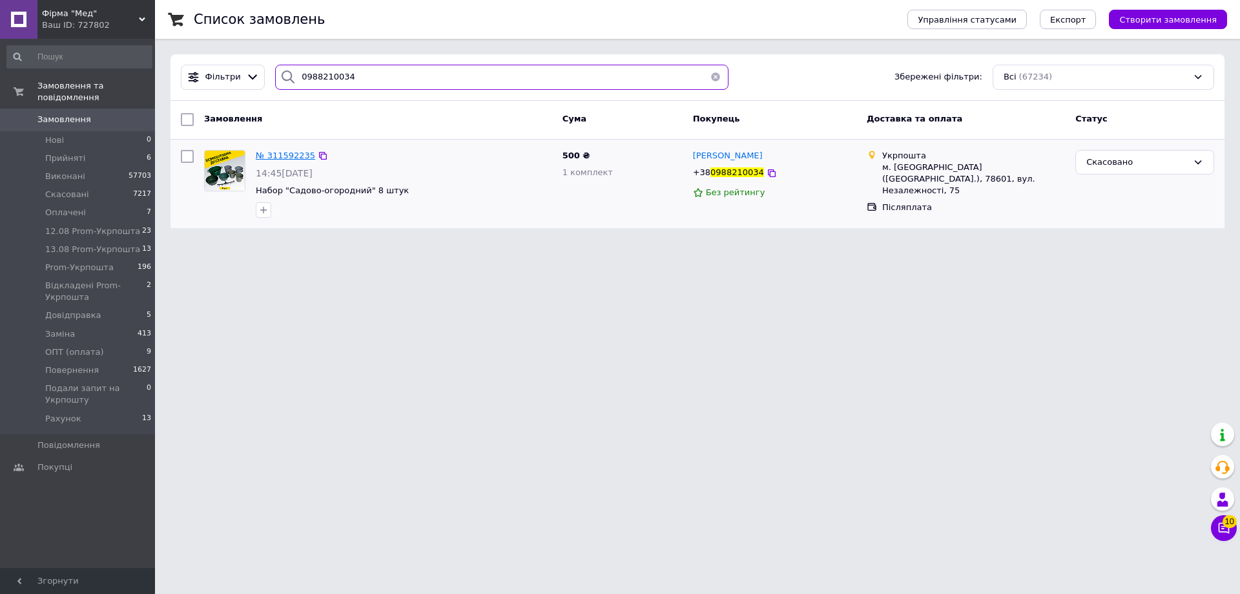
type input "0988210034"
click at [295, 156] on span "№ 311592235" at bounding box center [285, 155] width 59 height 10
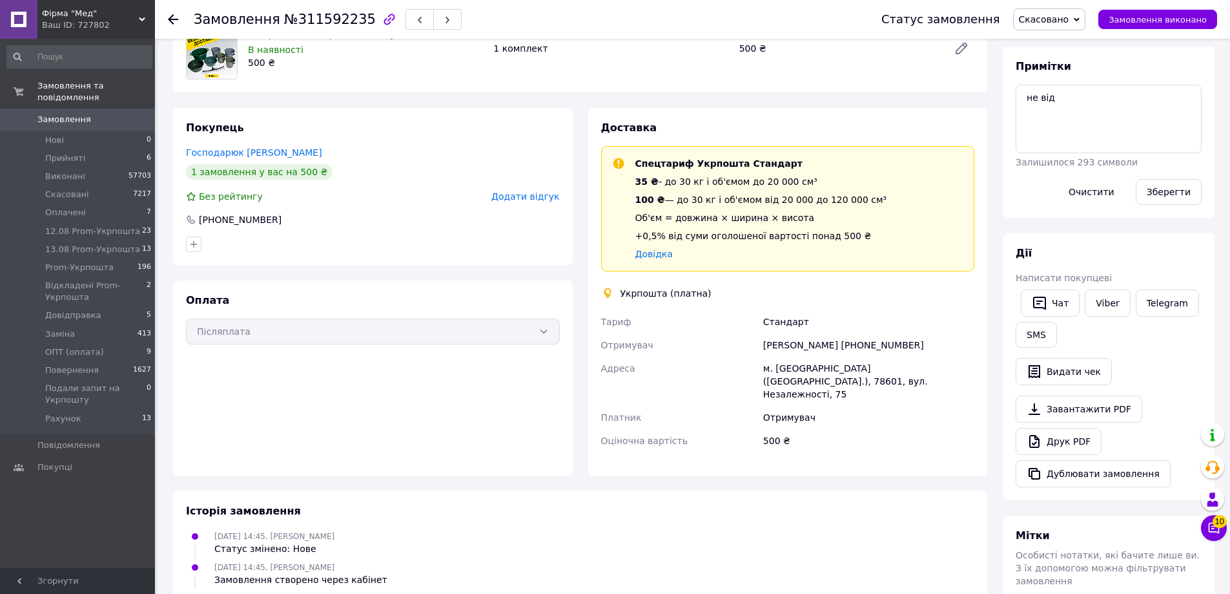
scroll to position [116, 0]
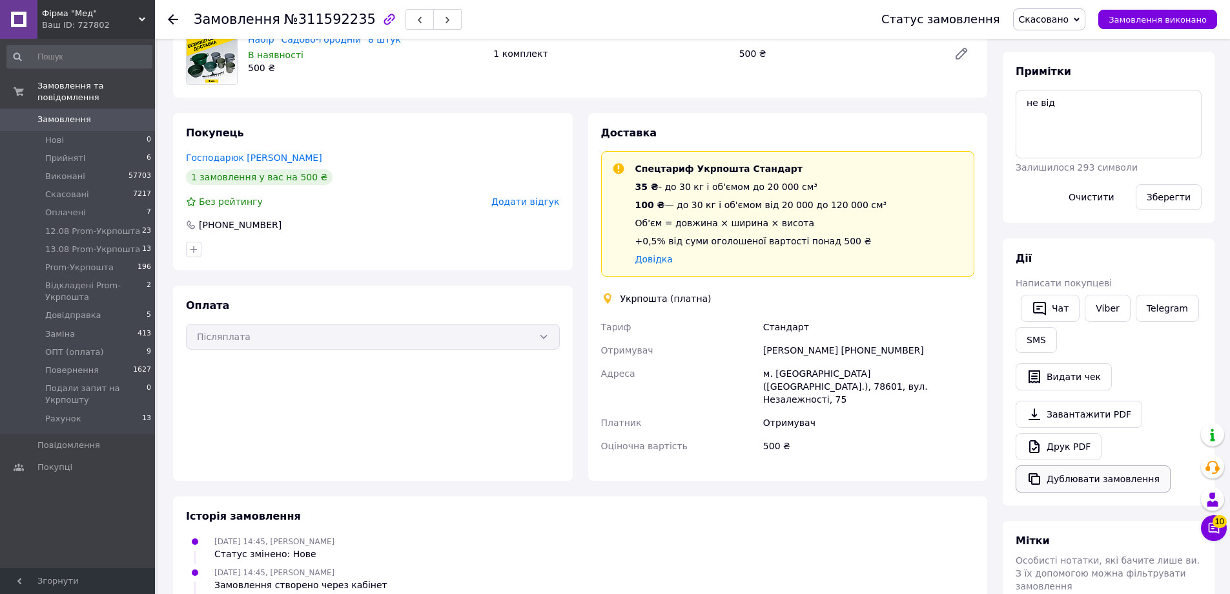
drag, startPoint x: 1071, startPoint y: 482, endPoint x: 1058, endPoint y: 482, distance: 12.9
click at [1070, 482] on button "Дублювати замовлення" at bounding box center [1093, 478] width 155 height 27
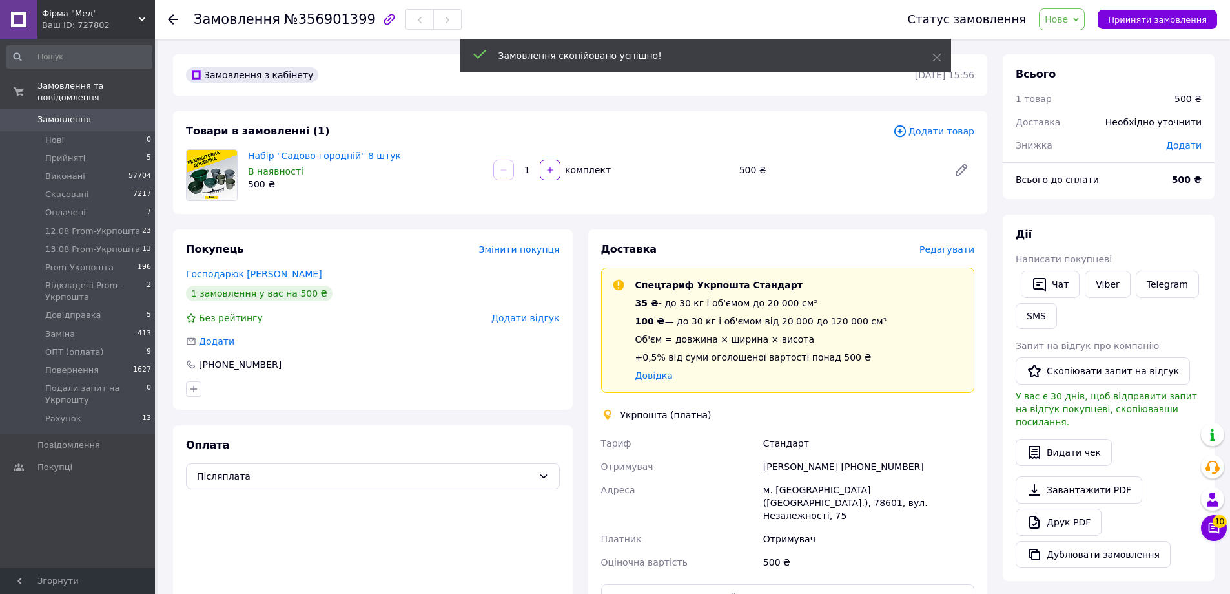
click at [924, 134] on span "Додати товар" at bounding box center [933, 131] width 81 height 14
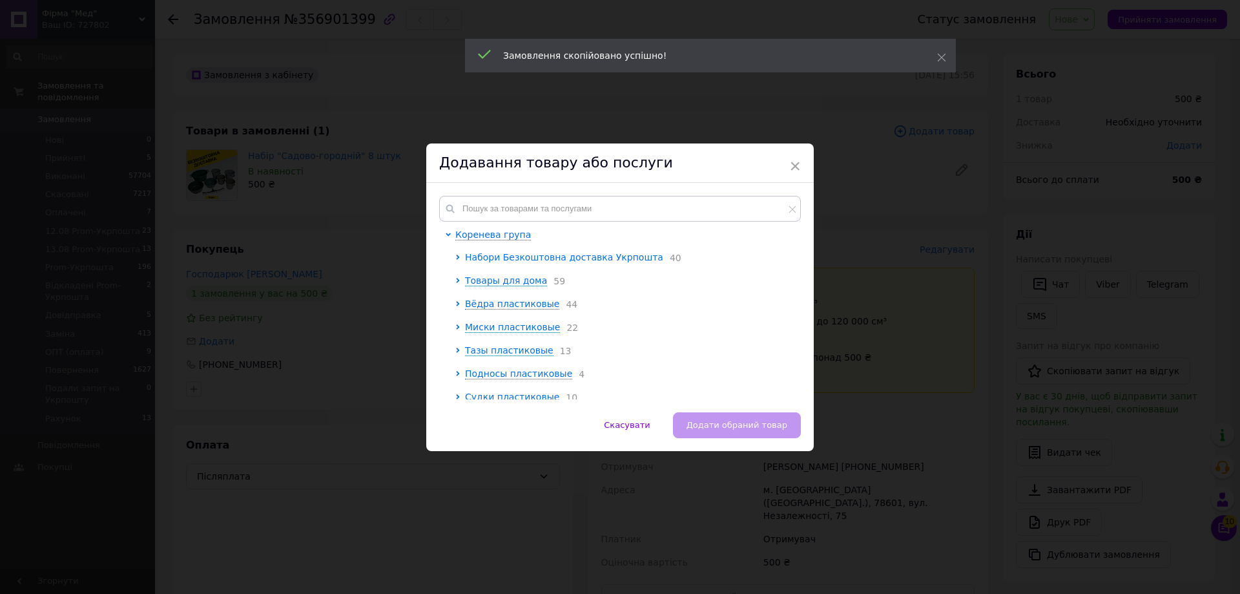
click at [538, 260] on span "Набори Безкоштовна доставка Укрпошта" at bounding box center [564, 257] width 198 height 10
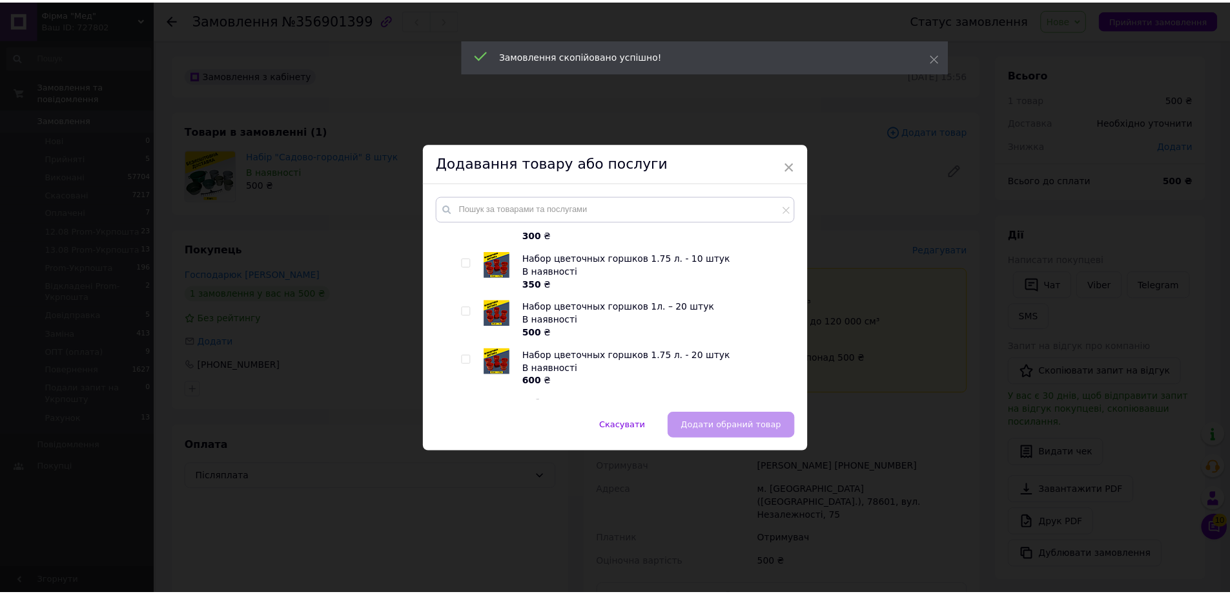
scroll to position [1163, 0]
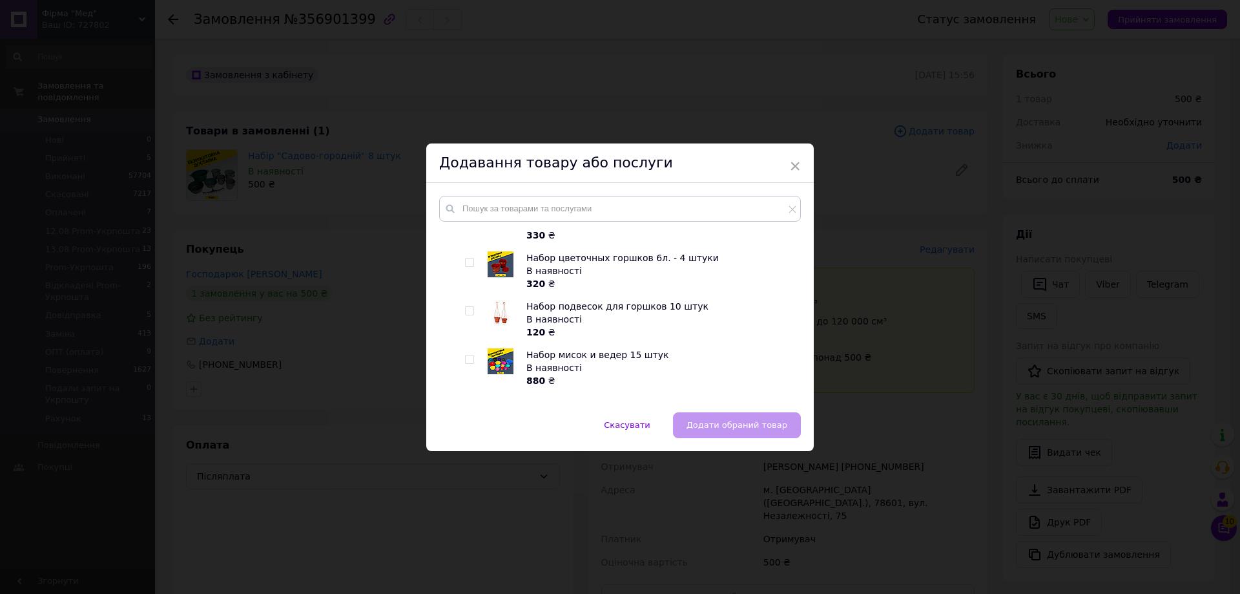
click at [471, 355] on input "checkbox" at bounding box center [469, 359] width 8 height 8
checkbox input "true"
click at [737, 435] on button "Додати обраний товар" at bounding box center [737, 425] width 128 height 26
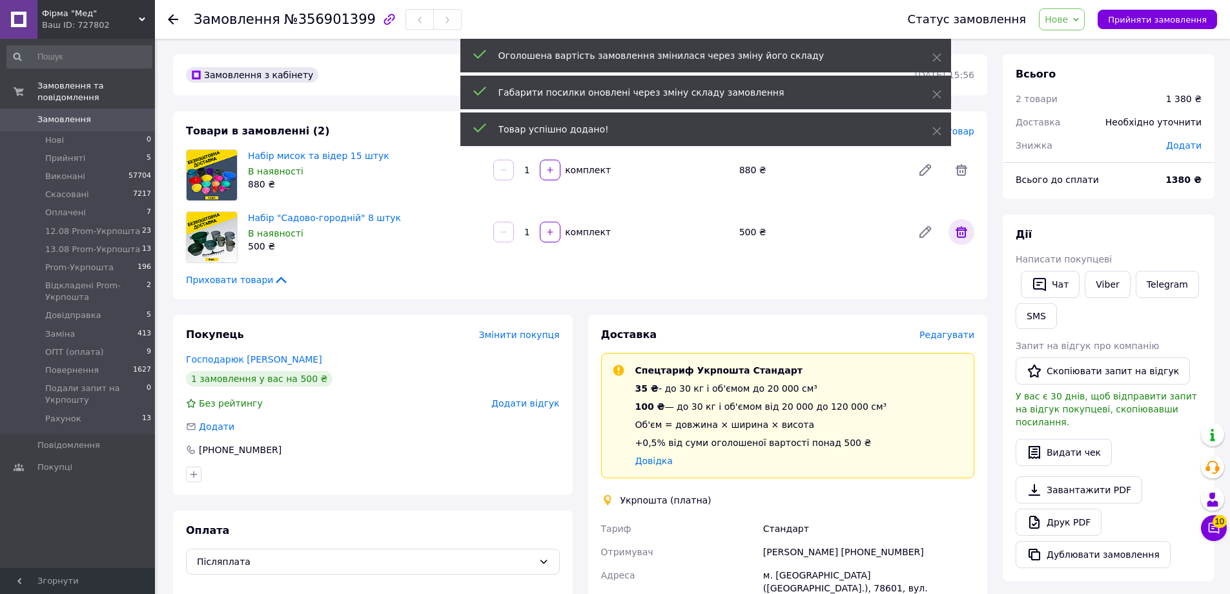
click at [963, 234] on icon at bounding box center [962, 232] width 12 height 12
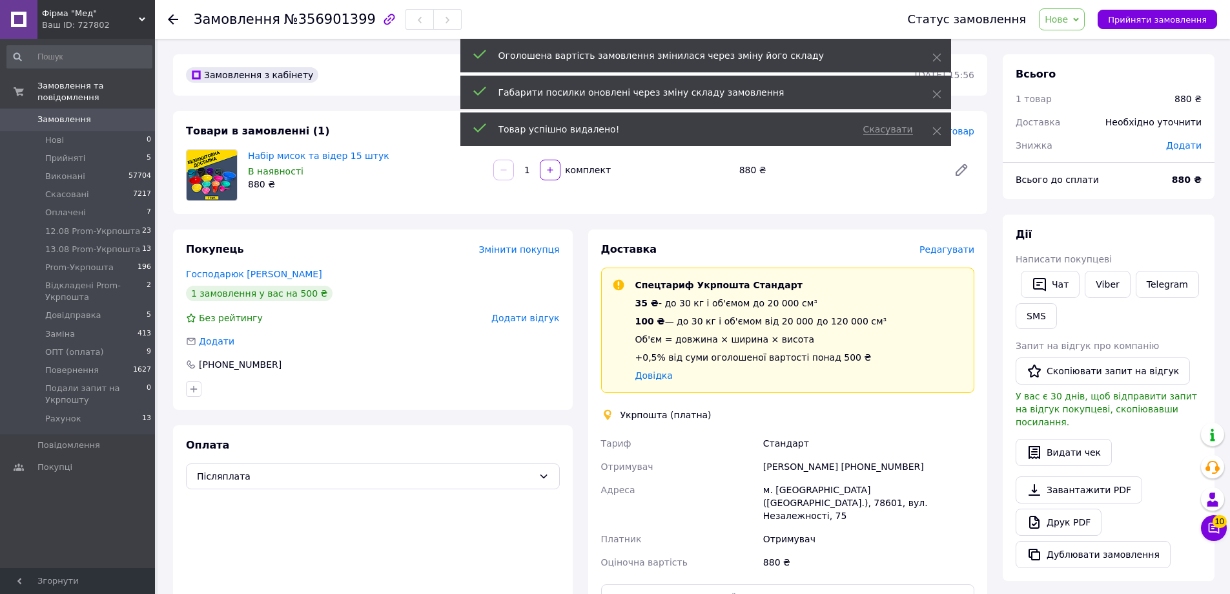
drag, startPoint x: 1072, startPoint y: 23, endPoint x: 1087, endPoint y: 36, distance: 20.1
click at [1068, 23] on span "Нове" at bounding box center [1056, 19] width 23 height 10
click at [1090, 43] on li "Прийнято" at bounding box center [1107, 45] width 134 height 19
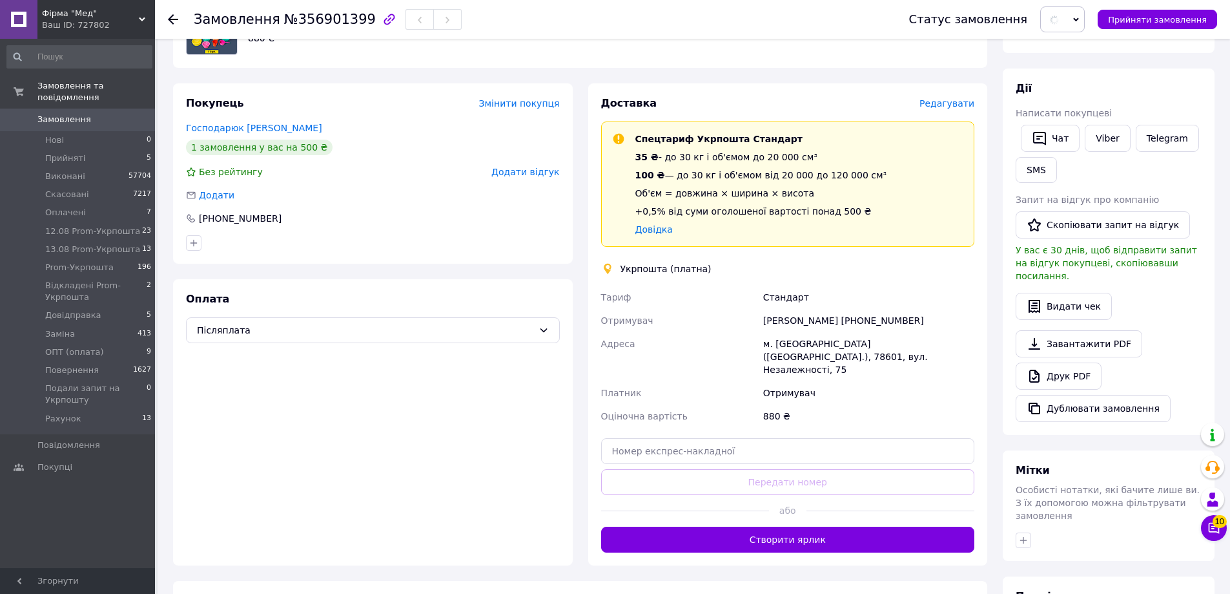
scroll to position [289, 0]
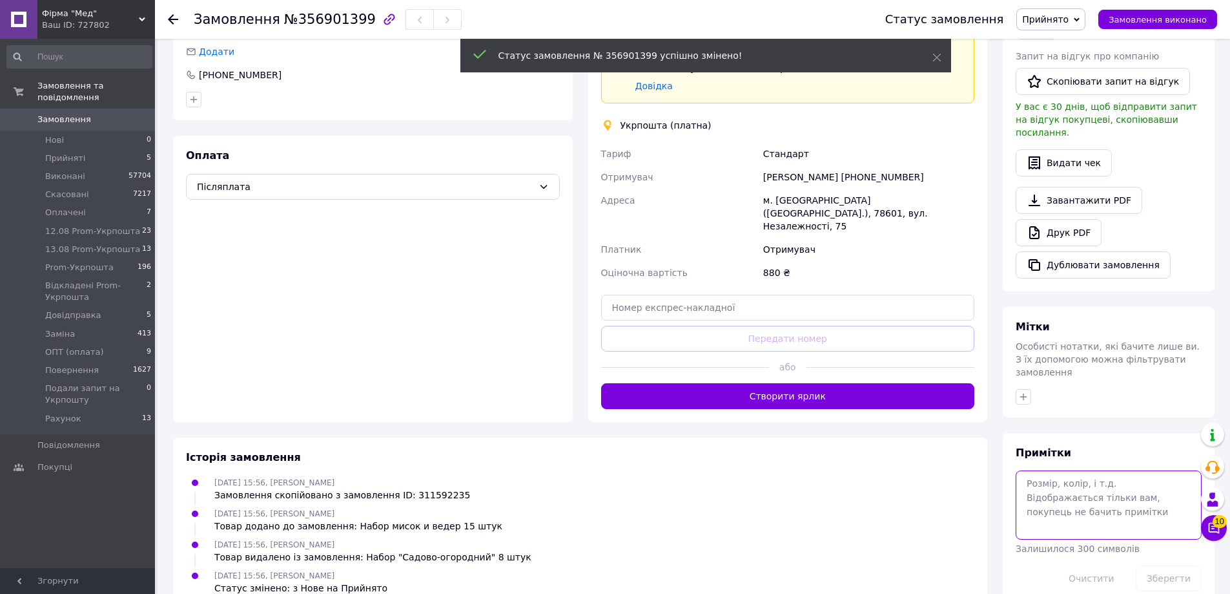
click at [1063, 470] on textarea at bounding box center [1109, 504] width 186 height 68
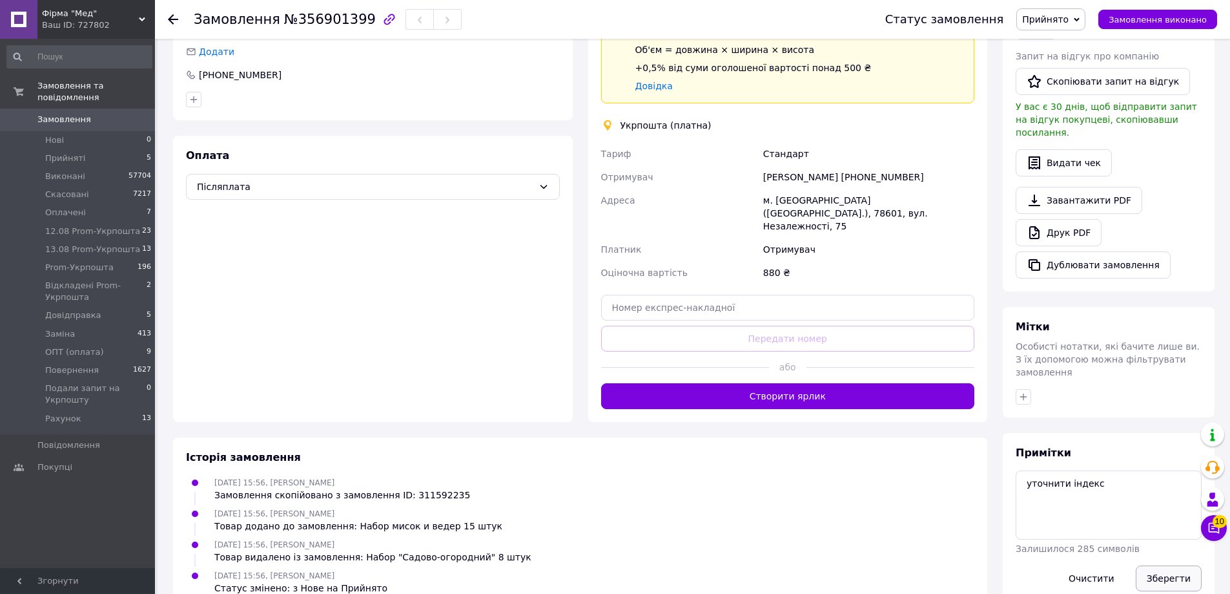
click at [1168, 565] on button "Зберегти" at bounding box center [1169, 578] width 66 height 26
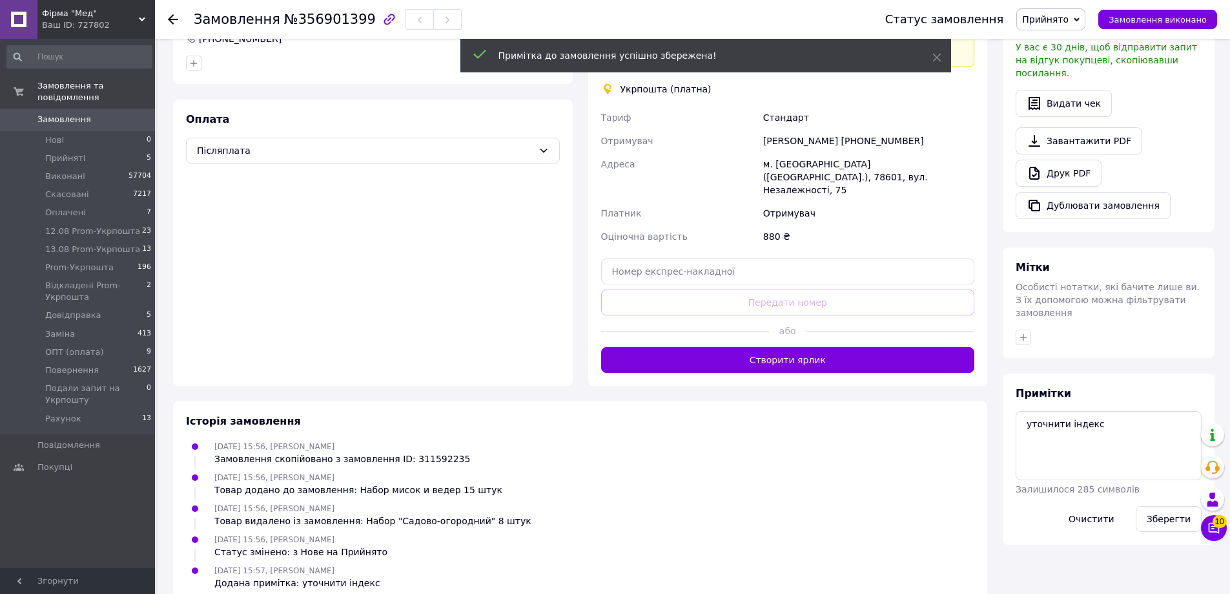
scroll to position [337, 0]
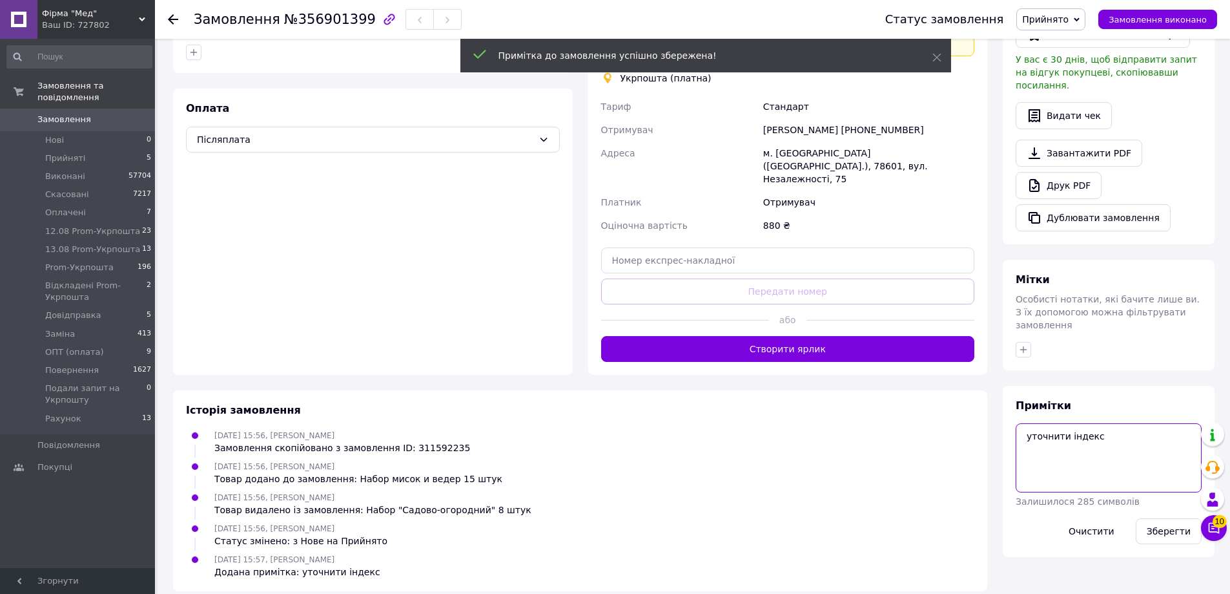
click at [1155, 423] on textarea "уточнити індекс" at bounding box center [1109, 457] width 186 height 68
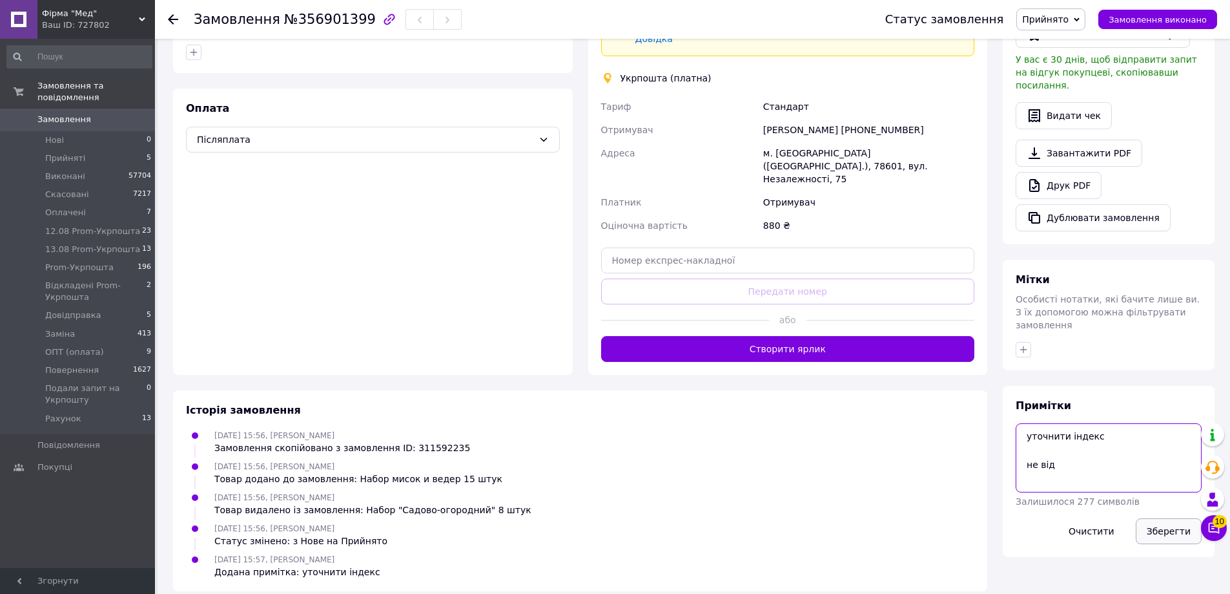
type textarea "уточнити індекс не від"
click at [1171, 518] on button "Зберегти" at bounding box center [1169, 531] width 66 height 26
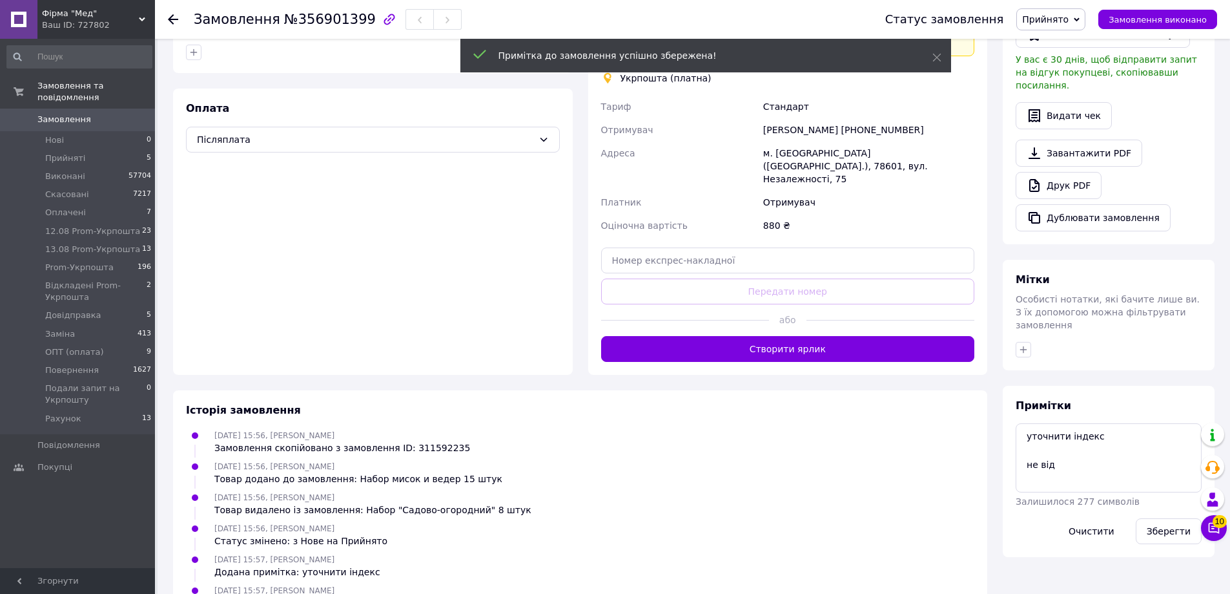
scroll to position [0, 0]
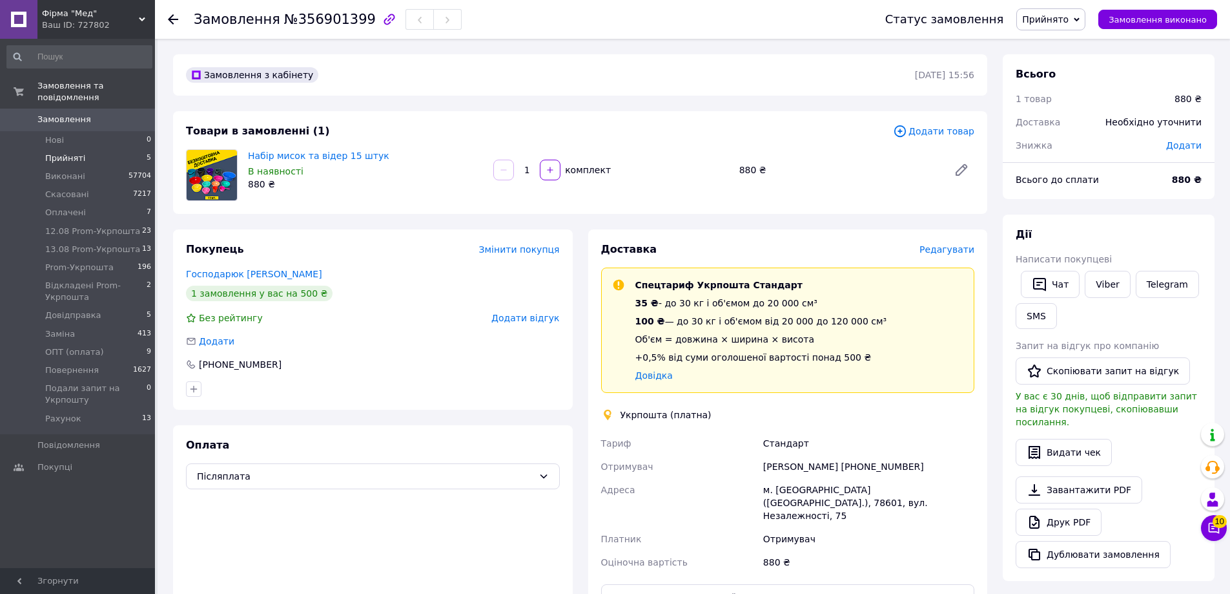
click at [83, 150] on li "Прийняті 5" at bounding box center [79, 158] width 159 height 18
